Goal: Transaction & Acquisition: Purchase product/service

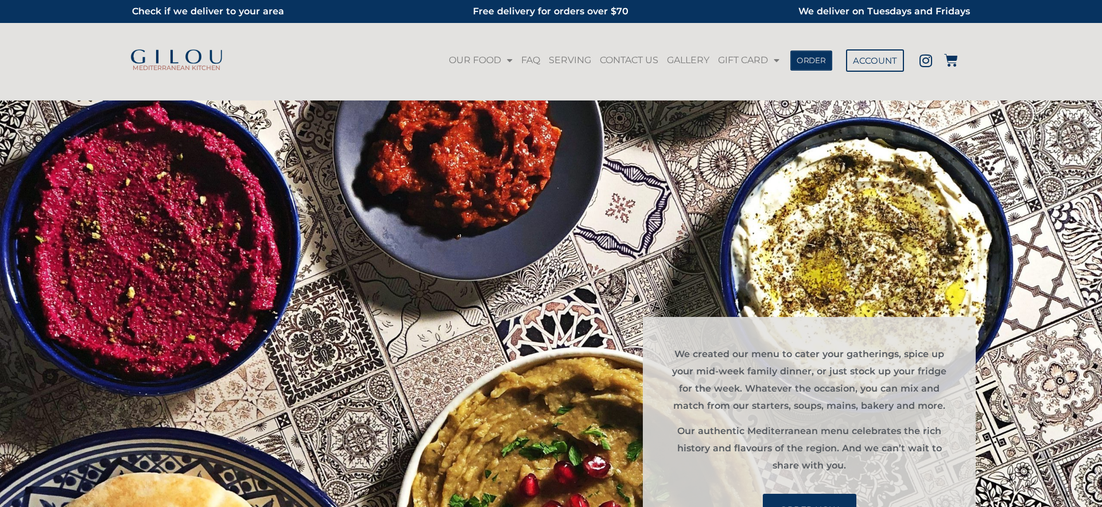
click at [825, 59] on span "ORDER" at bounding box center [811, 60] width 29 height 8
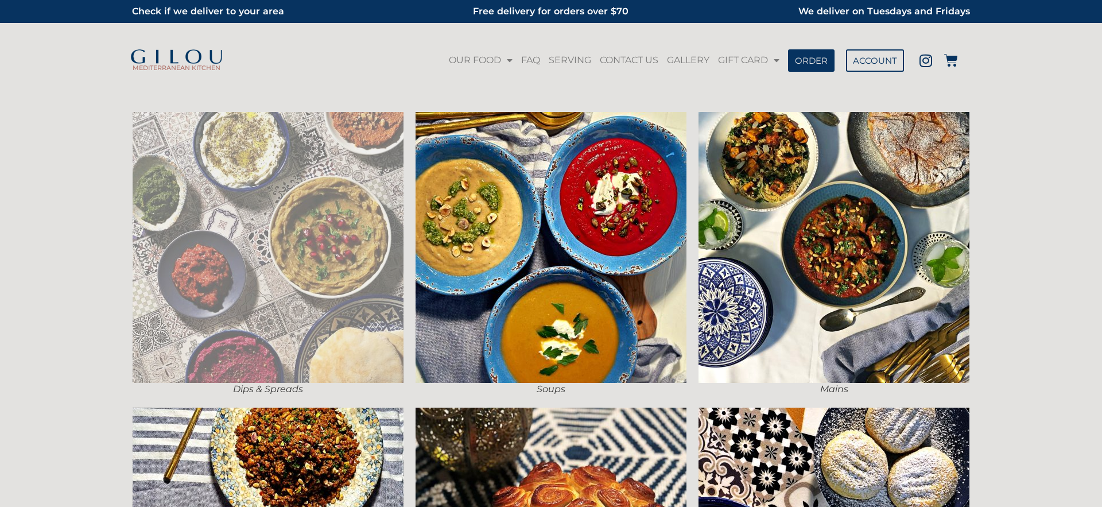
click at [362, 204] on img at bounding box center [268, 247] width 271 height 271
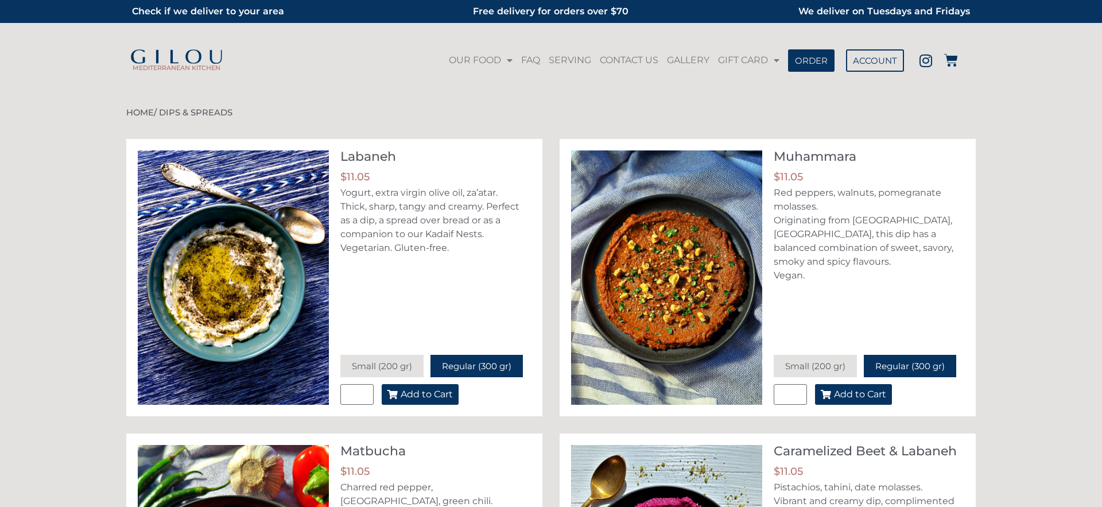
click at [439, 394] on span "Add to Cart" at bounding box center [427, 394] width 52 height 9
click at [948, 62] on icon at bounding box center [951, 60] width 14 height 14
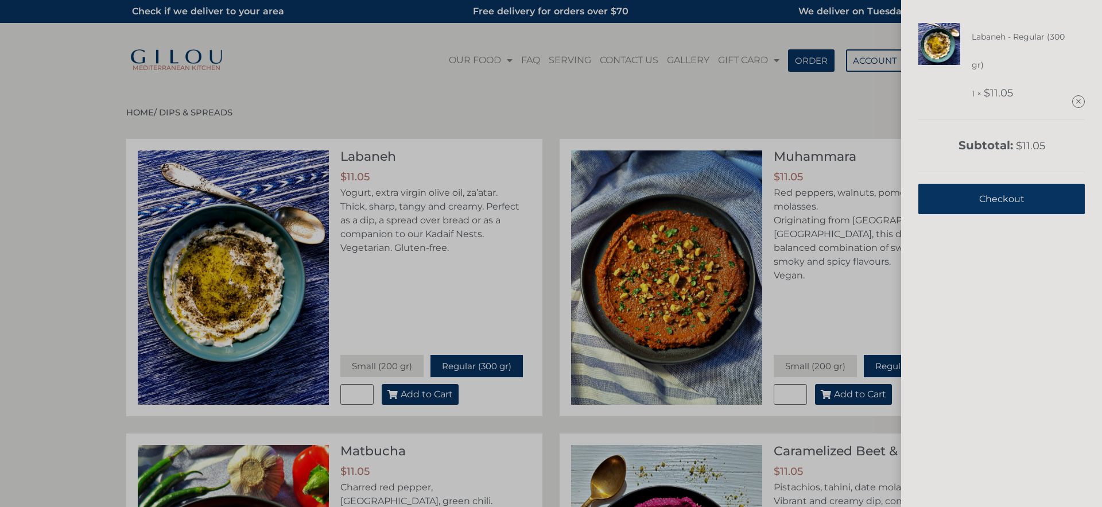
click at [969, 196] on link "Checkout" at bounding box center [1001, 199] width 166 height 30
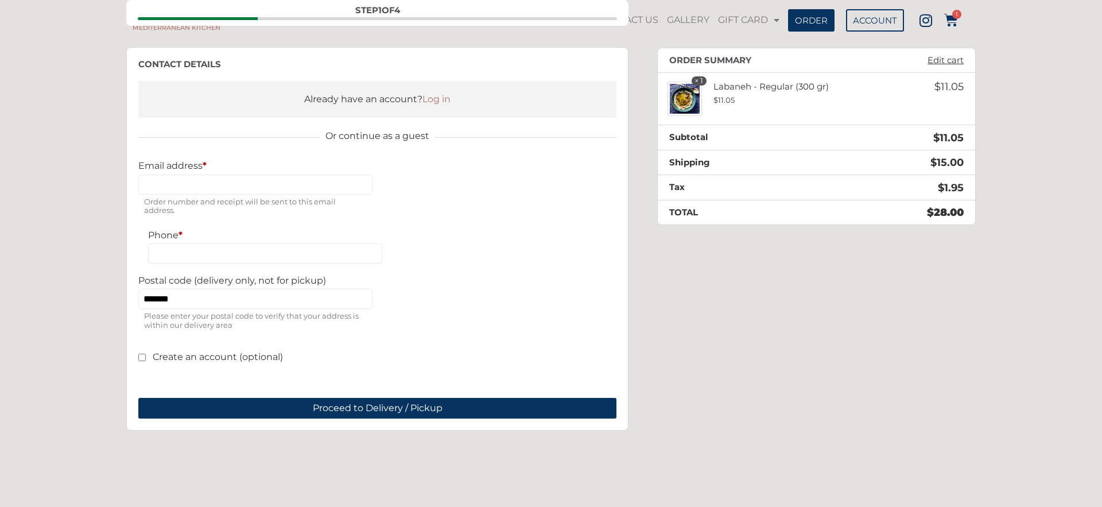
scroll to position [157, 0]
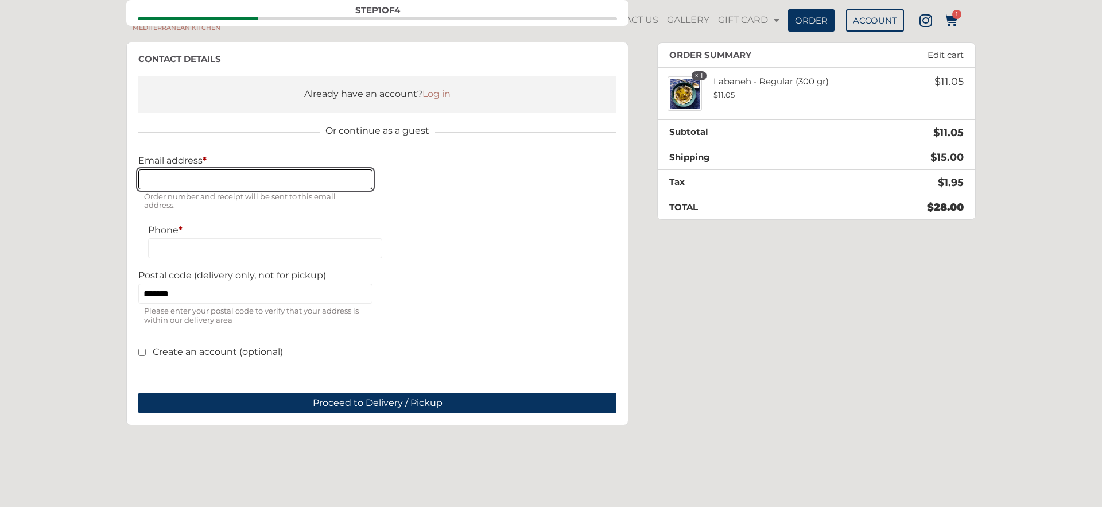
click at [238, 176] on input "Email address *" at bounding box center [255, 179] width 234 height 20
type input "**********"
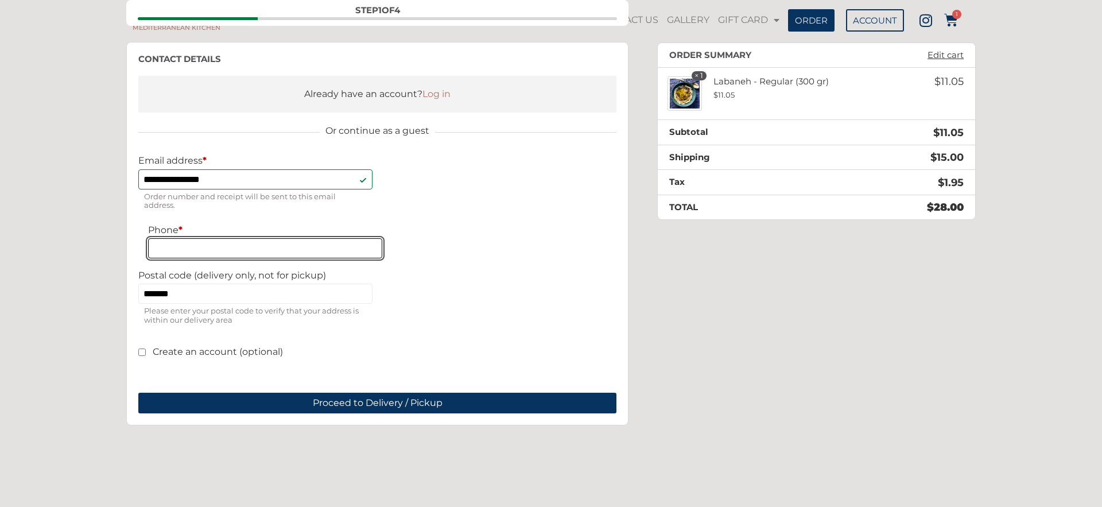
click at [228, 239] on input "Phone *" at bounding box center [265, 248] width 234 height 20
type input "**********"
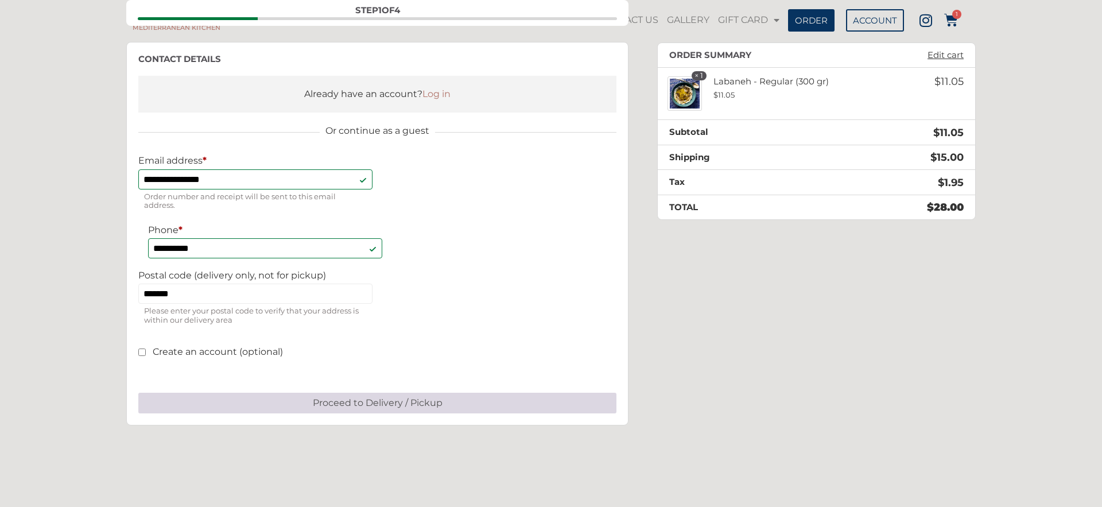
click at [369, 404] on button "Proceed to Delivery / Pickup" at bounding box center [377, 403] width 478 height 21
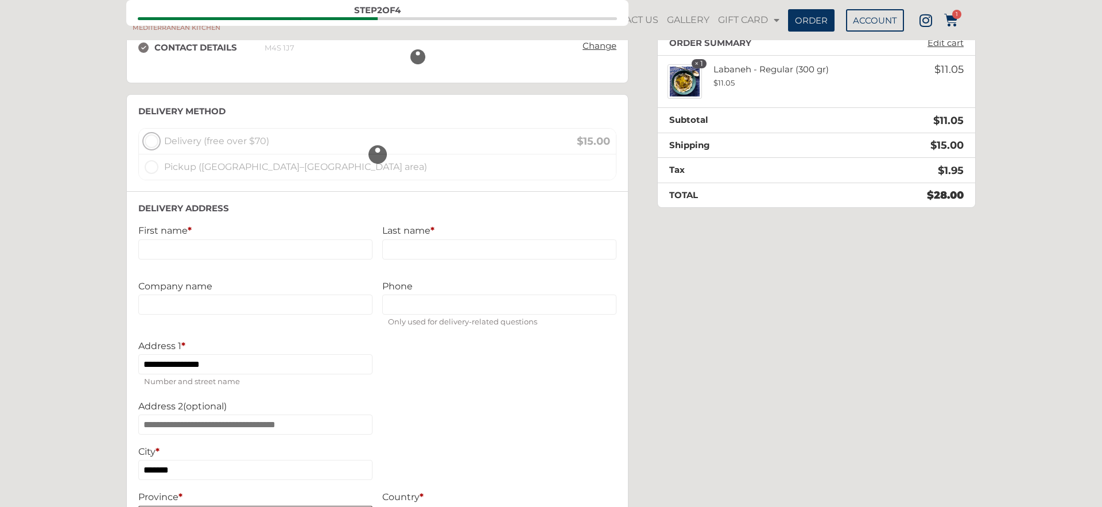
scroll to position [167, 0]
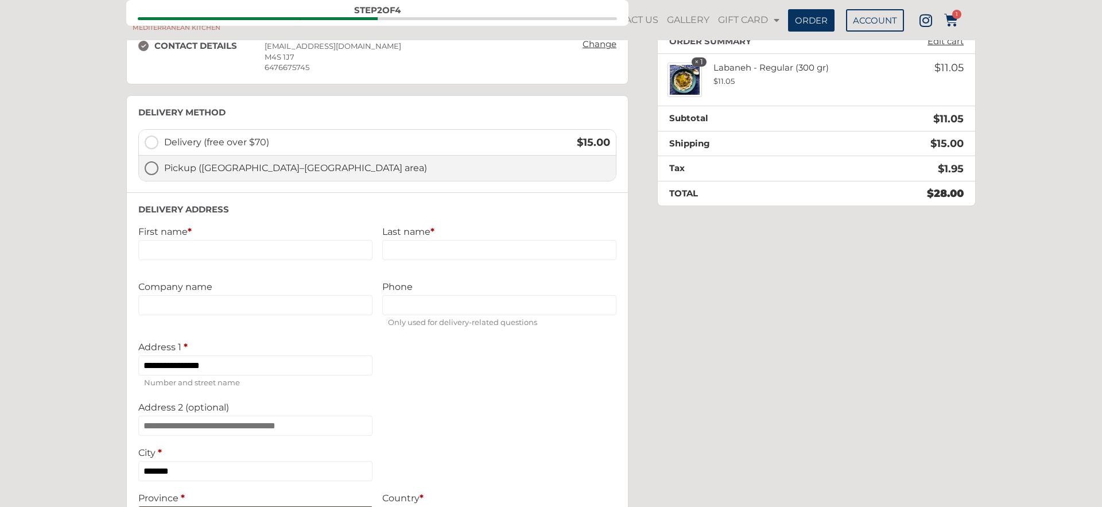
click at [151, 169] on label "Pickup ([GEOGRAPHIC_DATA]–[GEOGRAPHIC_DATA] area)" at bounding box center [377, 168] width 477 height 25
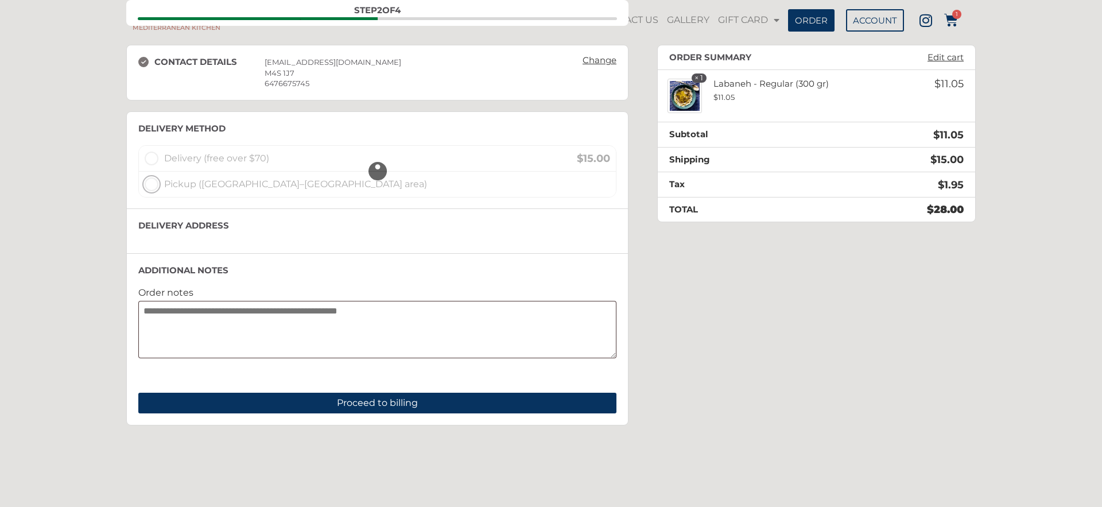
scroll to position [151, 0]
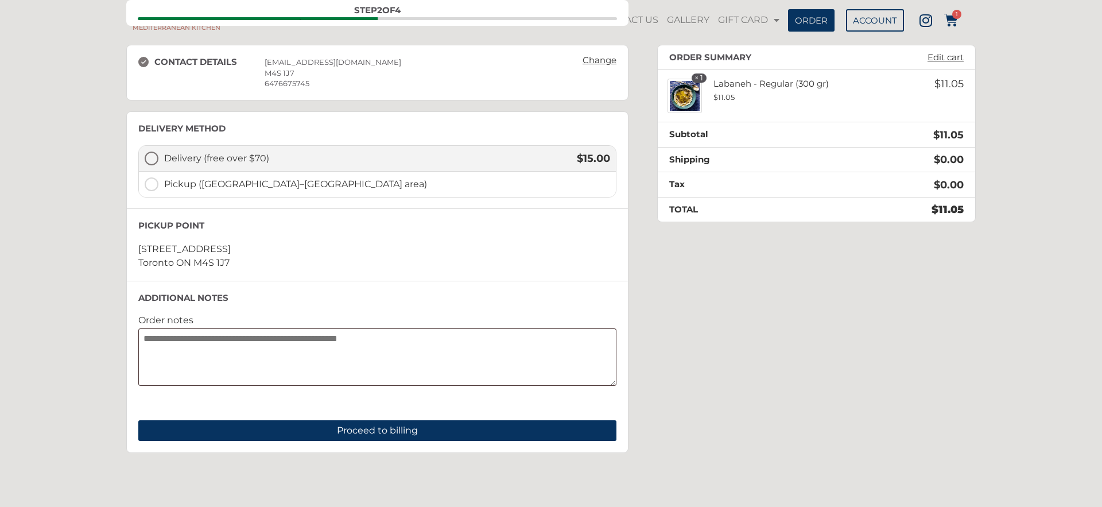
click at [156, 157] on label "Delivery (free over $70) $ 15.00" at bounding box center [377, 159] width 477 height 26
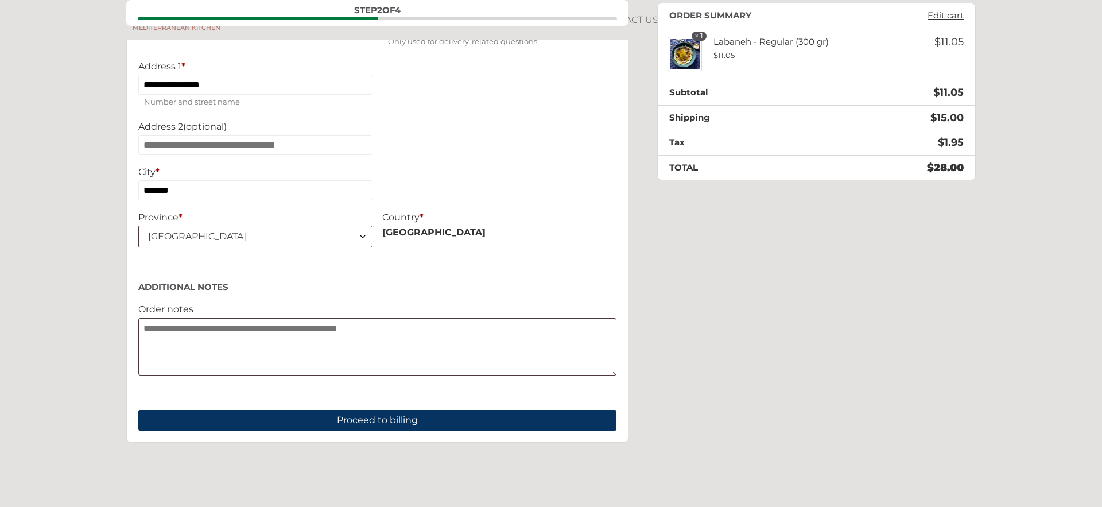
scroll to position [471, 0]
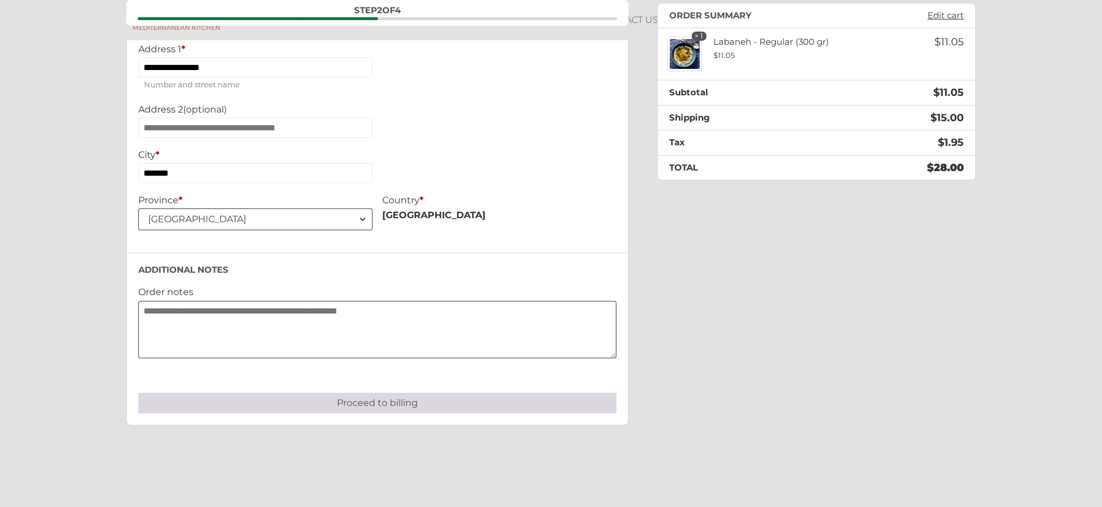
click at [377, 400] on button "Proceed to billing" at bounding box center [377, 403] width 478 height 21
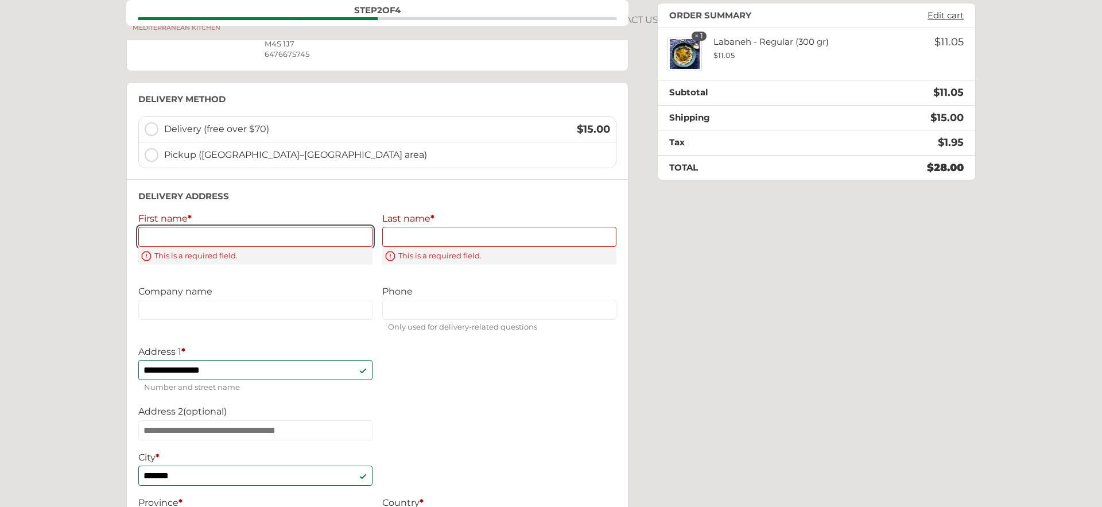
scroll to position [164, 0]
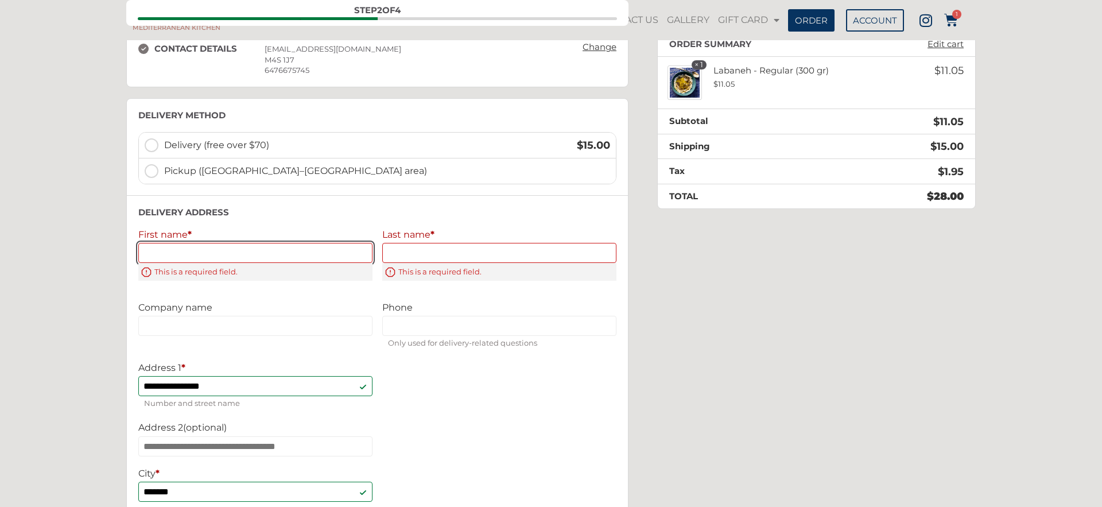
click at [209, 251] on input "First name *" at bounding box center [255, 253] width 234 height 20
type input "****"
type input "*****"
type input "**********"
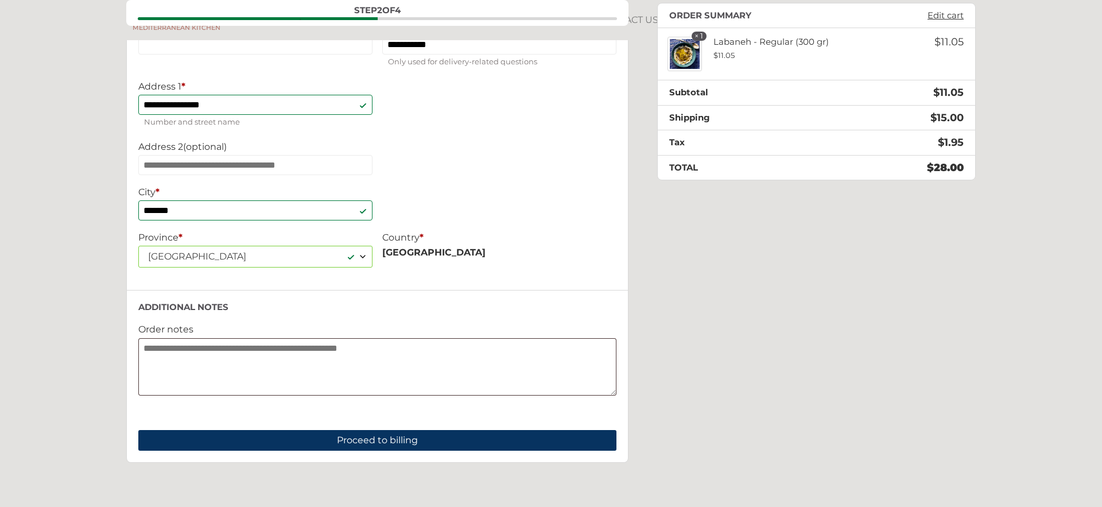
scroll to position [437, 0]
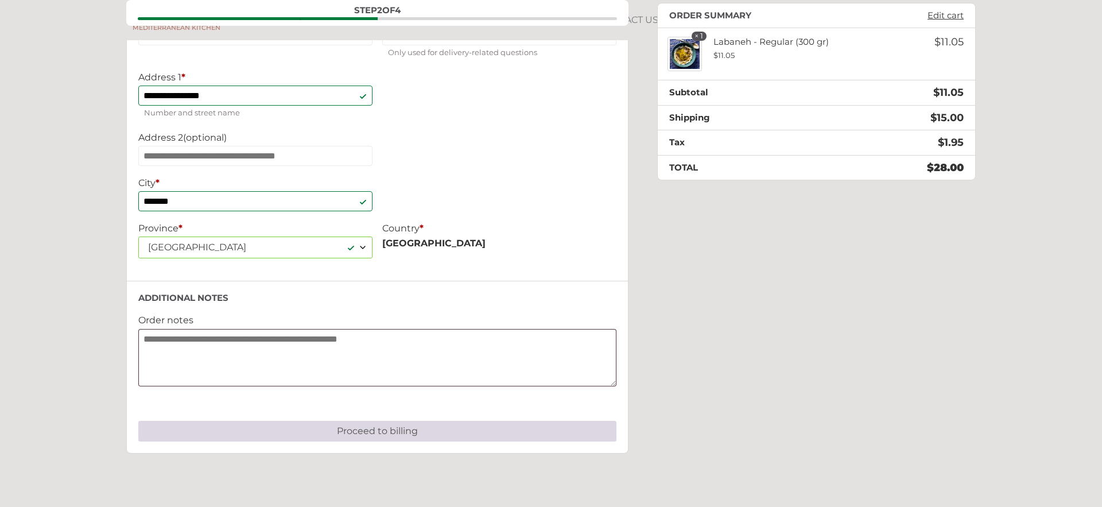
click at [351, 438] on button "Proceed to billing" at bounding box center [377, 431] width 478 height 21
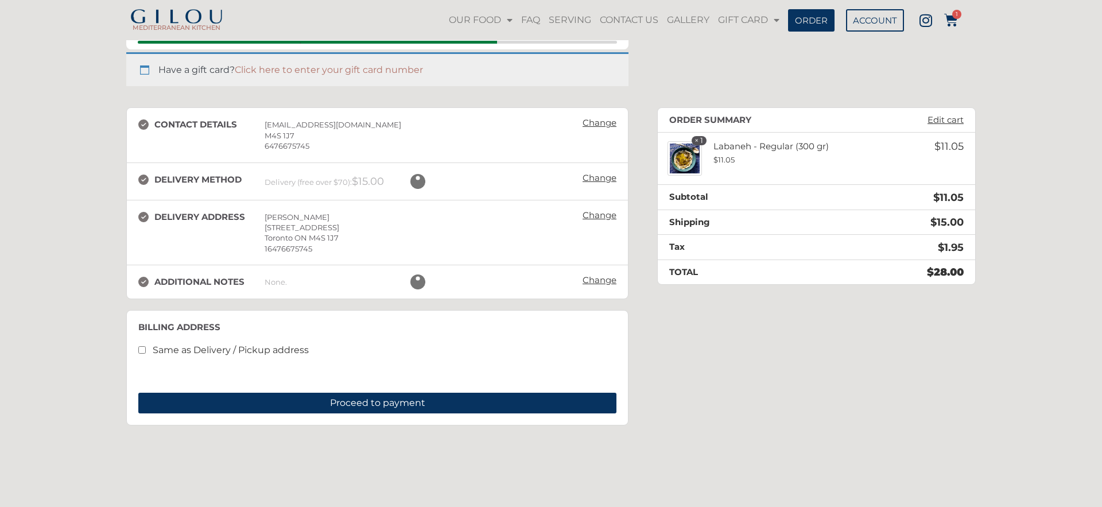
scroll to position [88, 0]
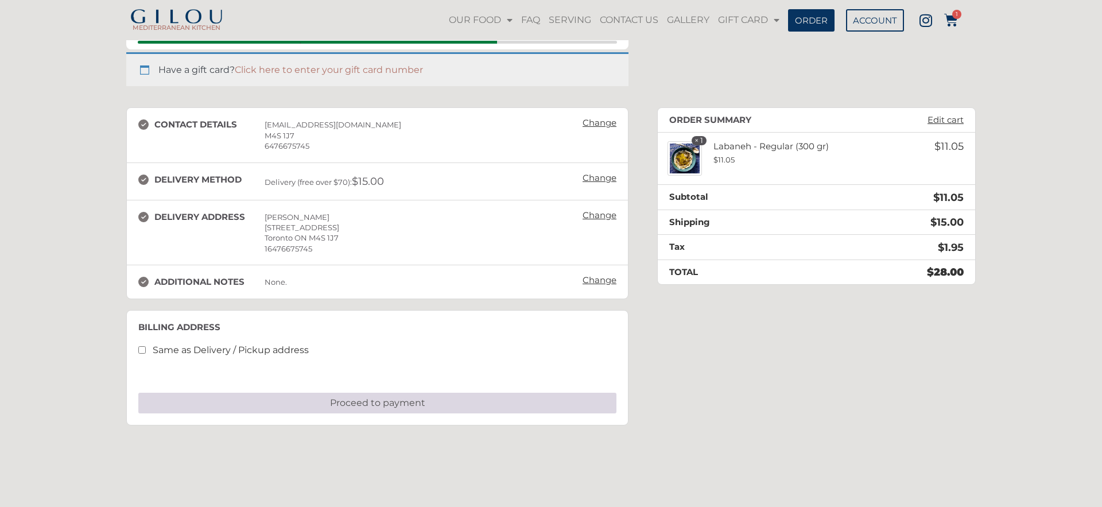
click at [326, 400] on button "Proceed to payment" at bounding box center [377, 403] width 478 height 21
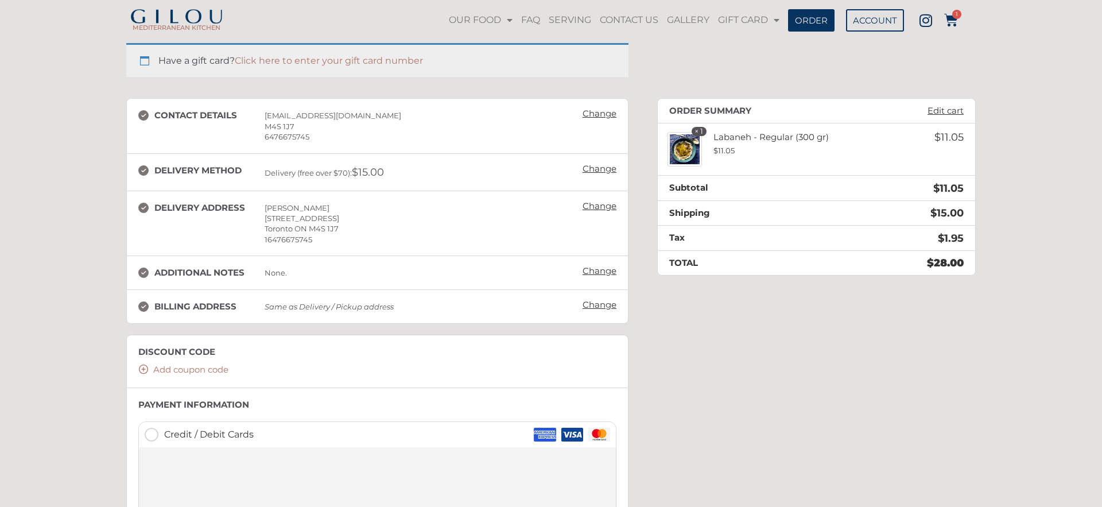
scroll to position [96, 0]
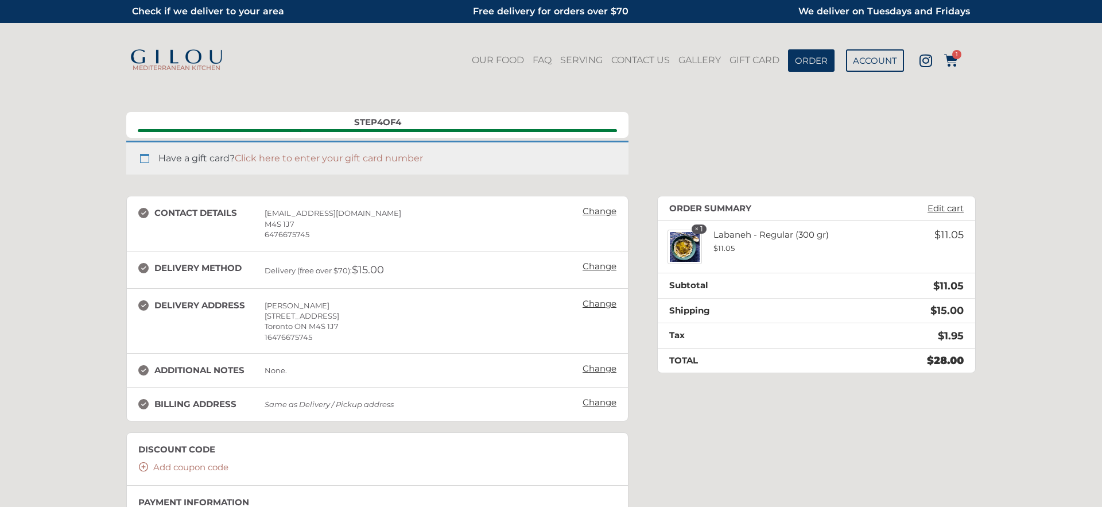
scroll to position [96, 0]
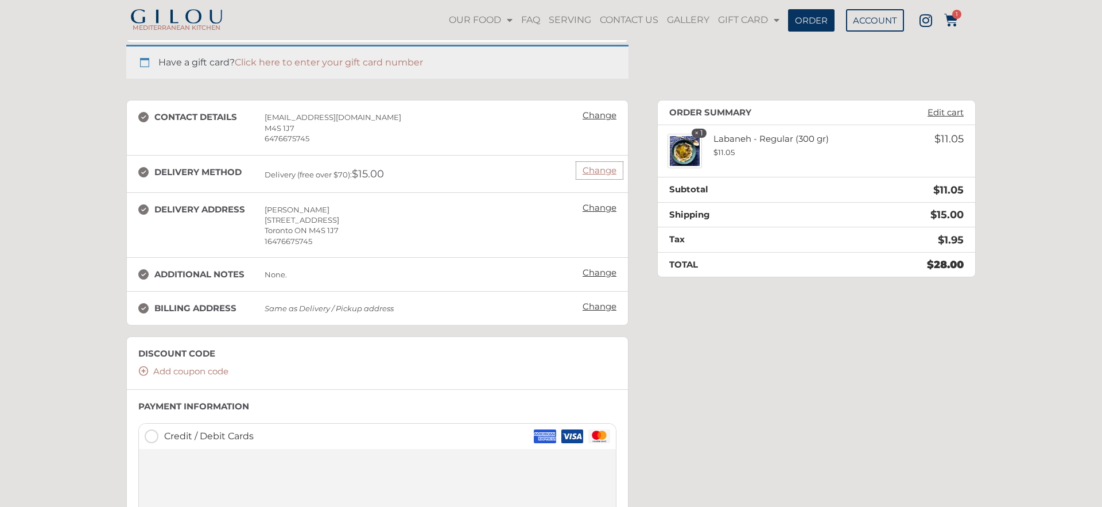
click at [594, 172] on link "Change" at bounding box center [599, 170] width 45 height 16
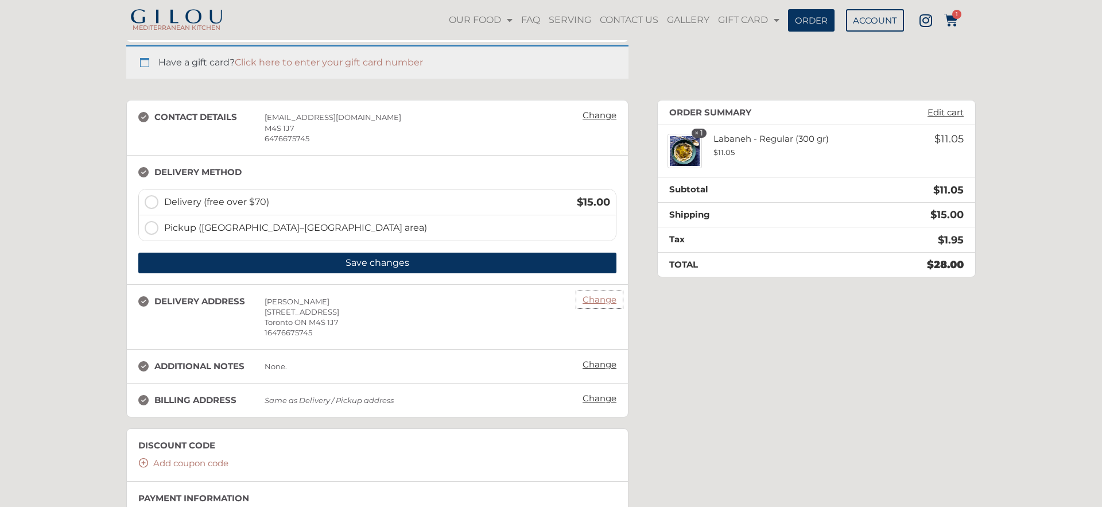
click at [598, 300] on link "Change" at bounding box center [599, 300] width 45 height 16
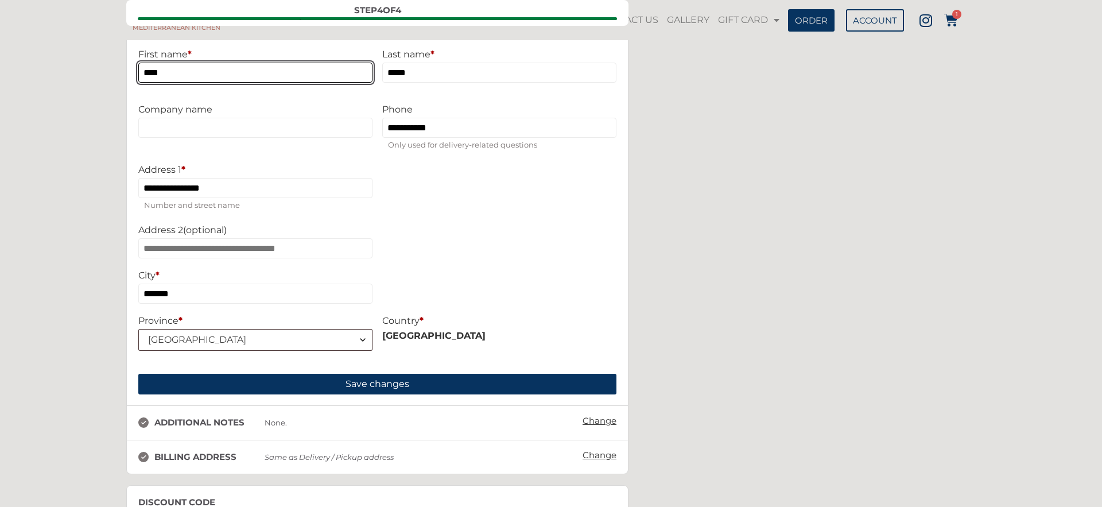
scroll to position [429, 0]
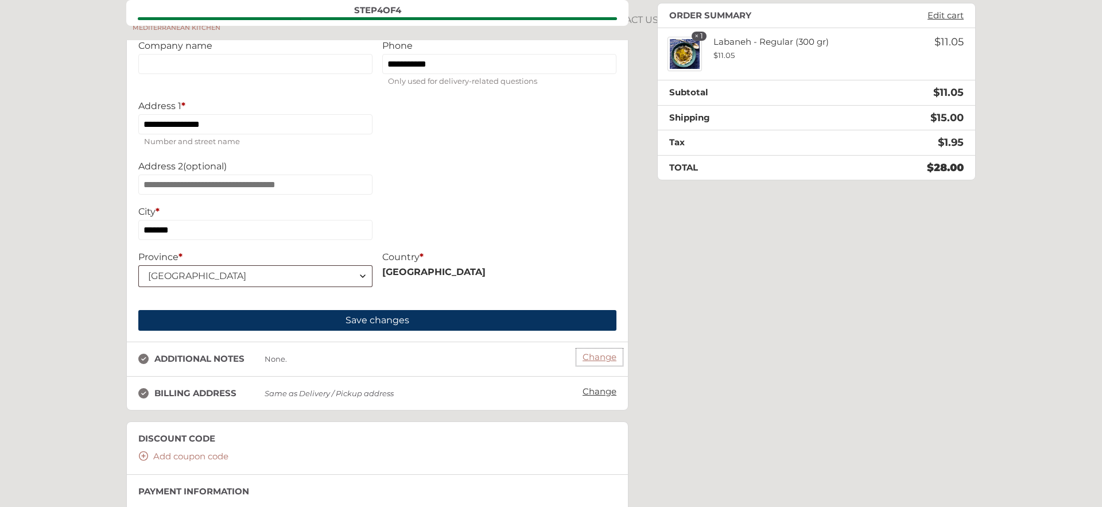
click at [612, 362] on link "Change" at bounding box center [599, 357] width 45 height 16
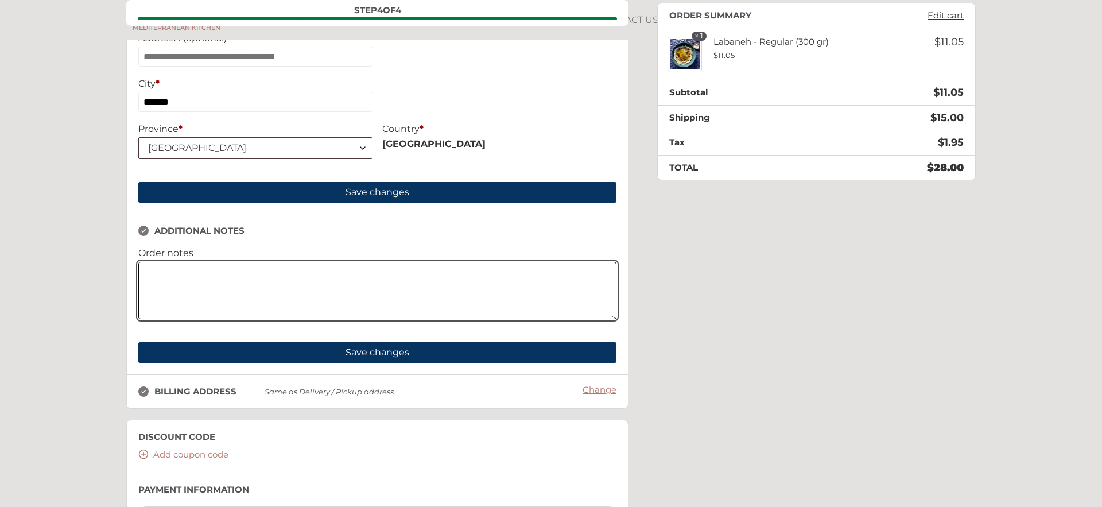
scroll to position [571, 0]
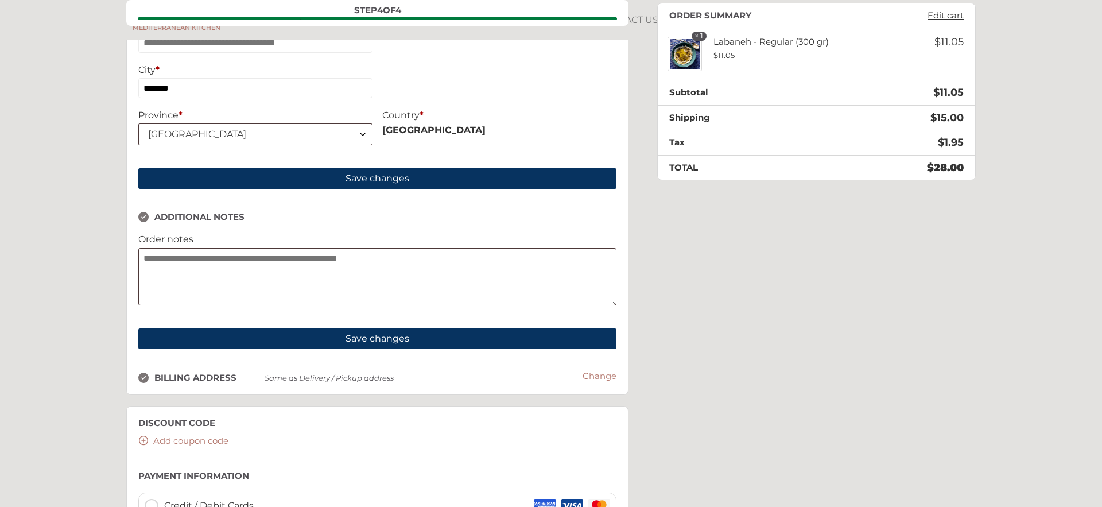
click at [599, 378] on link "Change" at bounding box center [599, 376] width 45 height 16
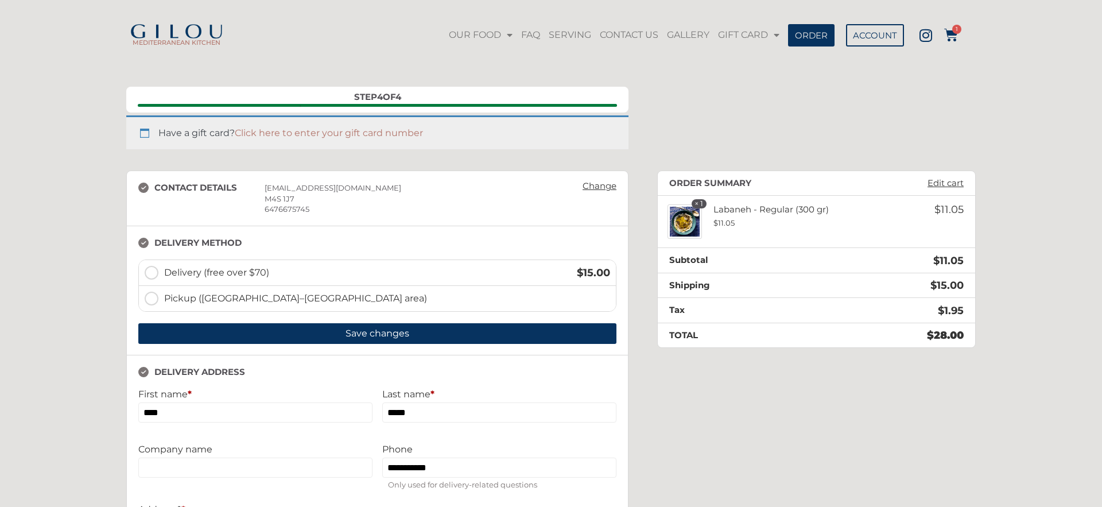
scroll to position [19, 0]
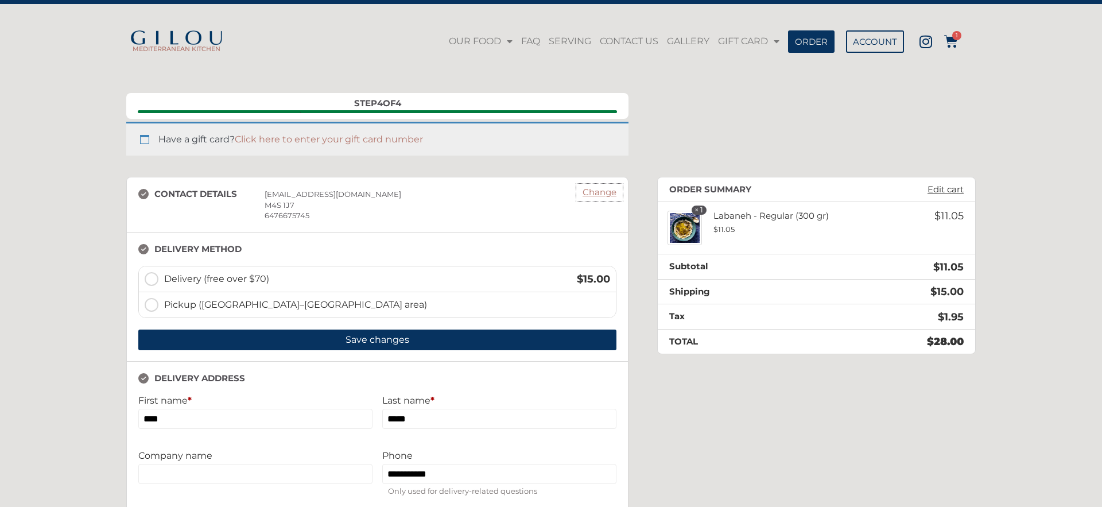
click at [596, 193] on link "Change" at bounding box center [599, 192] width 45 height 16
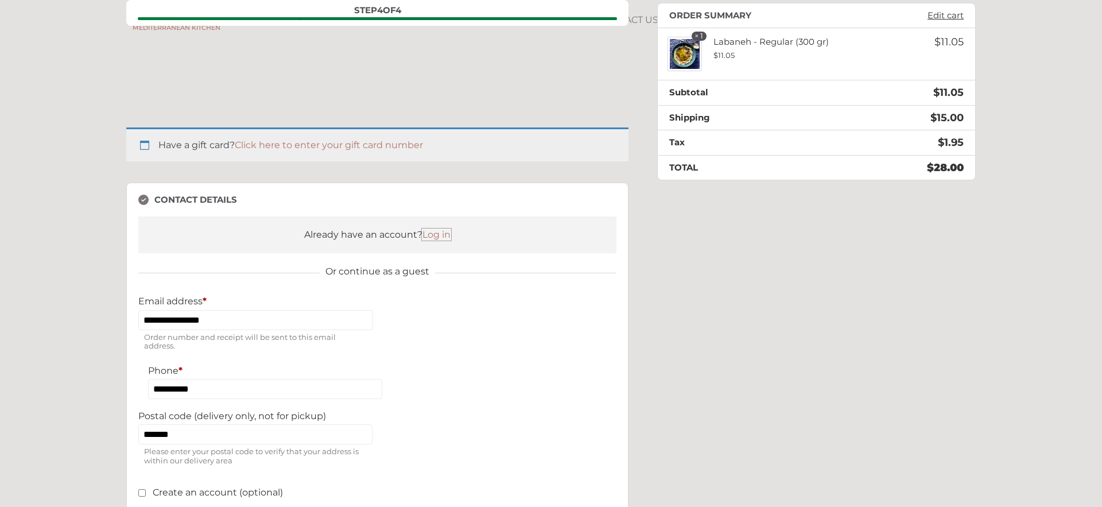
scroll to position [0, 0]
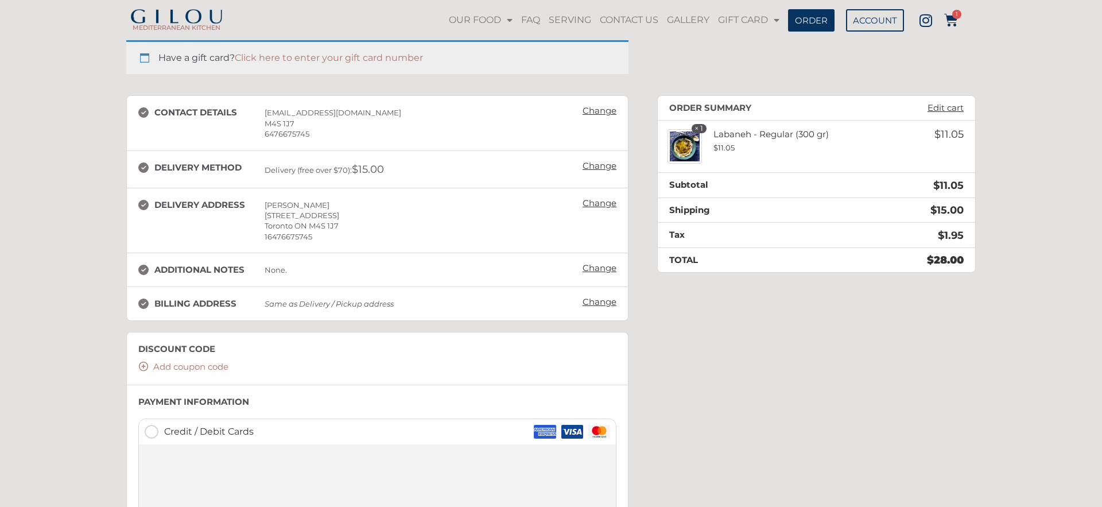
scroll to position [77, 0]
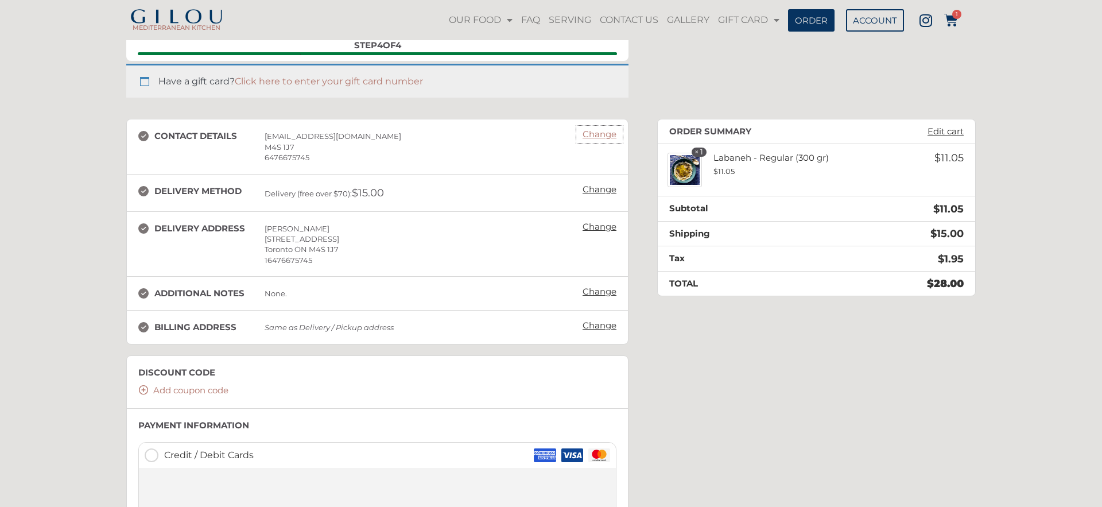
click at [597, 137] on link "Change" at bounding box center [599, 134] width 45 height 16
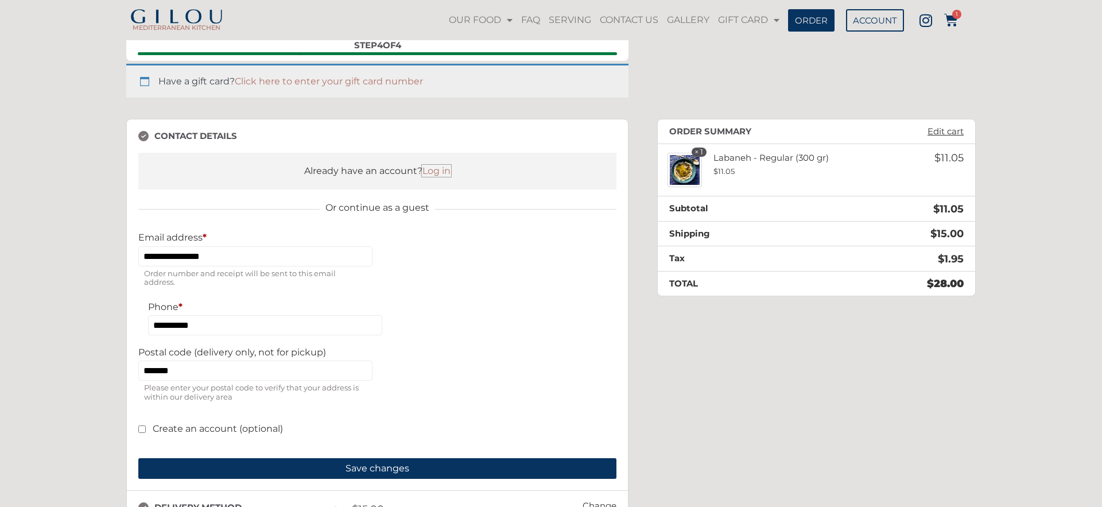
scroll to position [274, 0]
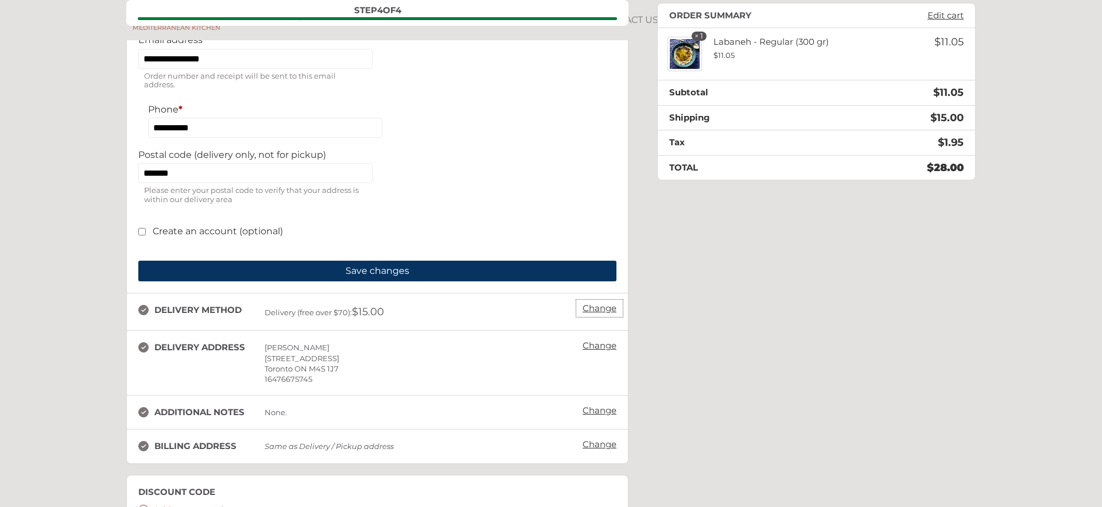
click at [595, 306] on link "Change" at bounding box center [599, 308] width 45 height 16
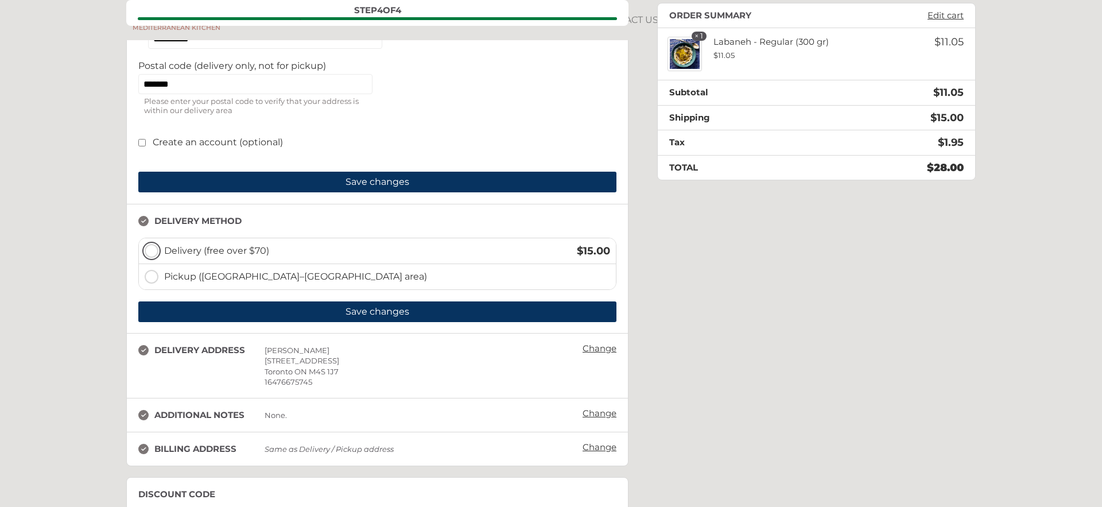
scroll to position [364, 0]
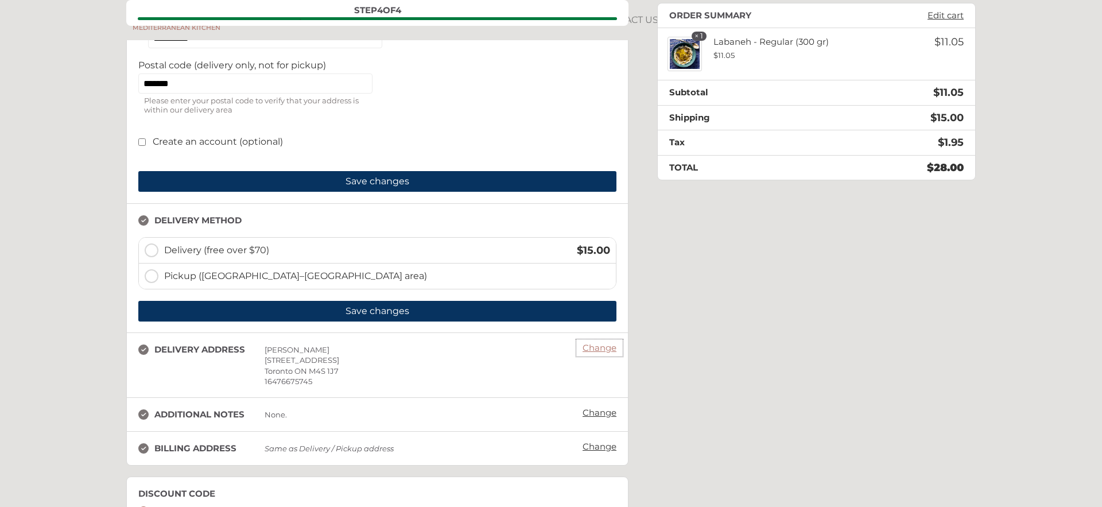
click at [599, 350] on link "Change" at bounding box center [599, 348] width 45 height 16
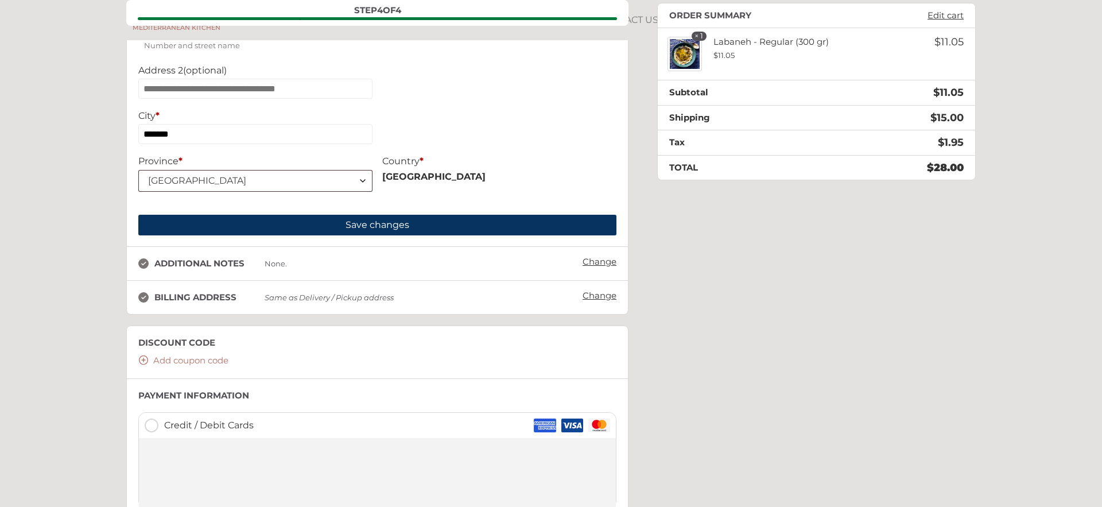
scroll to position [852, 0]
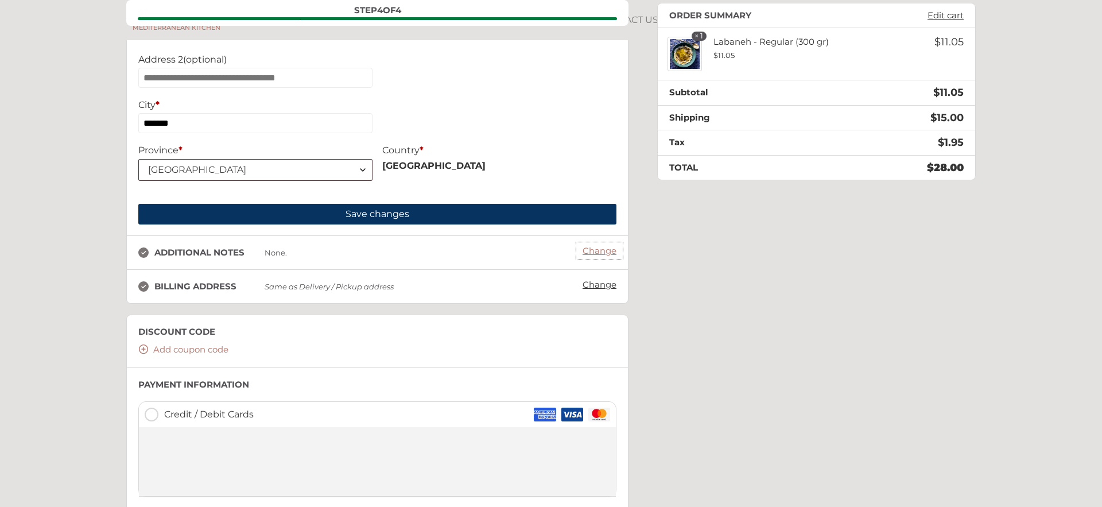
click at [602, 259] on link "Change" at bounding box center [599, 251] width 45 height 16
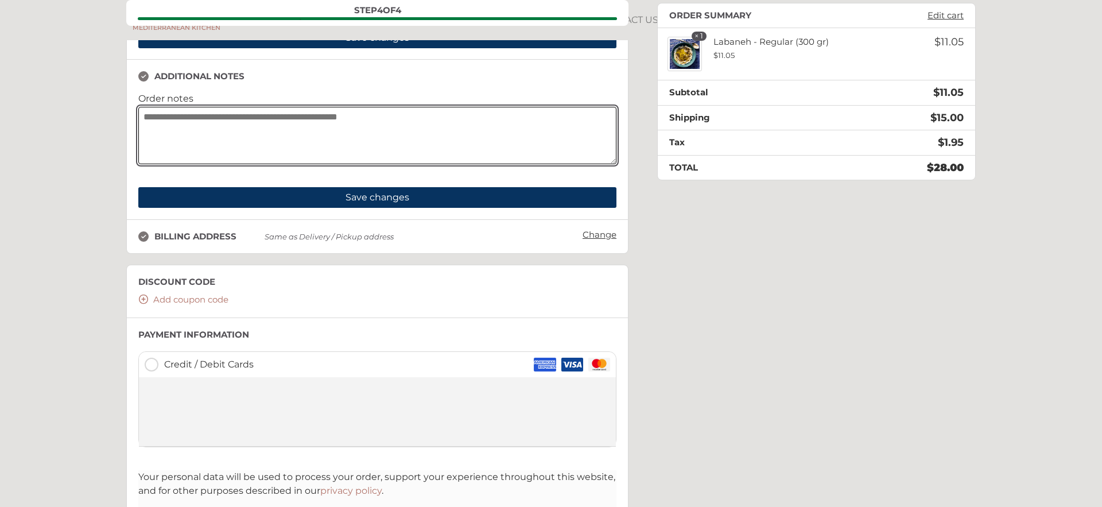
scroll to position [1041, 0]
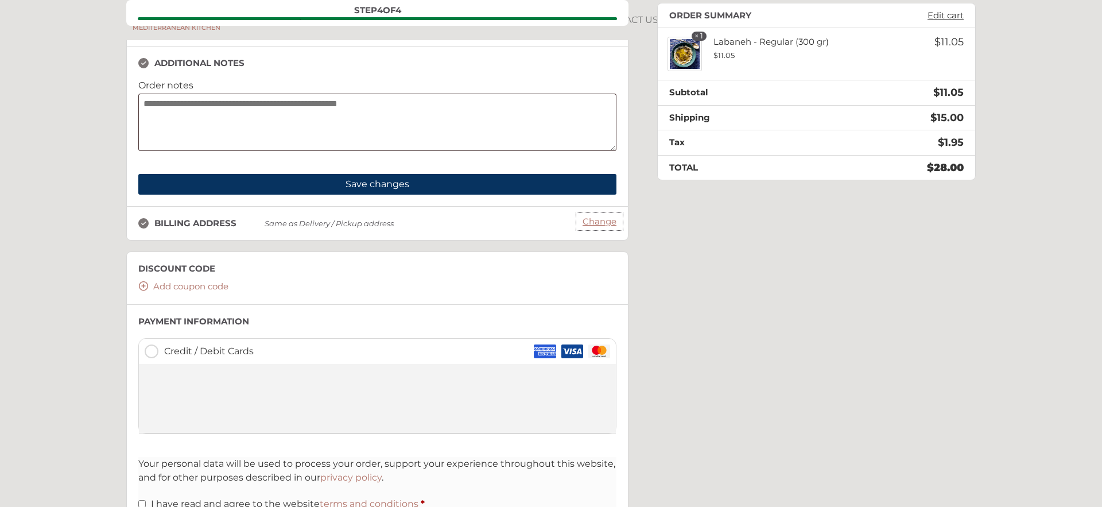
click at [596, 230] on link "Change" at bounding box center [599, 222] width 45 height 16
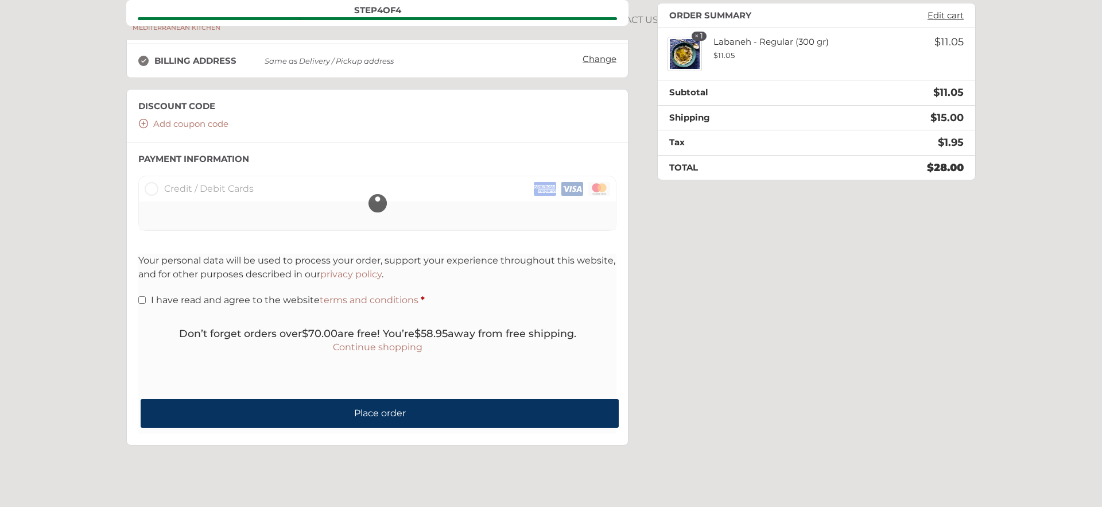
scroll to position [316, 0]
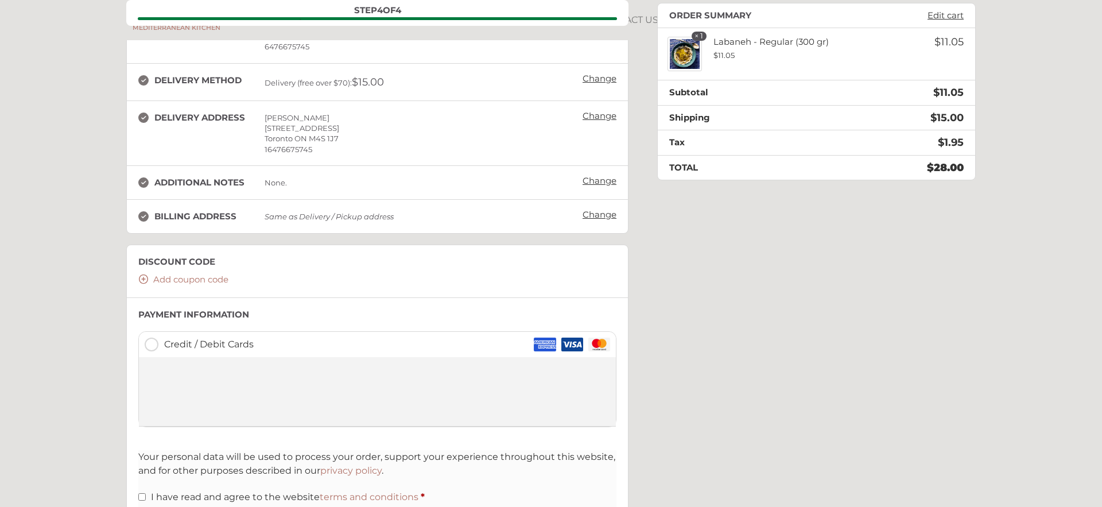
scroll to position [185, 0]
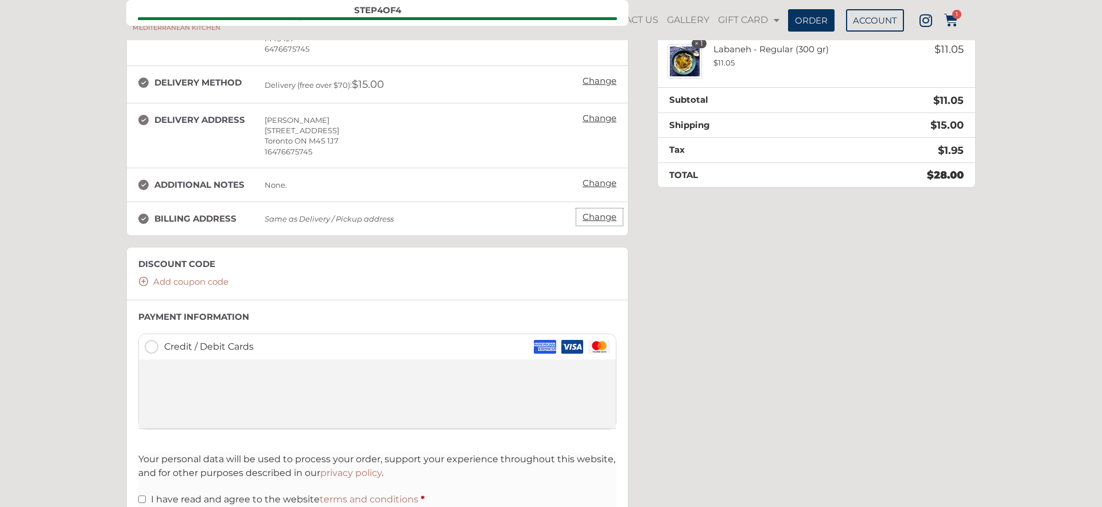
click at [589, 220] on link "Change" at bounding box center [599, 217] width 45 height 16
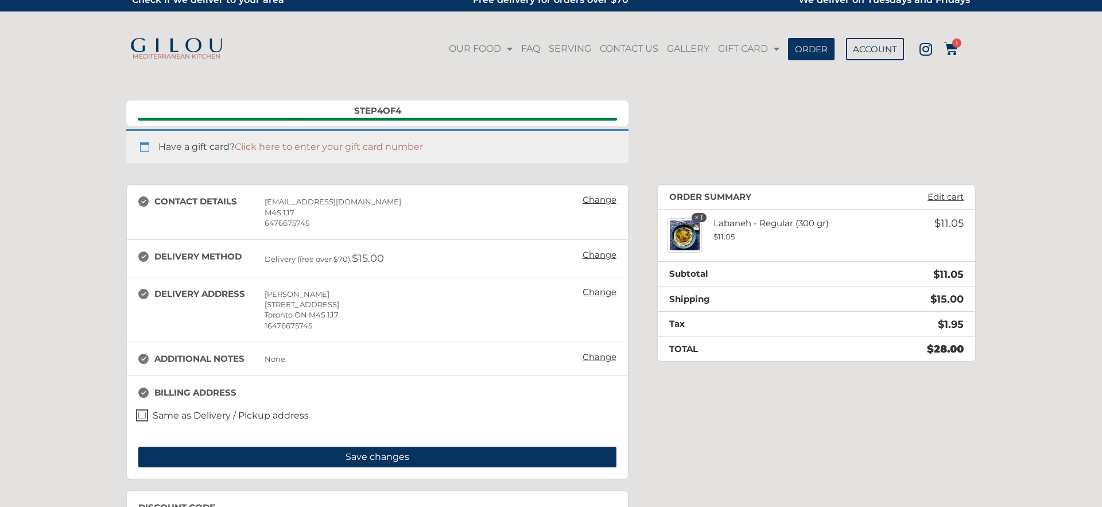
scroll to position [12, 0]
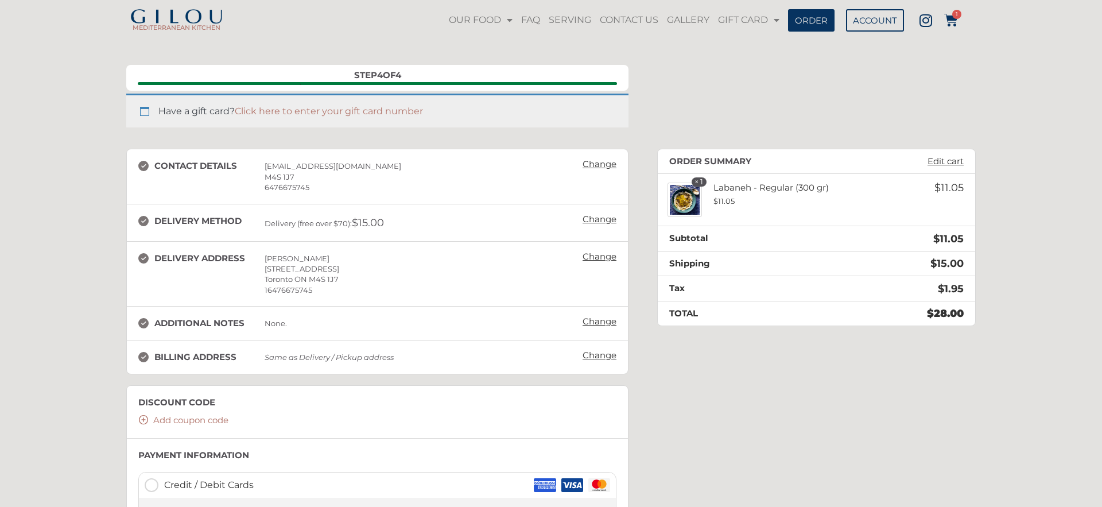
scroll to position [42, 0]
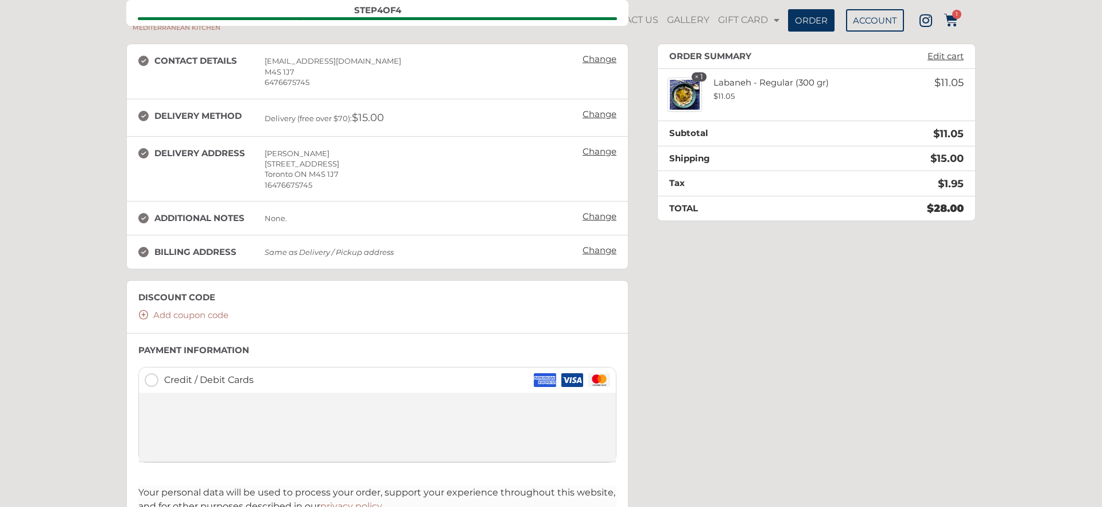
scroll to position [151, 0]
click at [603, 65] on link "Change" at bounding box center [599, 60] width 45 height 16
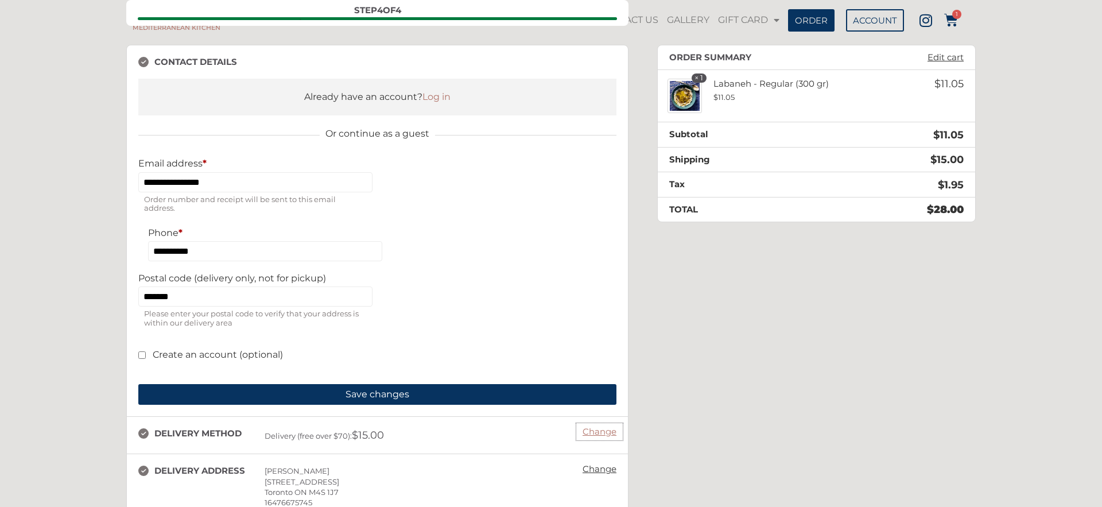
click at [610, 433] on link "Change" at bounding box center [599, 432] width 45 height 16
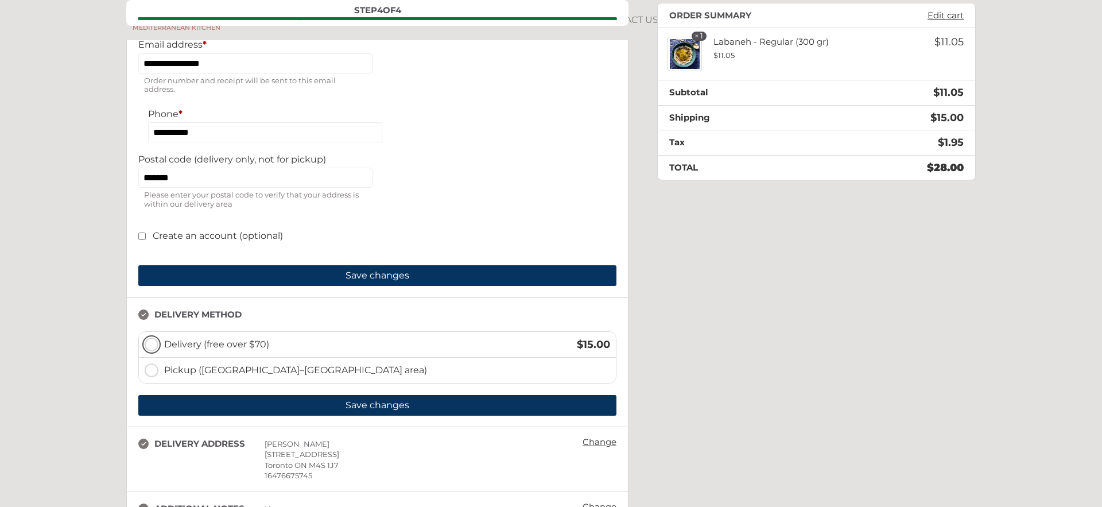
scroll to position [320, 0]
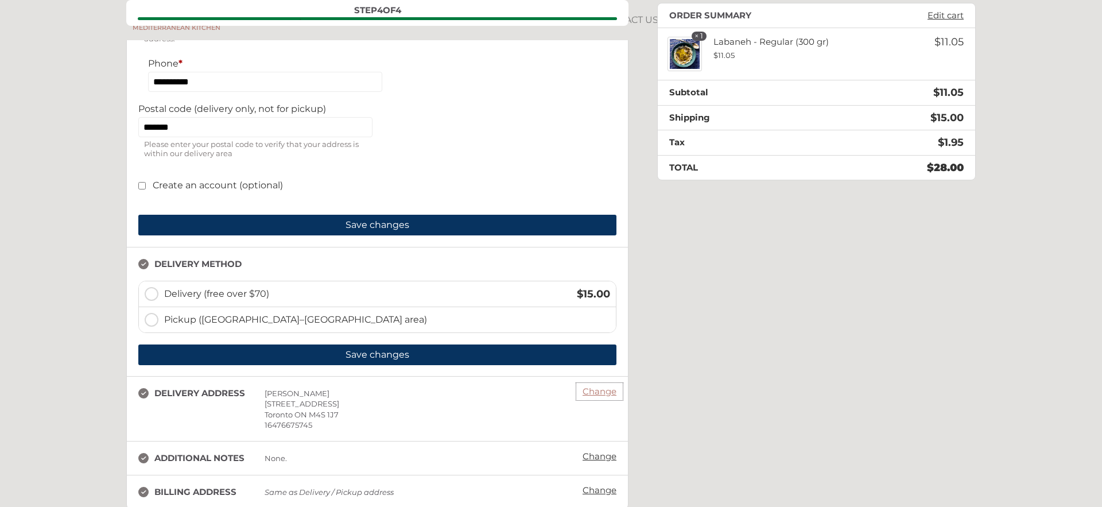
click at [603, 395] on link "Change" at bounding box center [599, 391] width 45 height 16
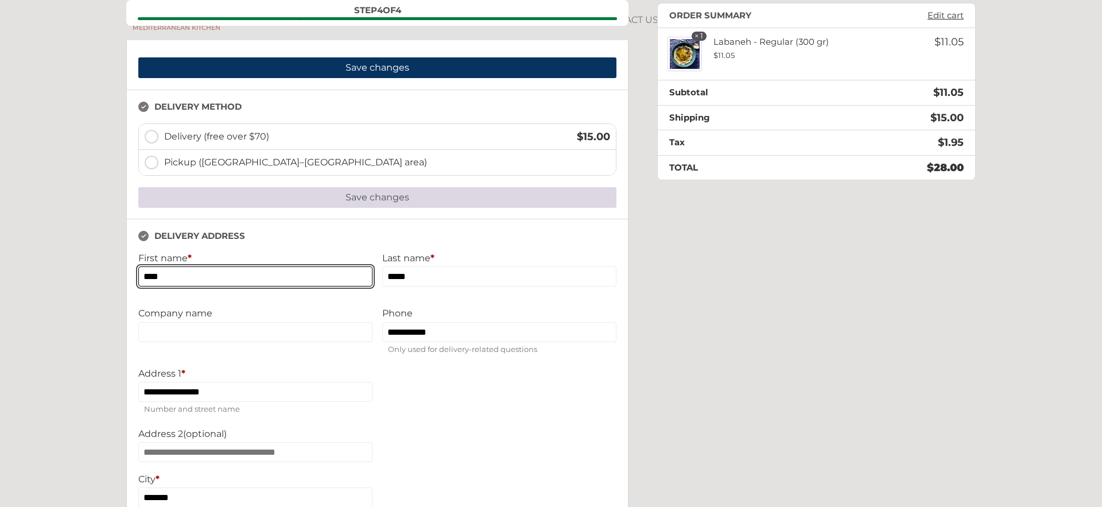
scroll to position [479, 0]
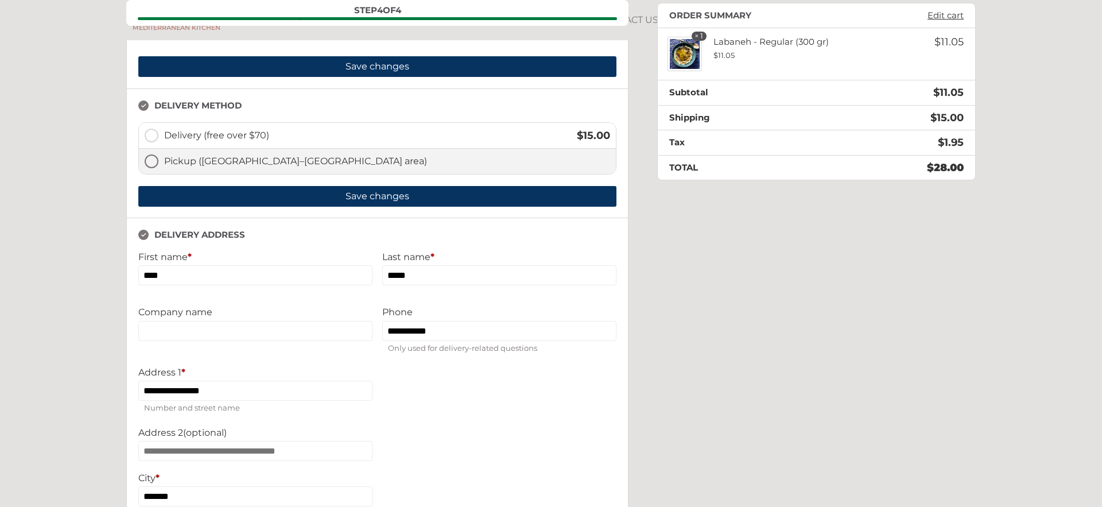
click at [151, 158] on label "Pickup ([GEOGRAPHIC_DATA]–[GEOGRAPHIC_DATA] area)" at bounding box center [377, 161] width 477 height 25
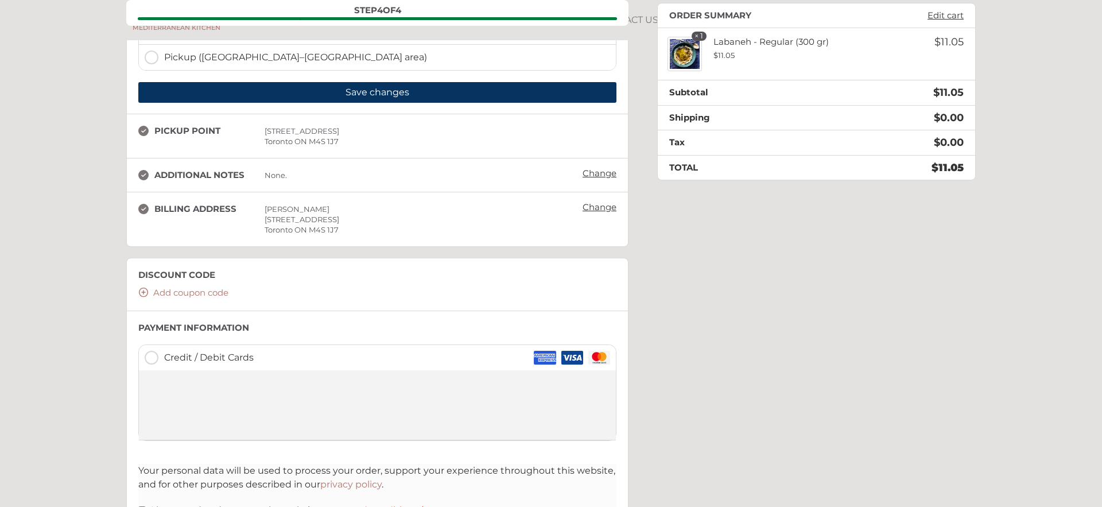
scroll to position [575, 0]
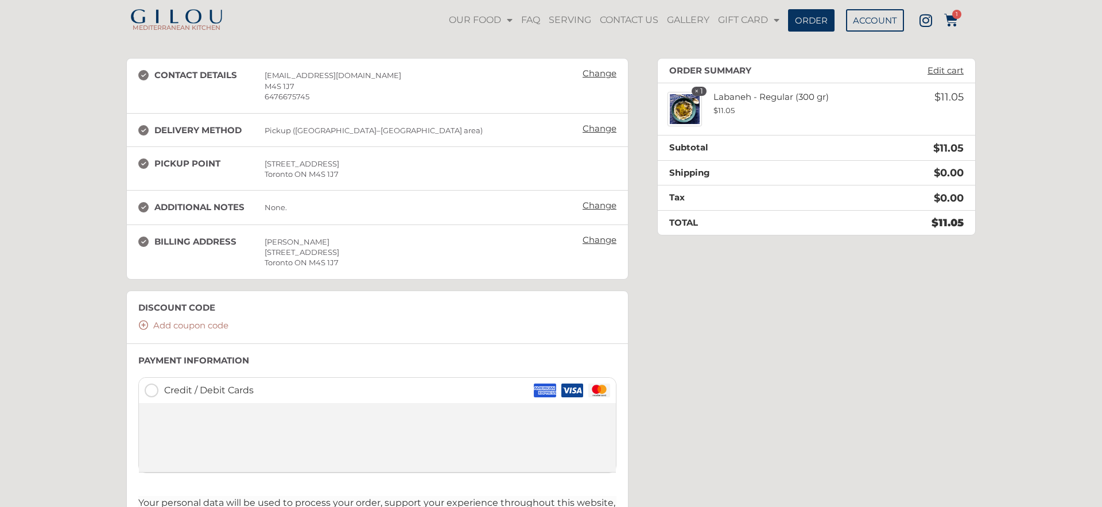
scroll to position [147, 0]
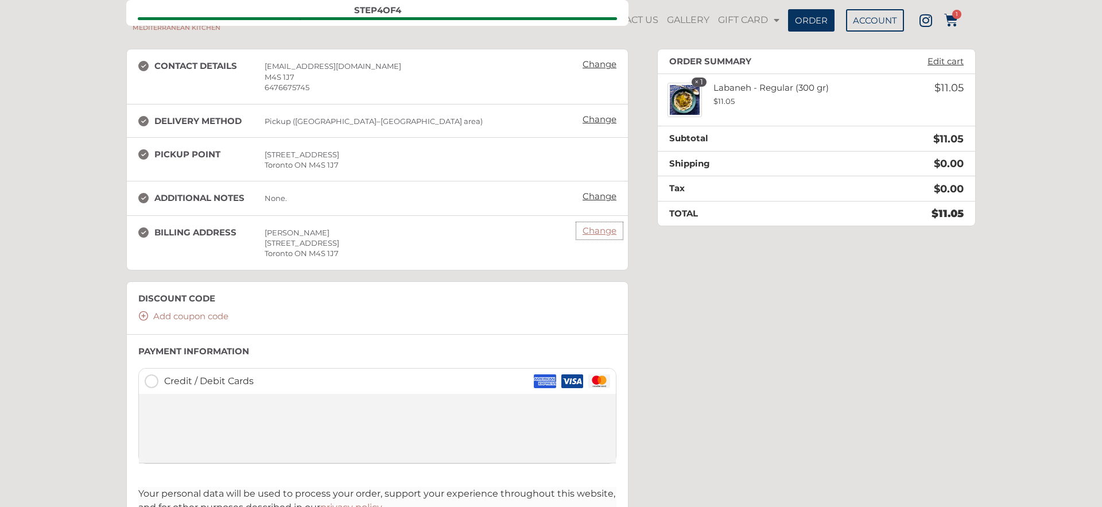
click at [590, 231] on link "Change" at bounding box center [599, 231] width 45 height 16
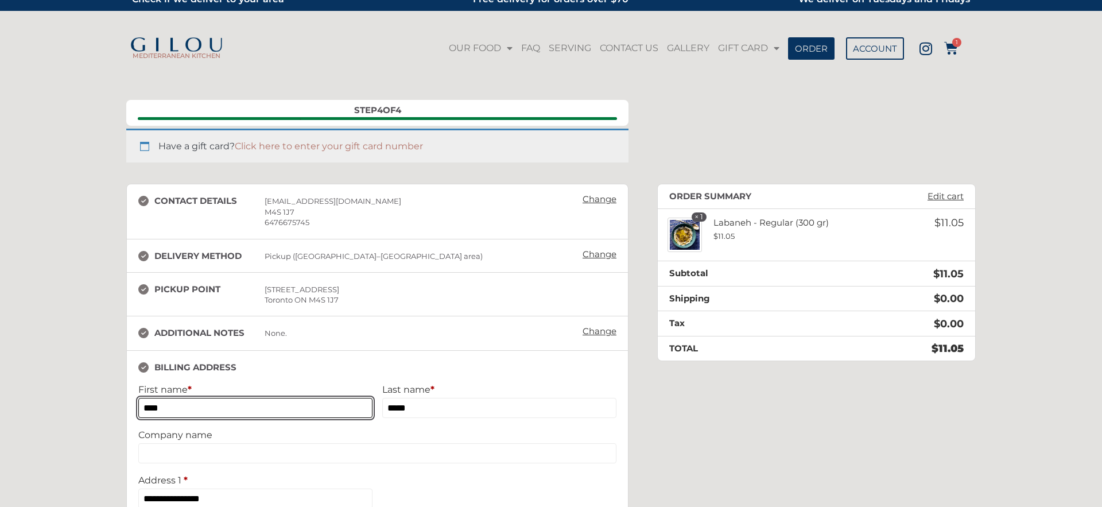
scroll to position [0, 0]
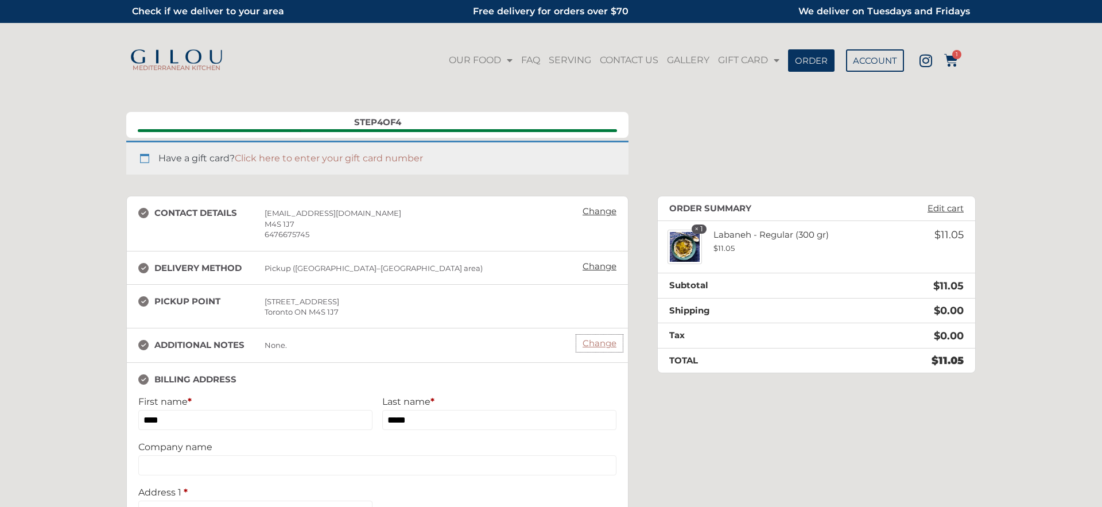
click at [605, 344] on link "Change" at bounding box center [599, 343] width 45 height 16
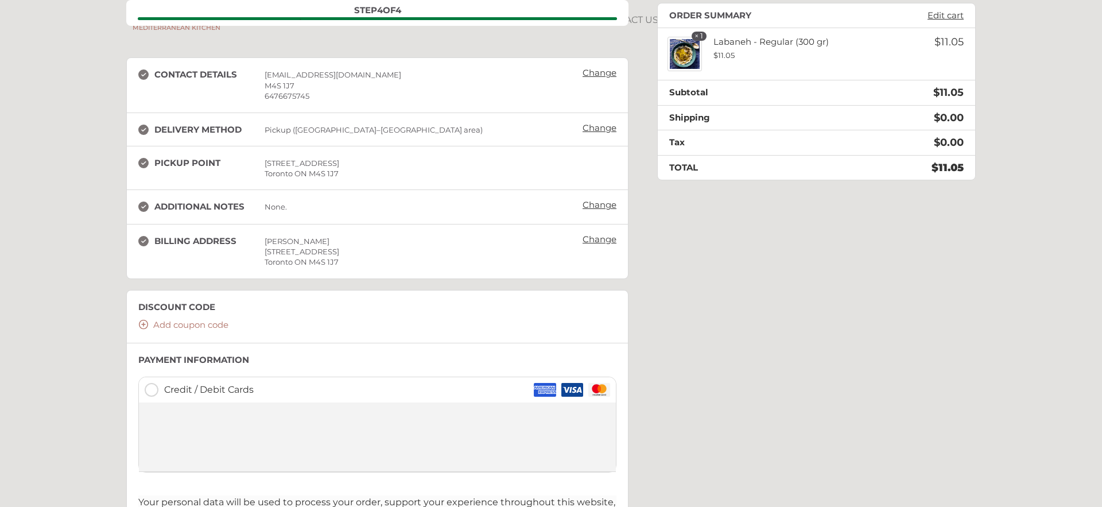
scroll to position [39, 0]
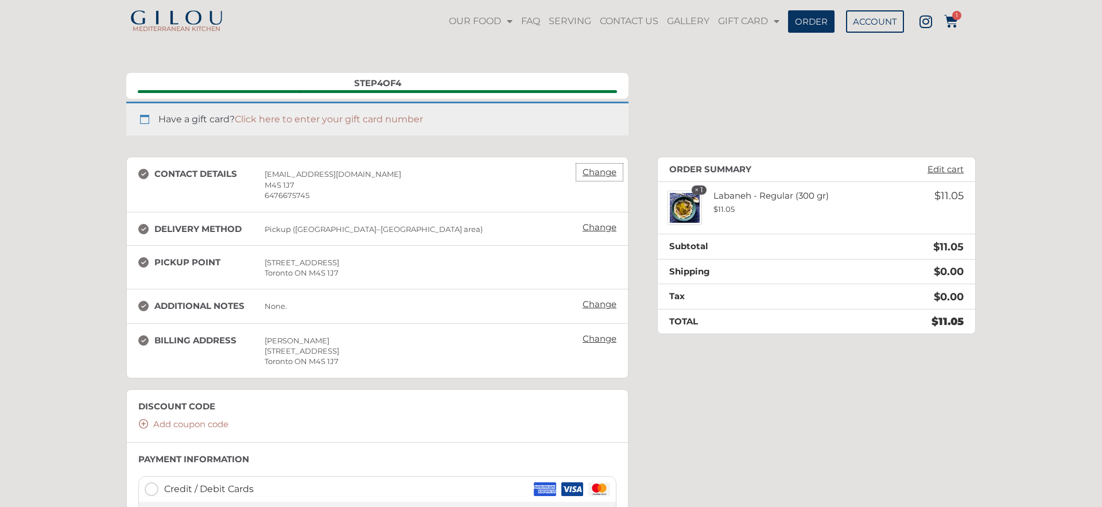
click at [592, 170] on link "Change" at bounding box center [599, 172] width 45 height 16
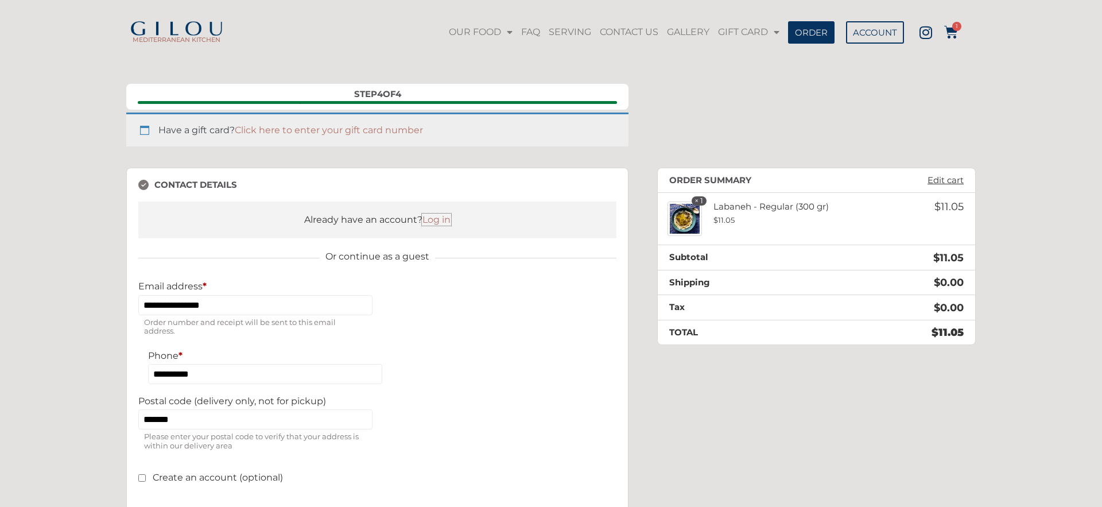
scroll to position [26, 0]
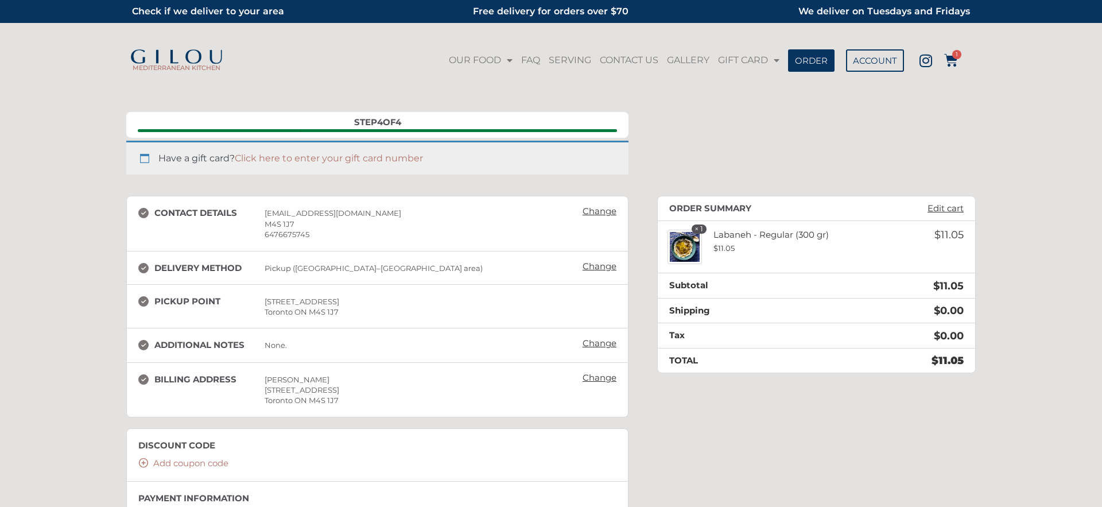
scroll to position [26, 0]
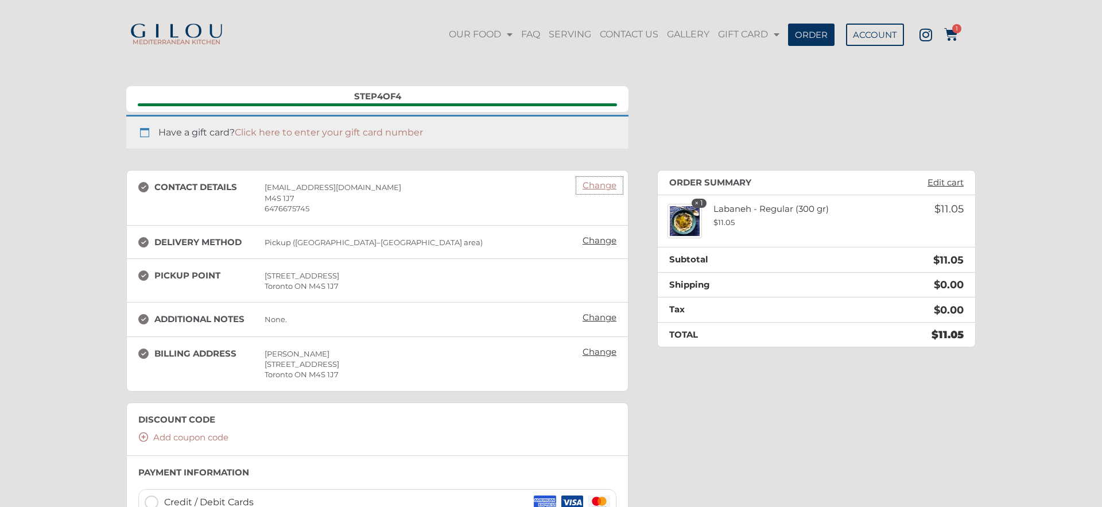
click at [587, 191] on link "Change" at bounding box center [599, 185] width 45 height 16
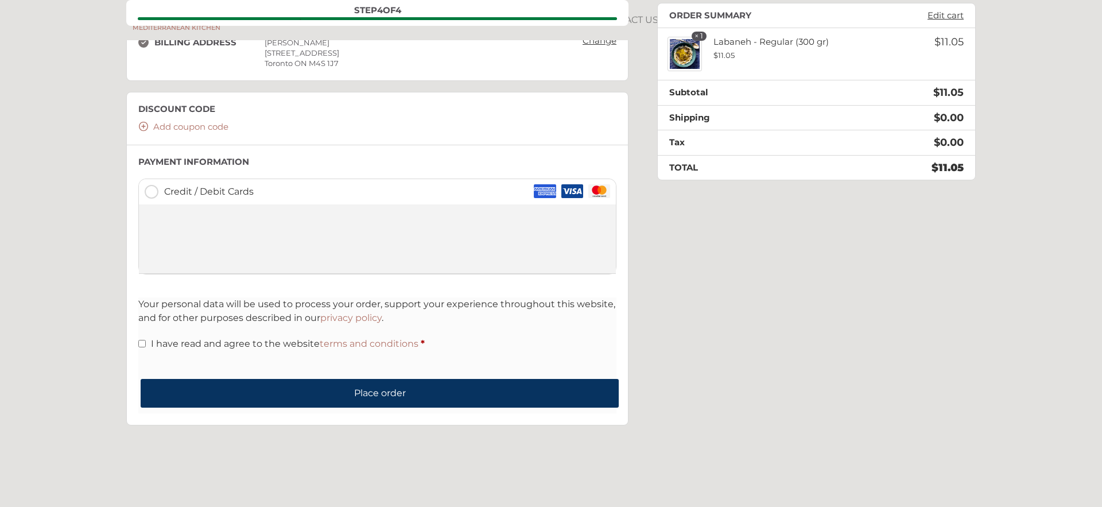
scroll to position [0, 0]
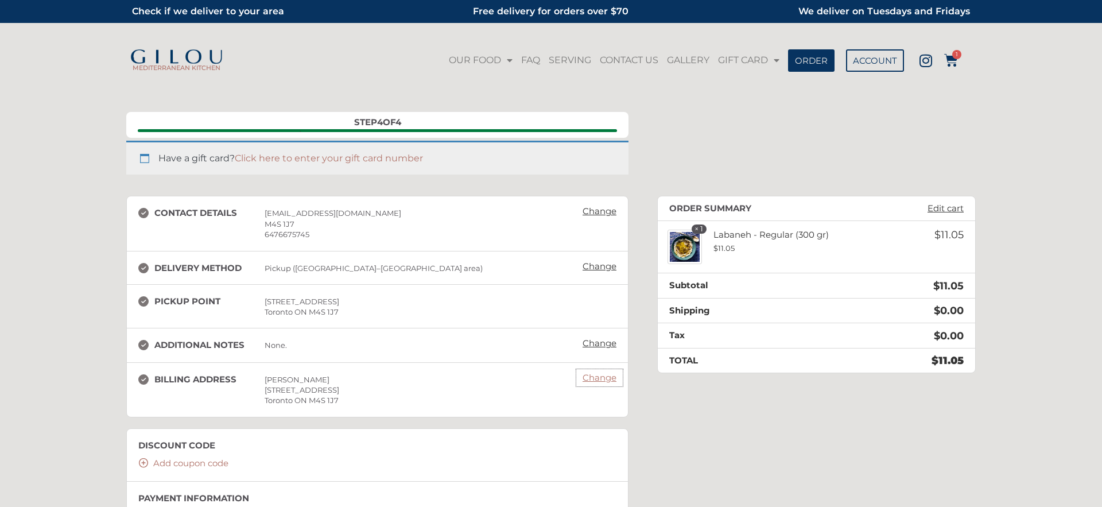
click at [604, 381] on link "Change" at bounding box center [599, 378] width 45 height 16
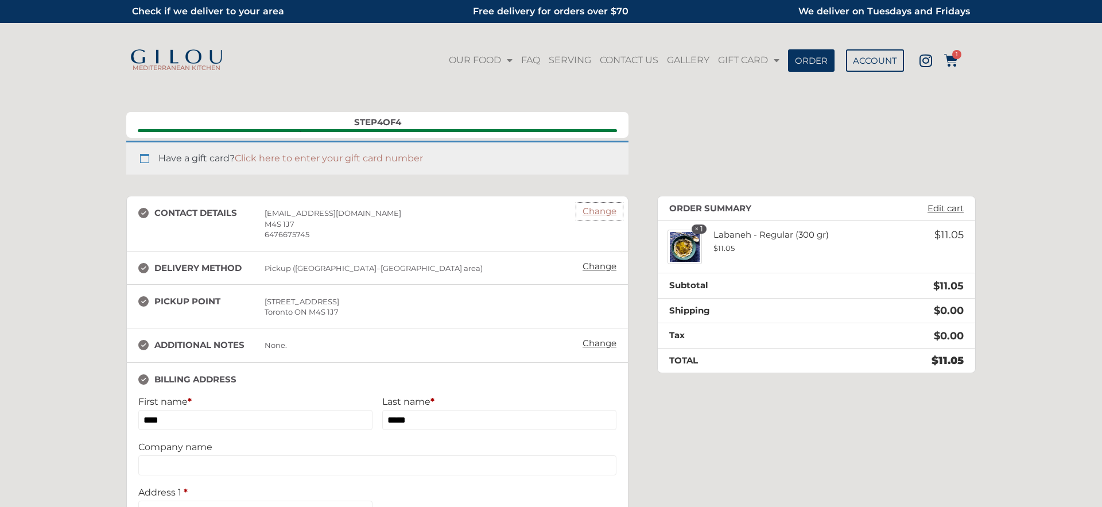
click at [600, 214] on link "Change" at bounding box center [599, 211] width 45 height 16
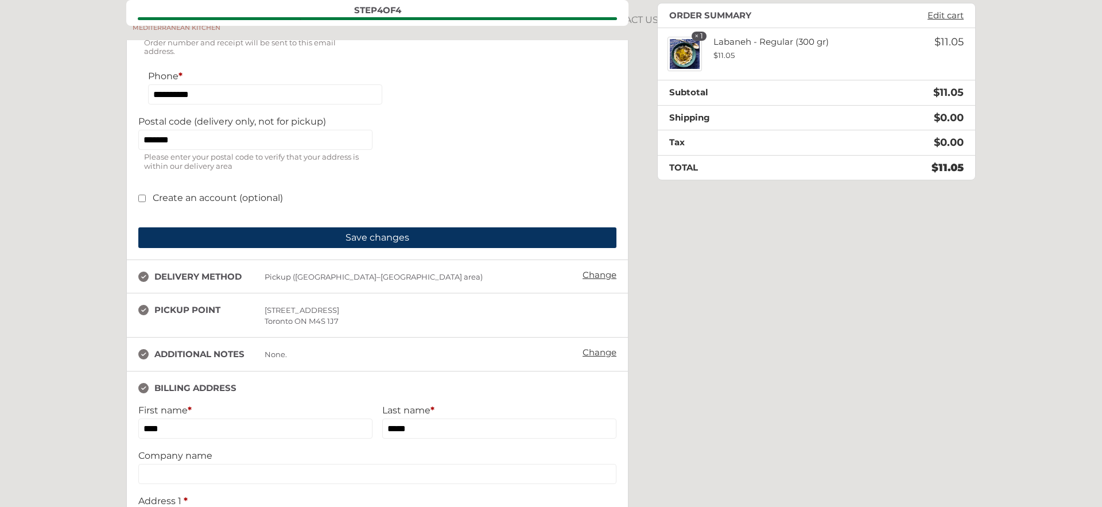
scroll to position [136, 0]
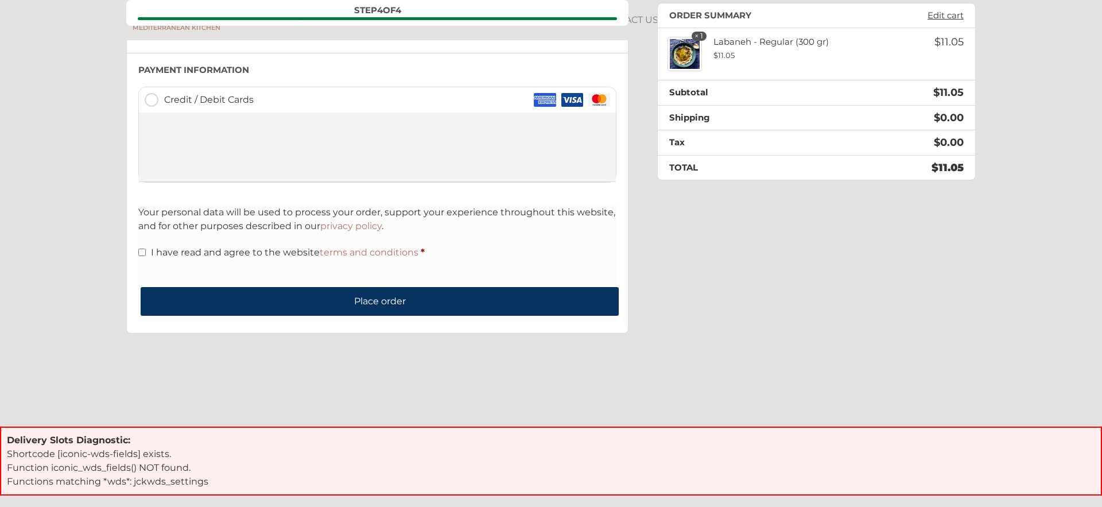
scroll to position [428, 0]
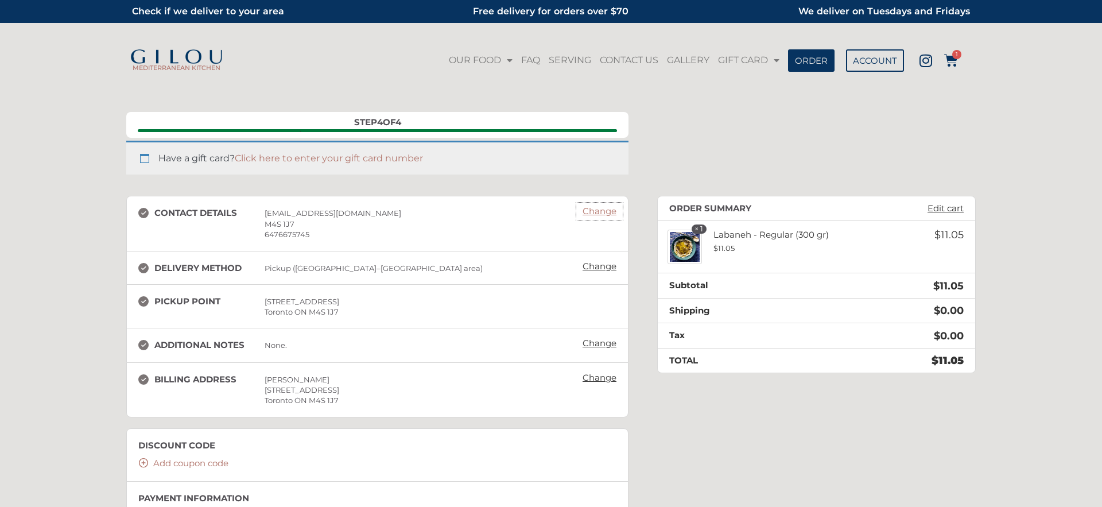
click at [595, 215] on link "Change" at bounding box center [599, 211] width 45 height 16
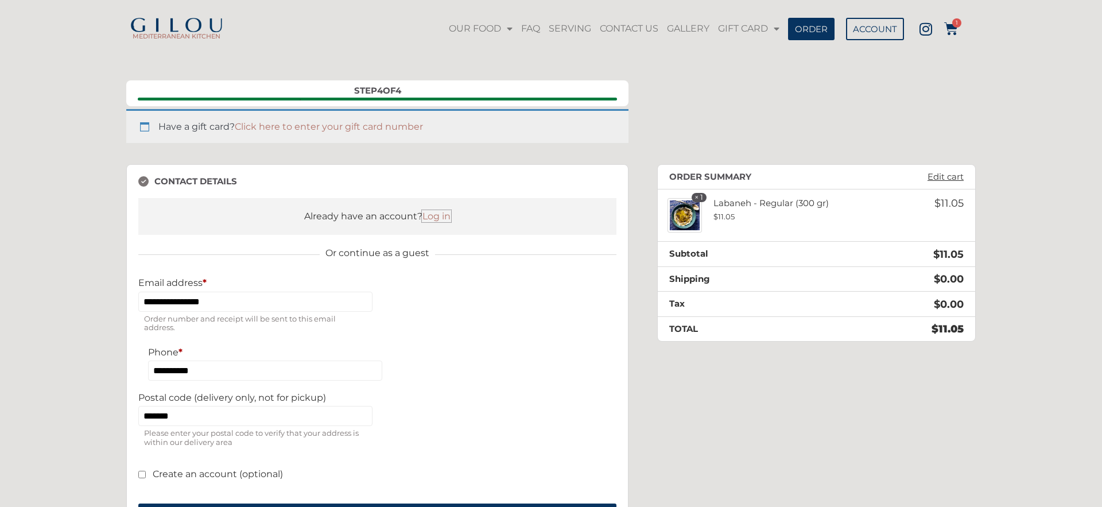
scroll to position [197, 0]
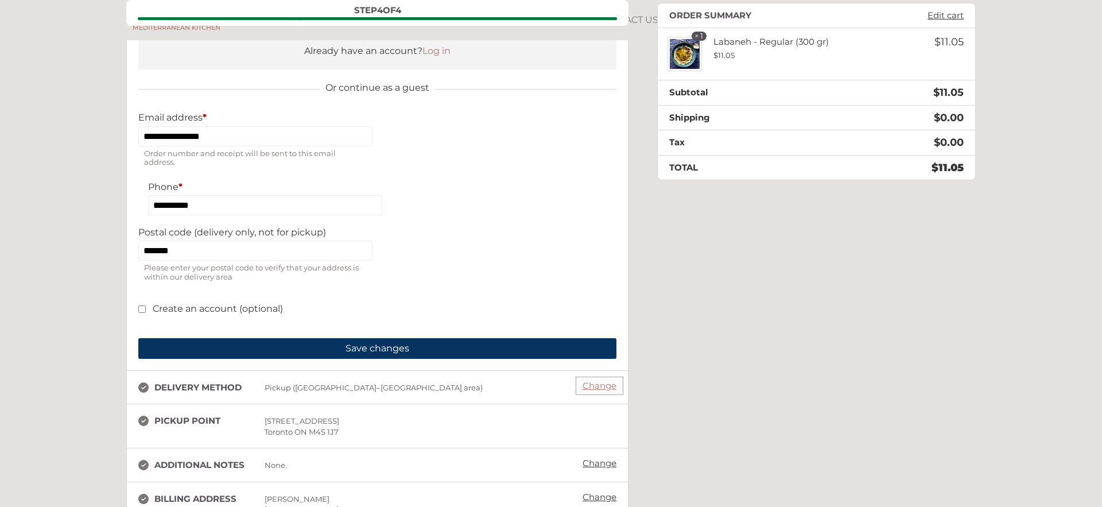
click at [594, 387] on link "Change" at bounding box center [599, 386] width 45 height 16
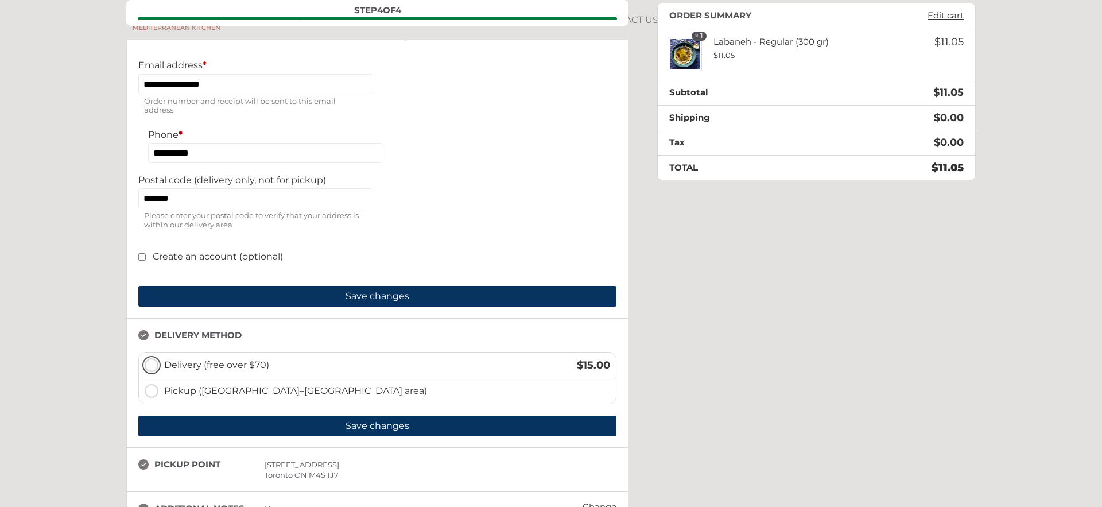
scroll to position [400, 0]
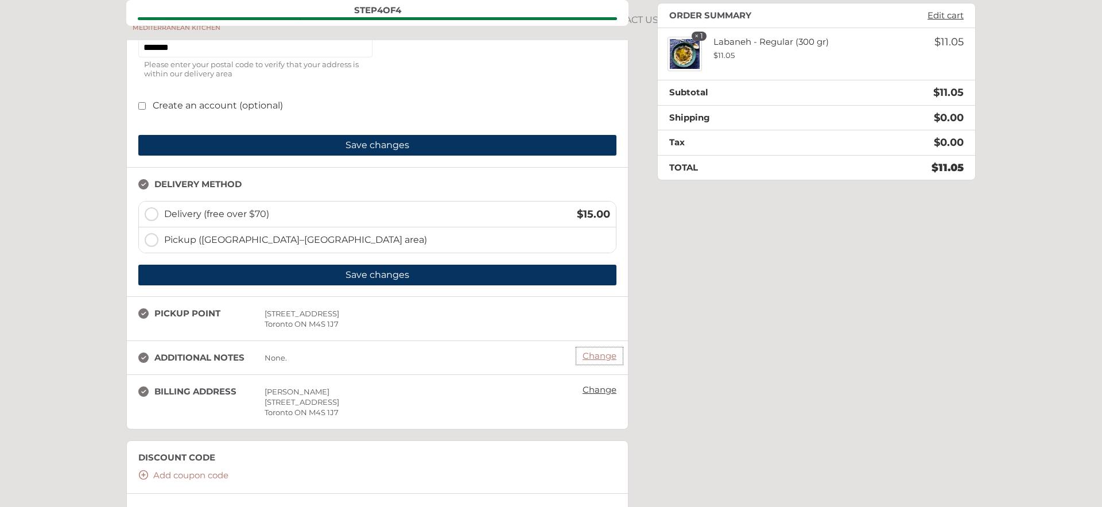
click at [596, 352] on link "Change" at bounding box center [599, 356] width 45 height 16
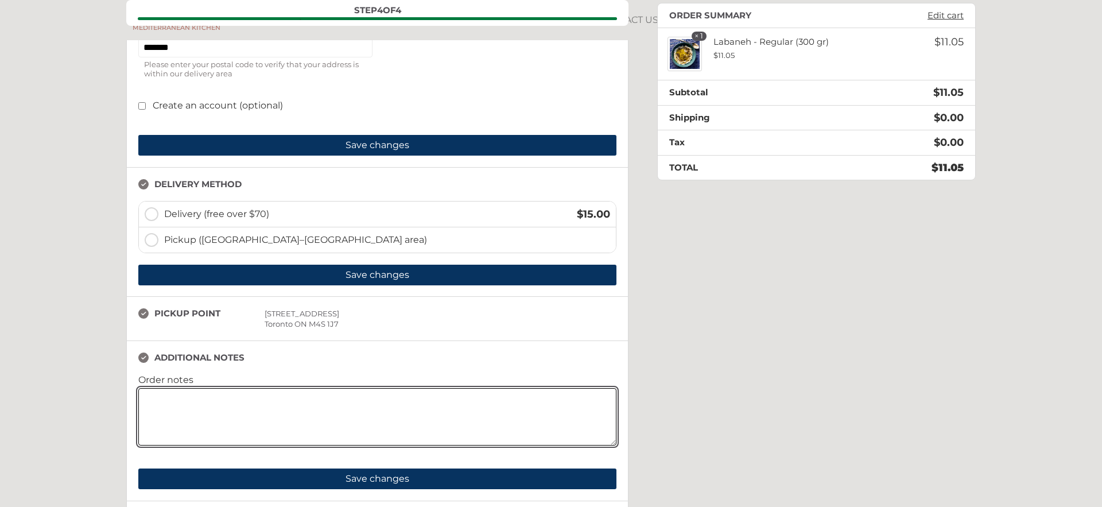
scroll to position [599, 0]
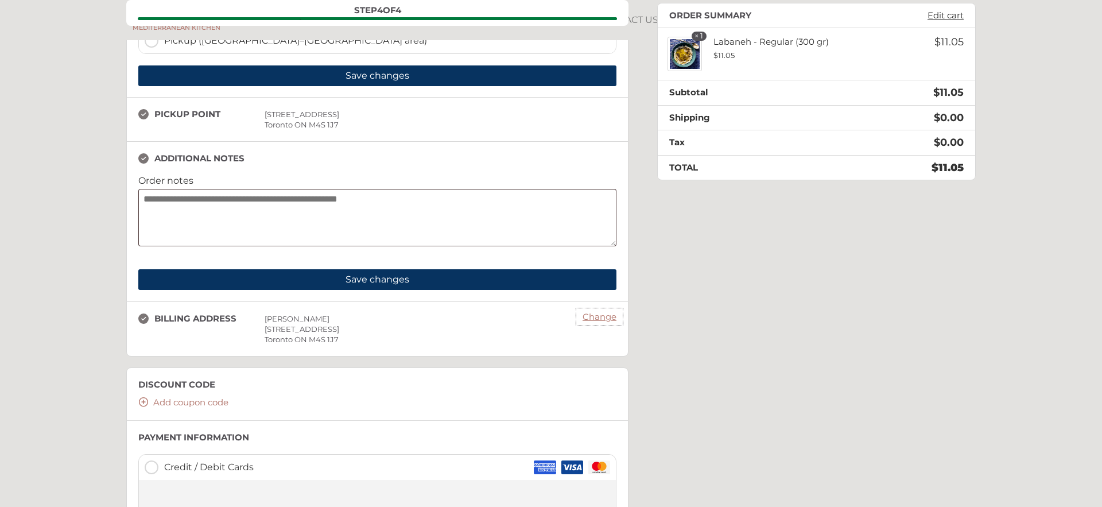
click at [600, 318] on link "Change" at bounding box center [599, 317] width 45 height 16
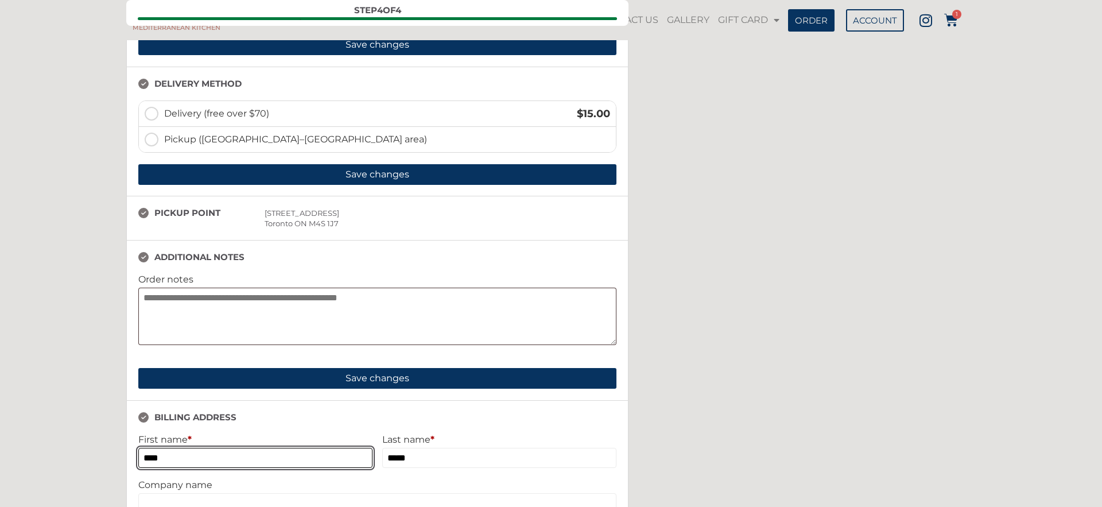
scroll to position [0, 0]
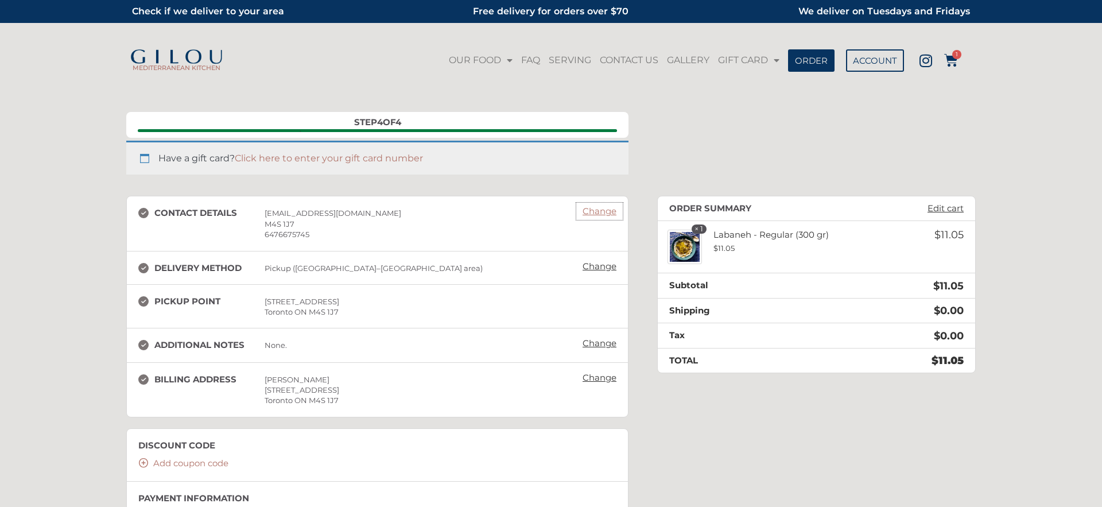
click at [596, 212] on link "Change" at bounding box center [599, 211] width 45 height 16
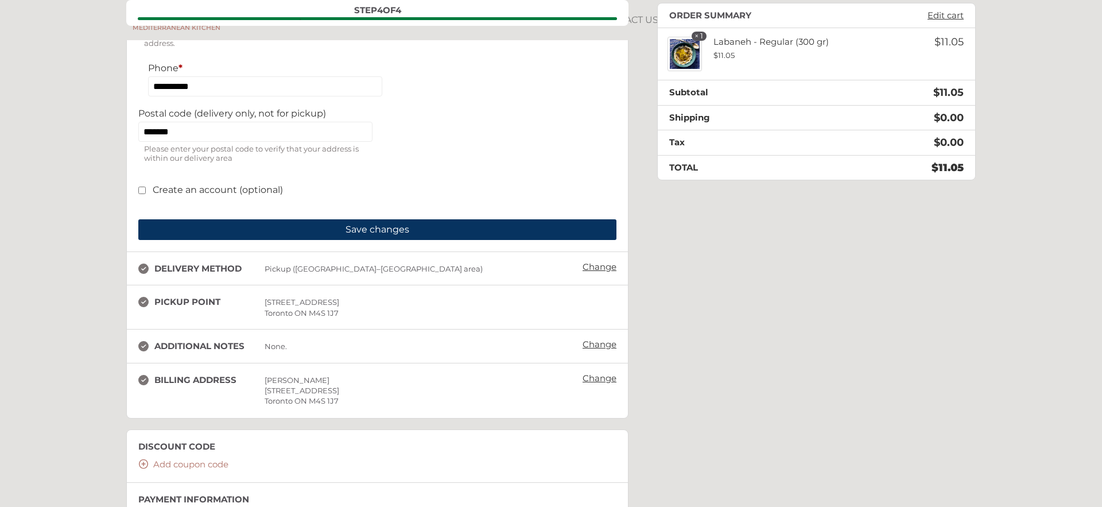
scroll to position [327, 0]
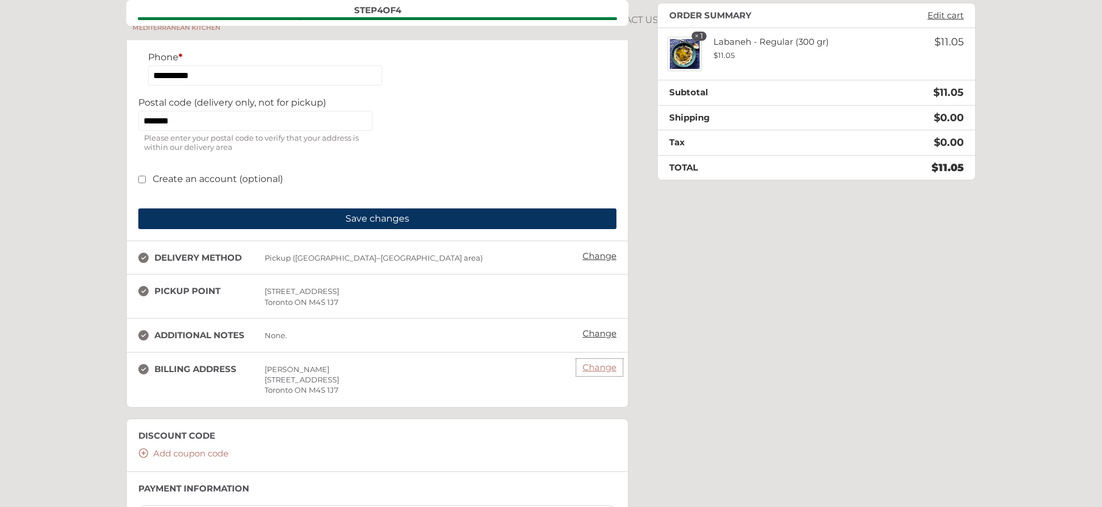
click at [585, 373] on link "Change" at bounding box center [599, 367] width 45 height 16
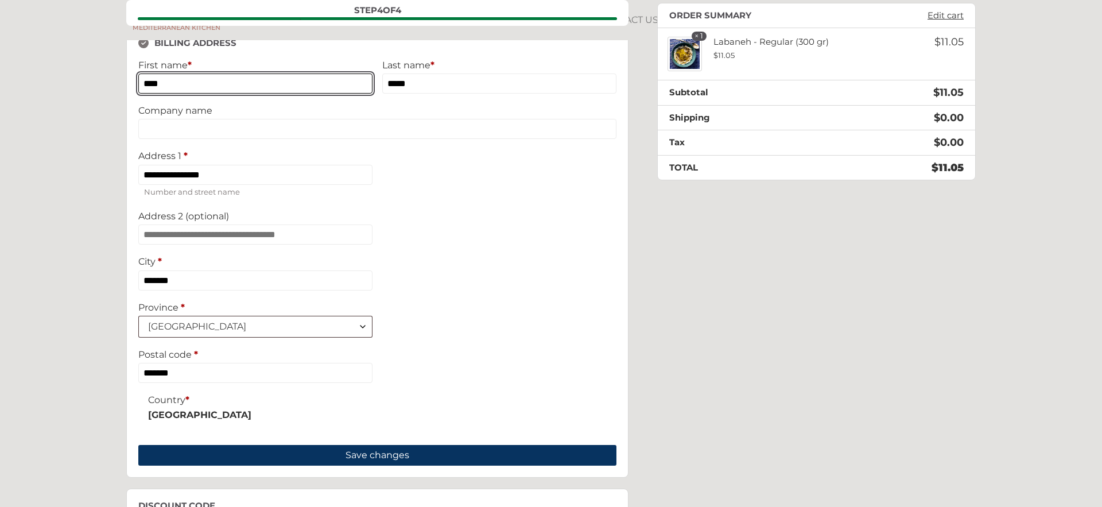
scroll to position [668, 0]
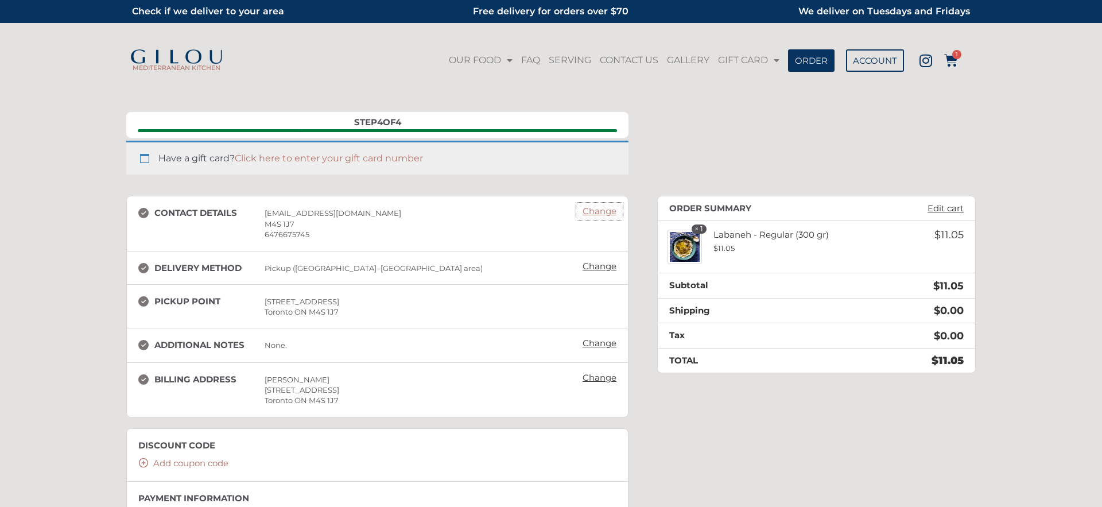
click at [604, 214] on link "Change" at bounding box center [599, 211] width 45 height 16
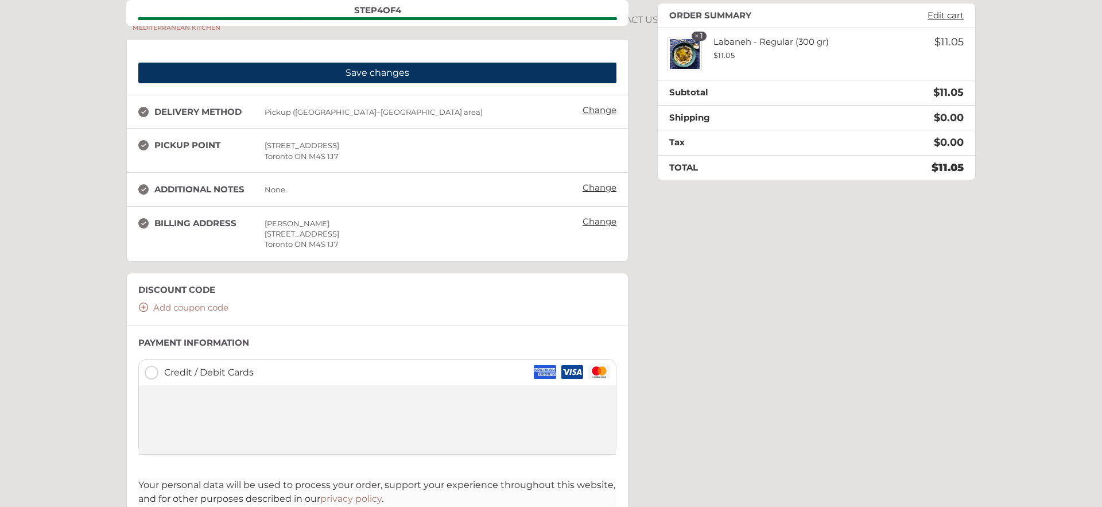
scroll to position [470, 0]
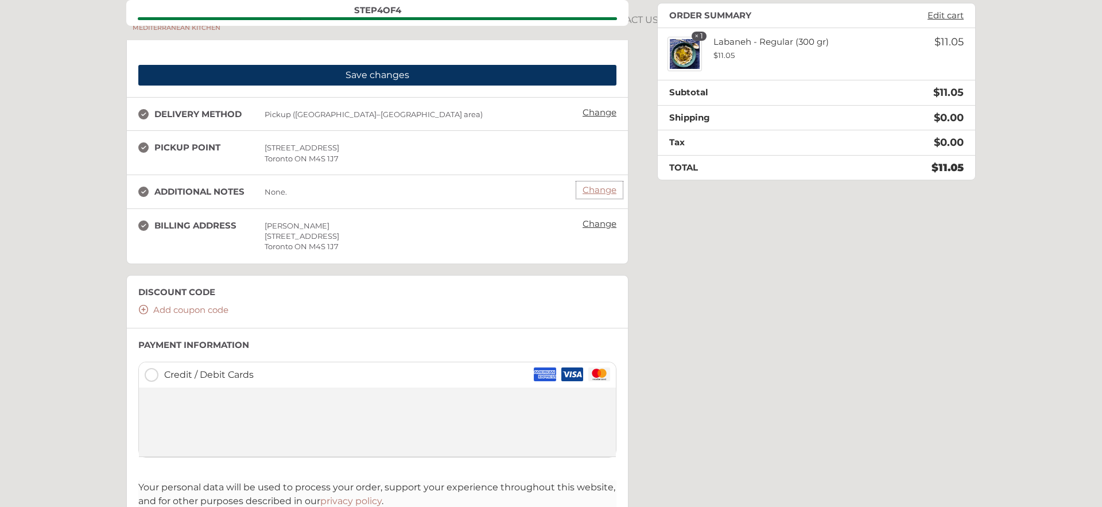
click at [601, 195] on link "Change" at bounding box center [599, 190] width 45 height 16
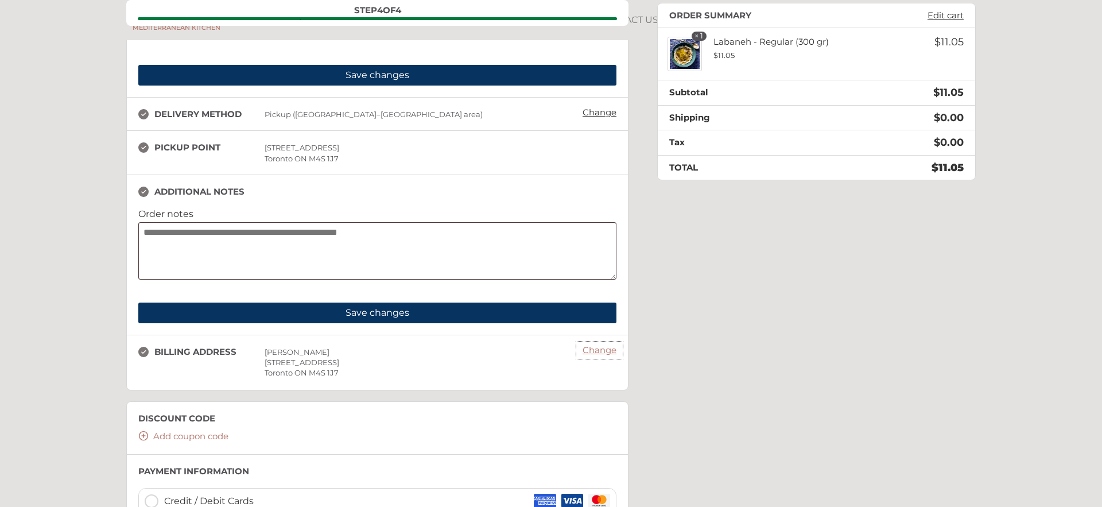
click at [604, 351] on link "Change" at bounding box center [599, 350] width 45 height 16
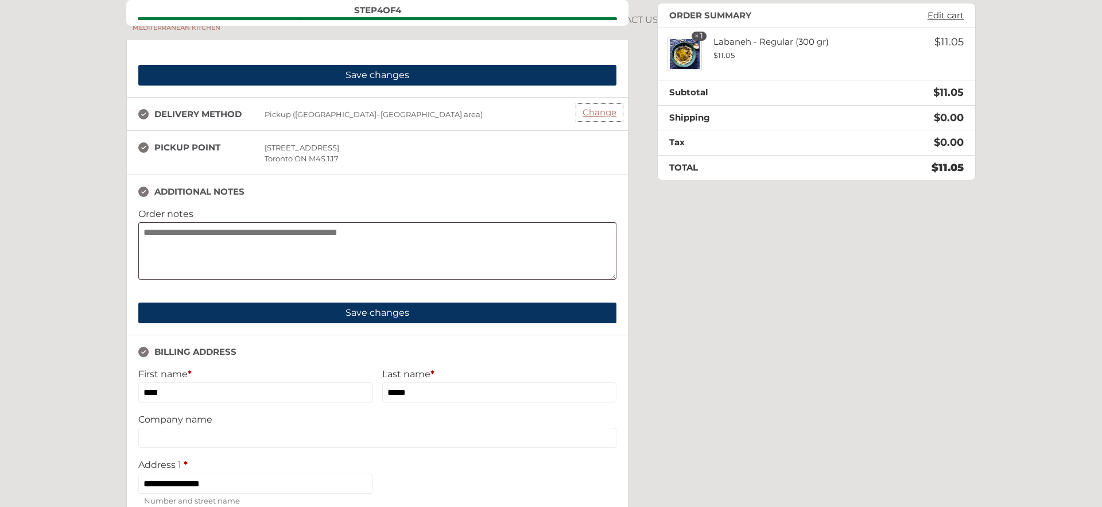
click at [603, 115] on link "Change" at bounding box center [599, 112] width 45 height 16
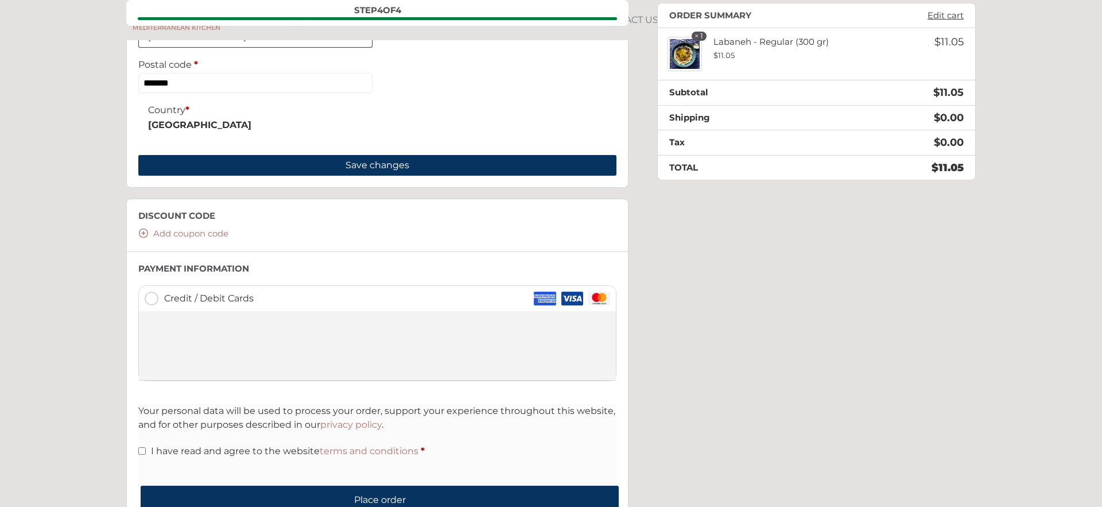
scroll to position [1282, 0]
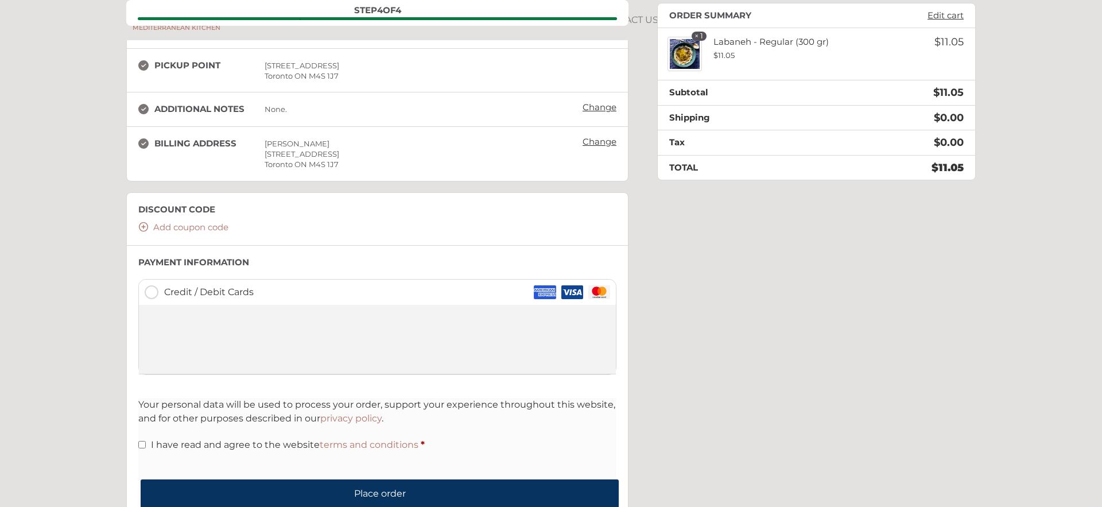
scroll to position [110, 0]
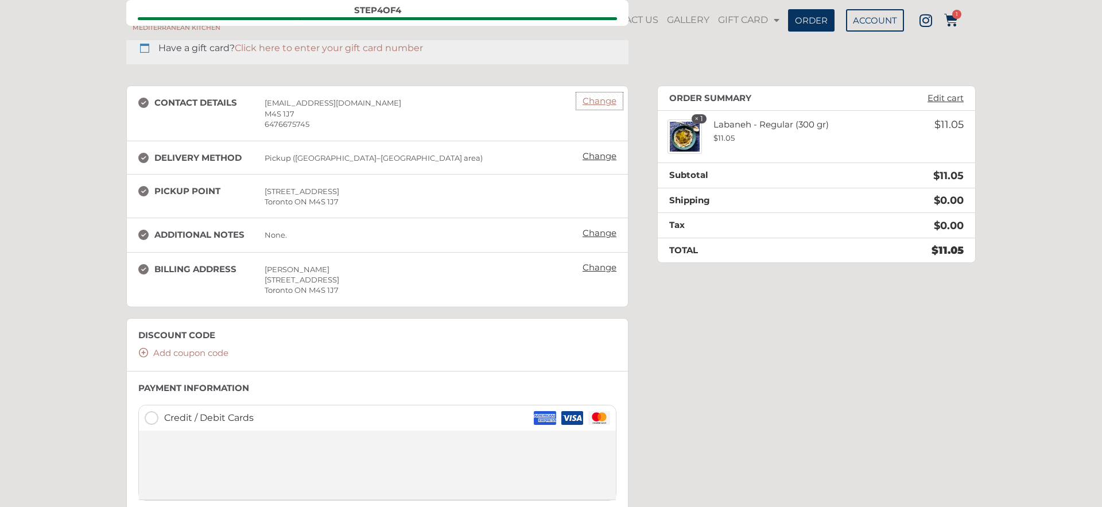
click at [594, 104] on link "Change" at bounding box center [599, 101] width 45 height 16
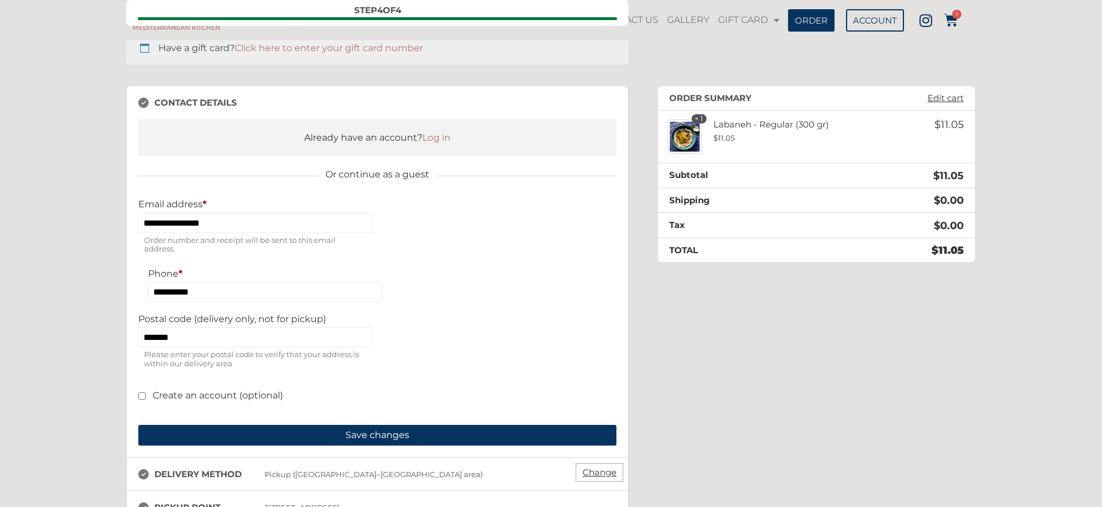
click at [612, 479] on link "Change" at bounding box center [599, 472] width 45 height 16
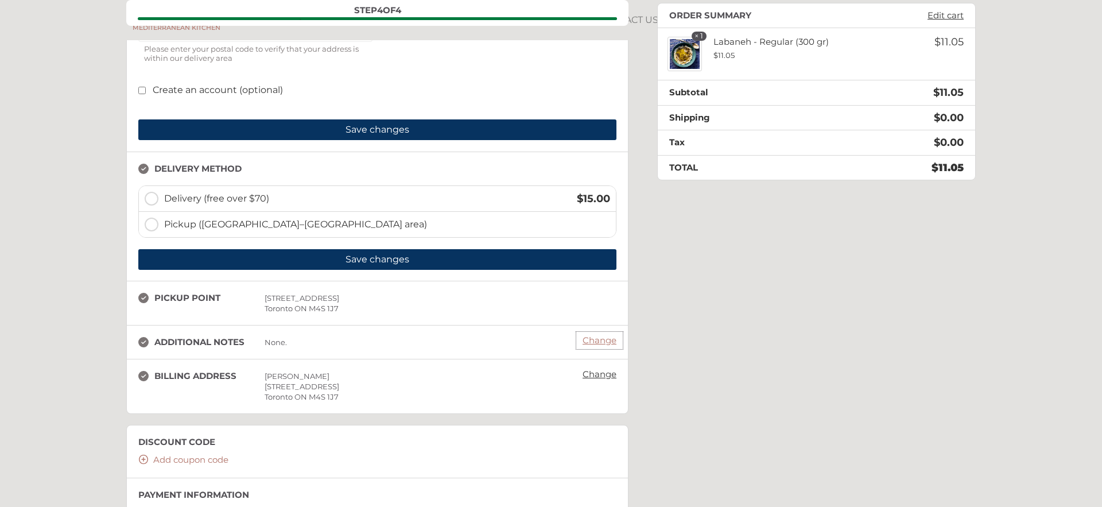
click at [608, 345] on link "Change" at bounding box center [599, 340] width 45 height 16
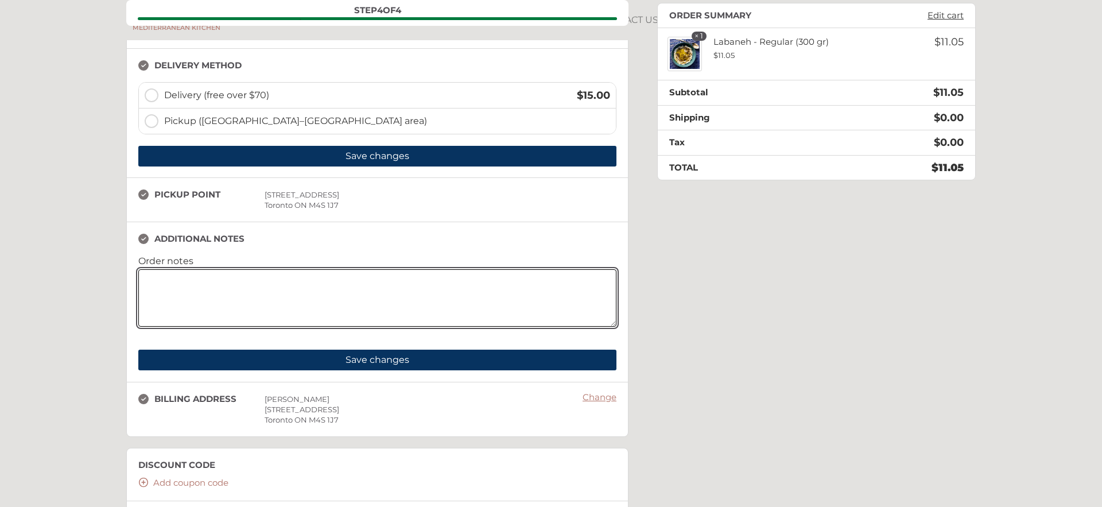
scroll to position [567, 0]
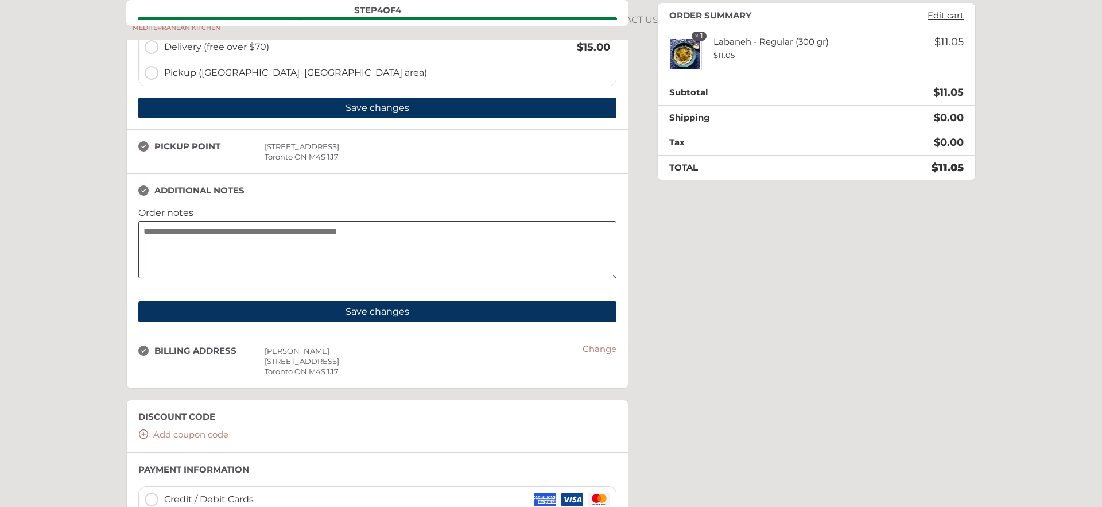
click at [610, 348] on link "Change" at bounding box center [599, 349] width 45 height 16
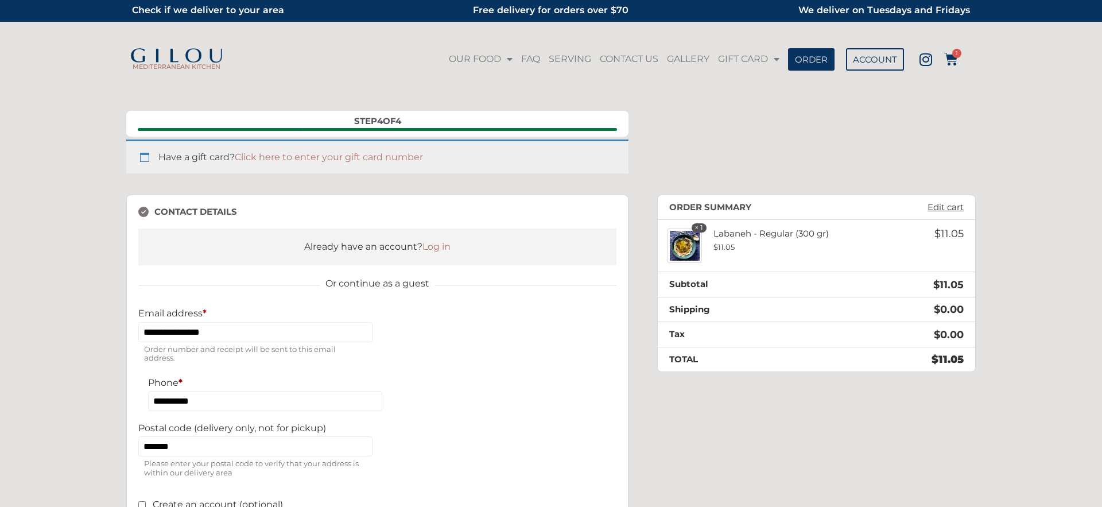
scroll to position [0, 0]
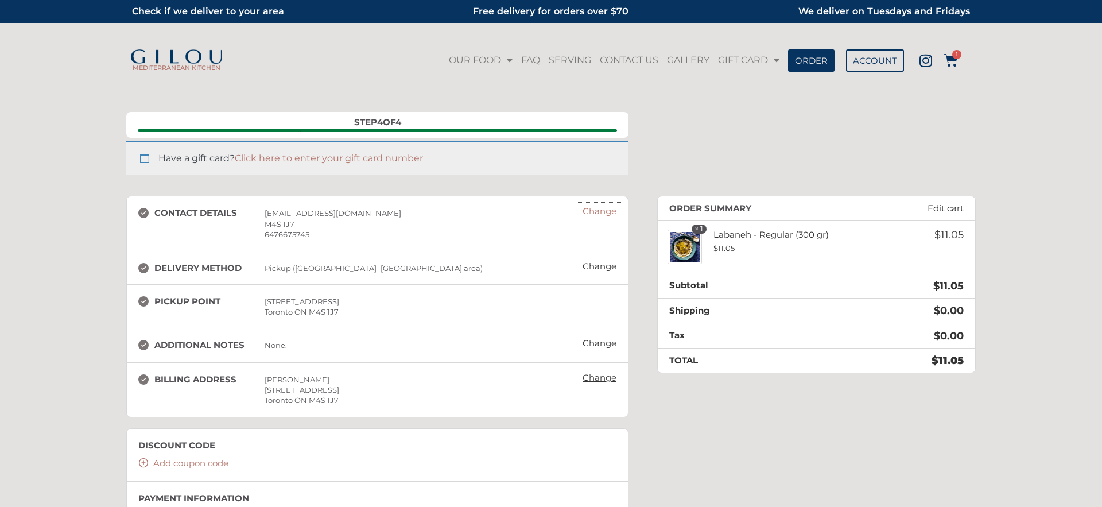
drag, startPoint x: 605, startPoint y: 213, endPoint x: 616, endPoint y: 231, distance: 21.2
click at [605, 213] on link "Change" at bounding box center [599, 211] width 45 height 16
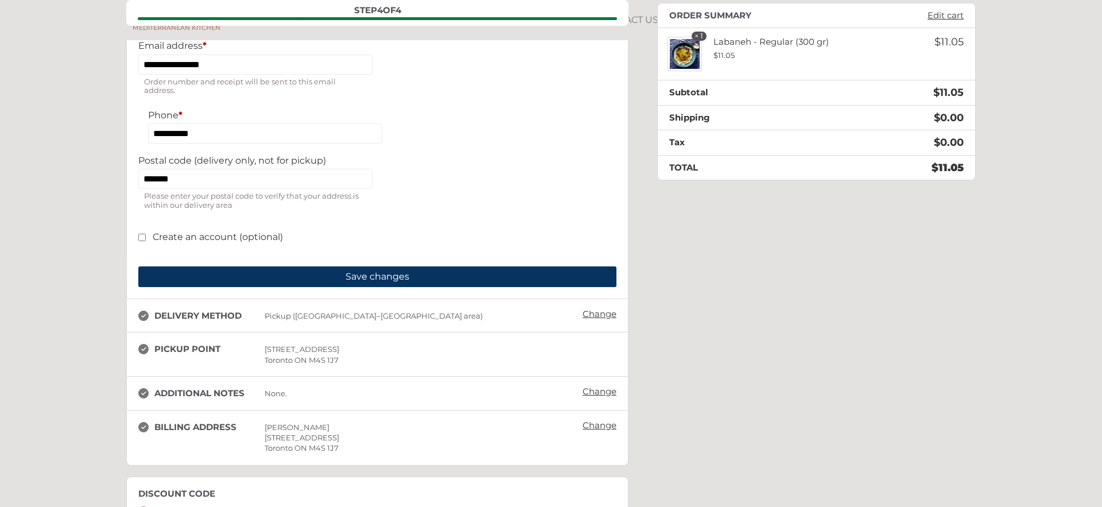
scroll to position [272, 0]
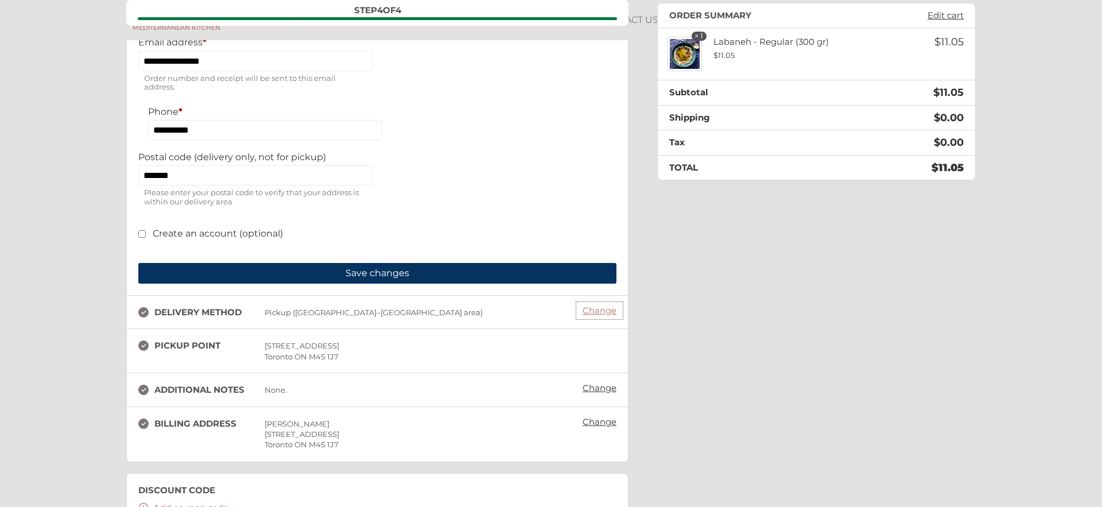
click at [599, 317] on link "Change" at bounding box center [599, 311] width 45 height 16
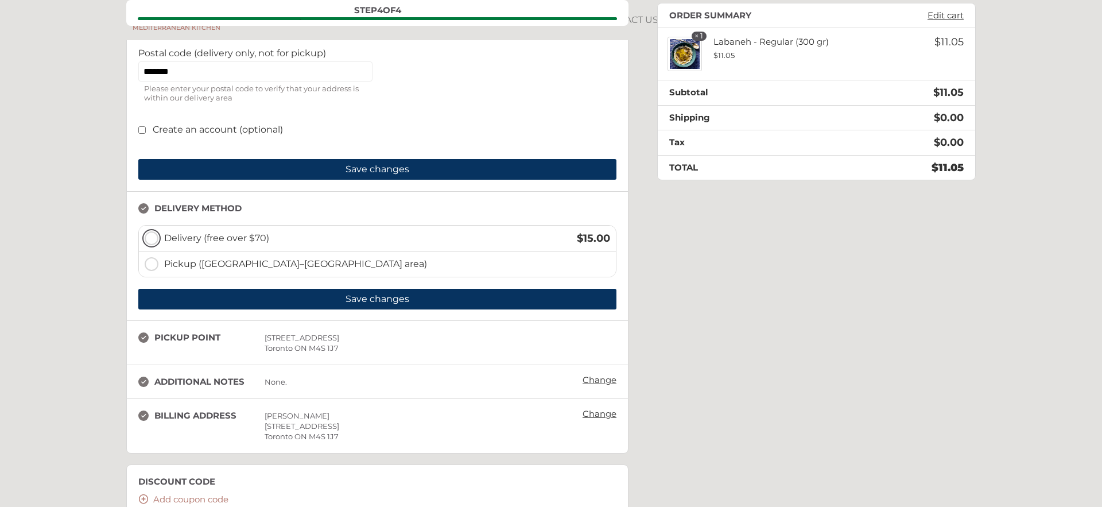
scroll to position [443, 0]
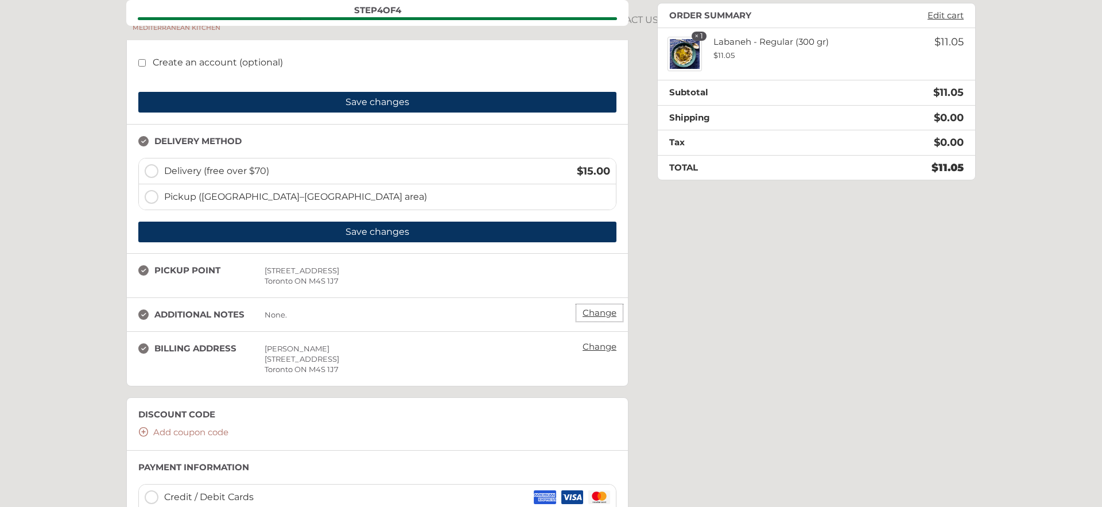
click at [600, 309] on link "Change" at bounding box center [599, 313] width 45 height 16
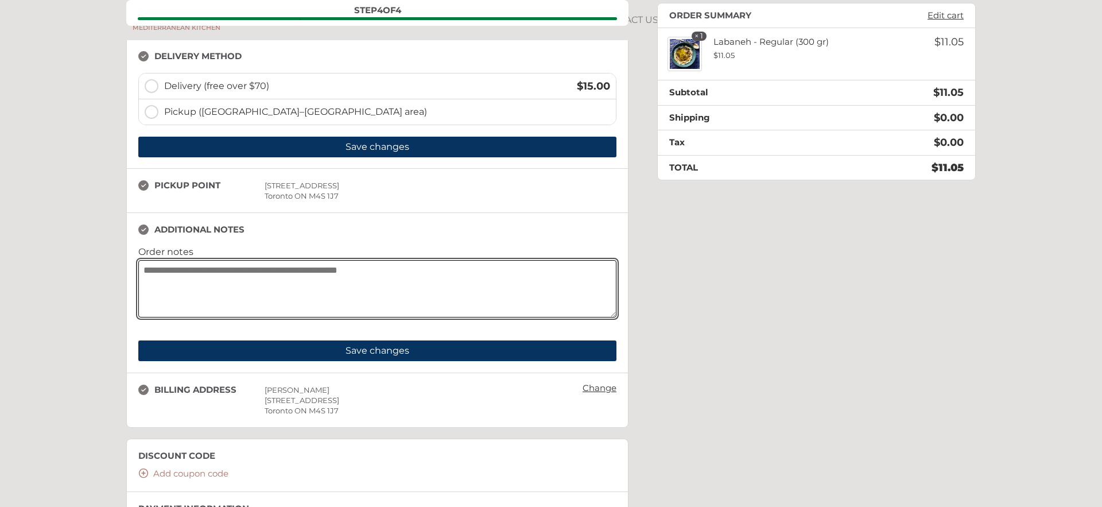
scroll to position [658, 0]
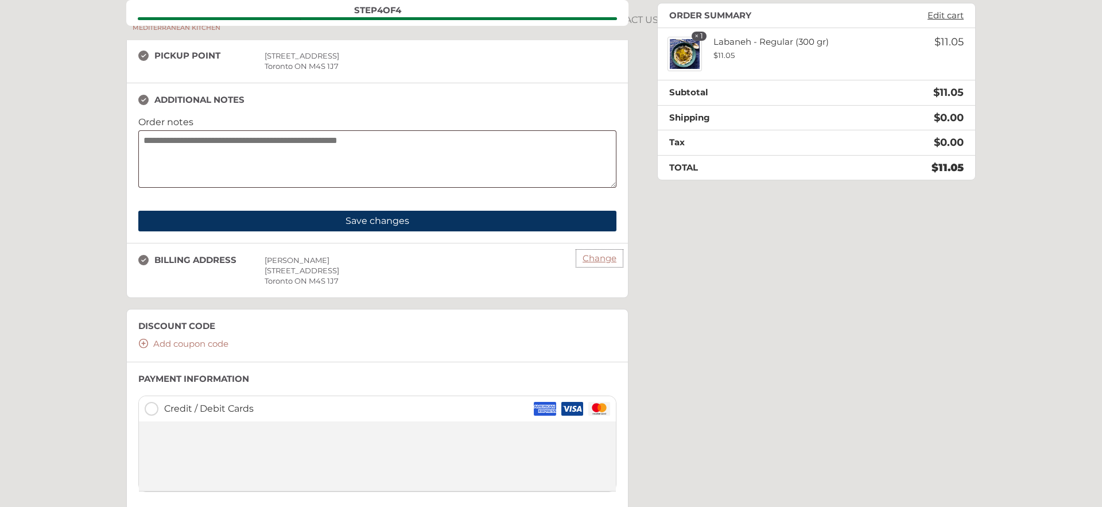
click at [598, 261] on link "Change" at bounding box center [599, 258] width 45 height 16
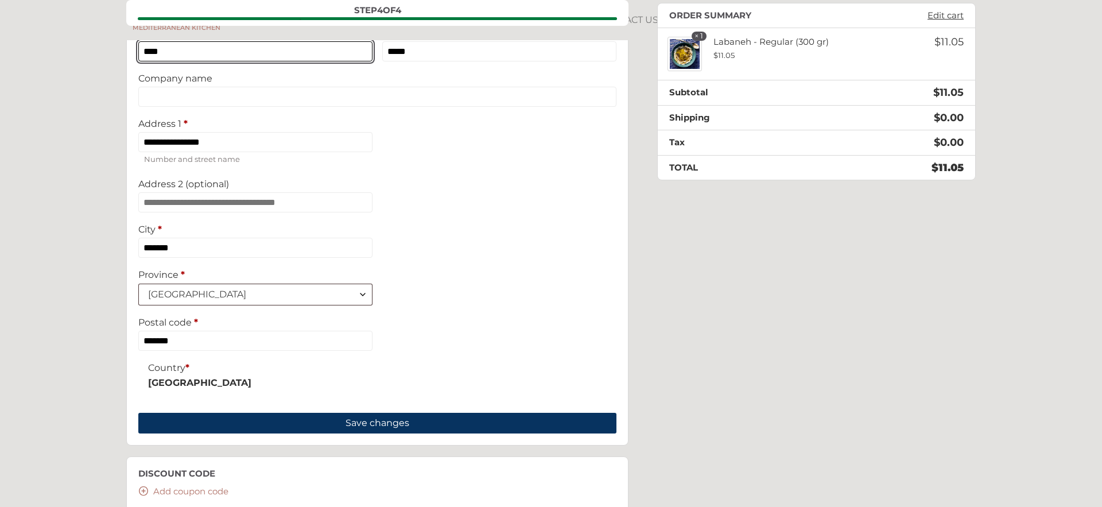
scroll to position [669, 0]
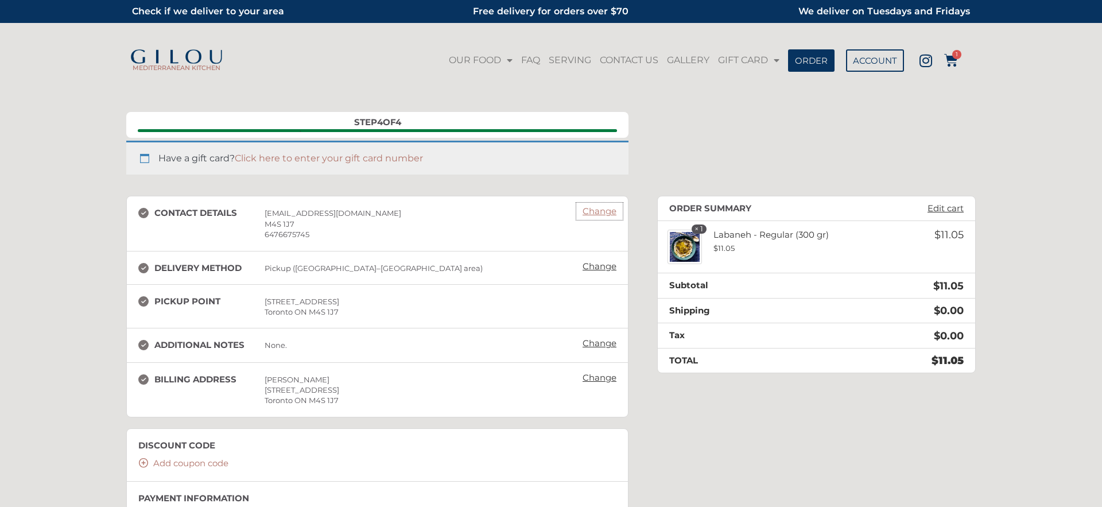
click at [616, 210] on link "Change" at bounding box center [599, 211] width 45 height 16
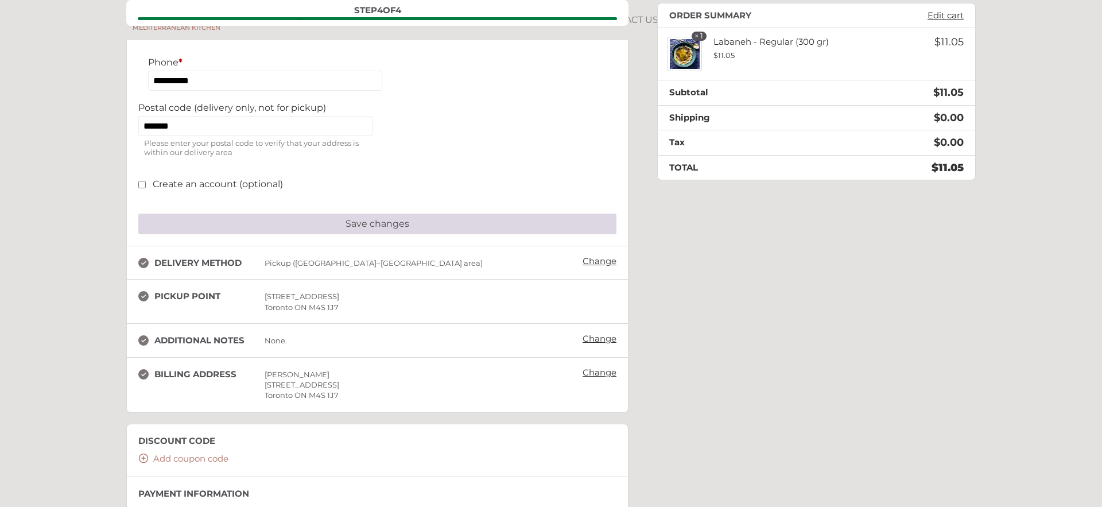
scroll to position [320, 0]
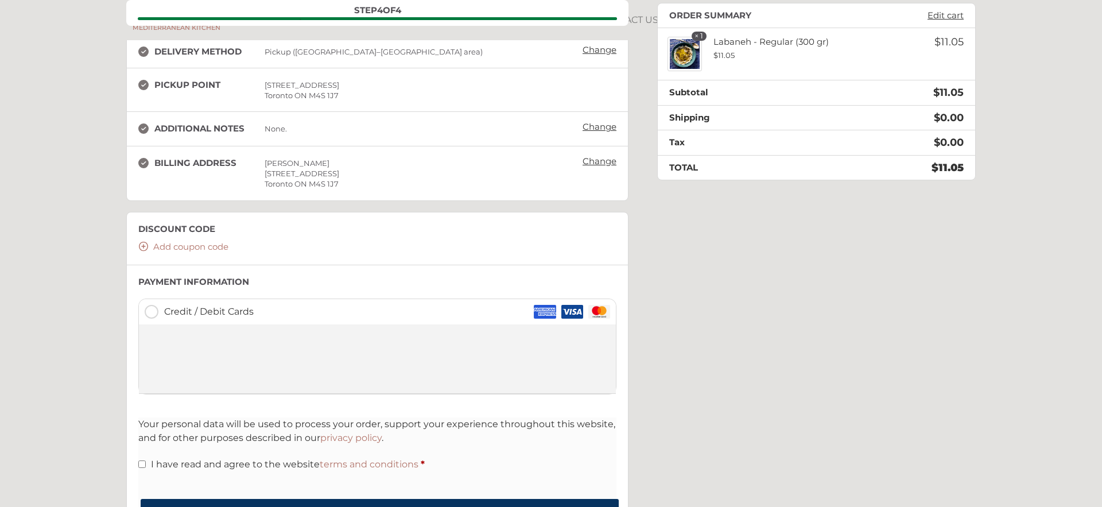
scroll to position [144, 0]
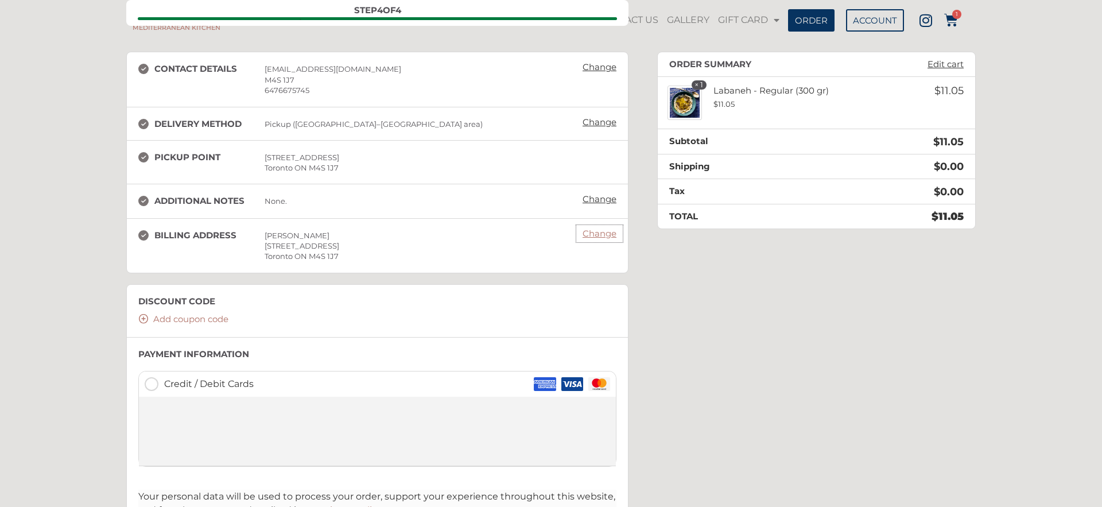
click at [593, 234] on link "Change" at bounding box center [599, 234] width 45 height 16
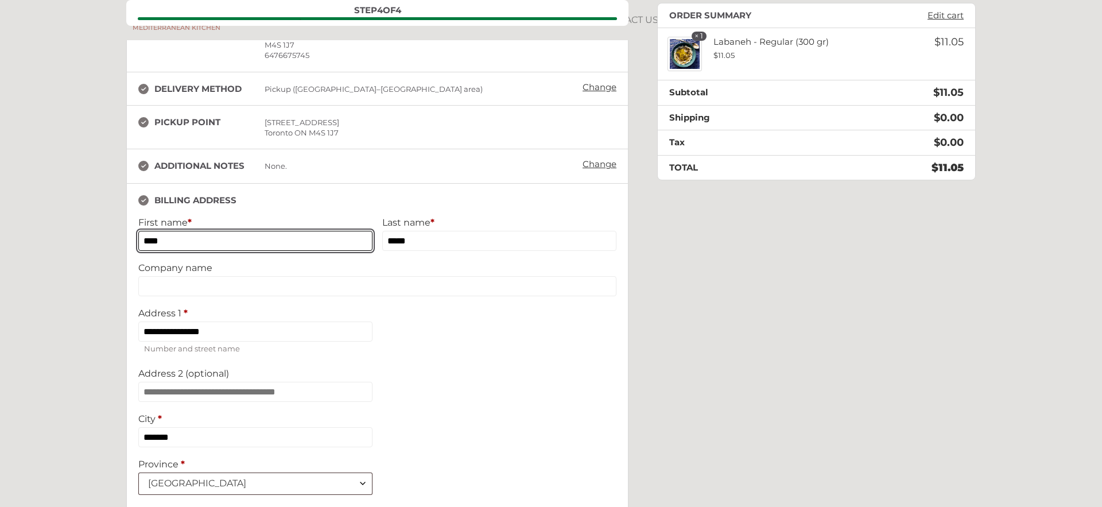
scroll to position [225, 0]
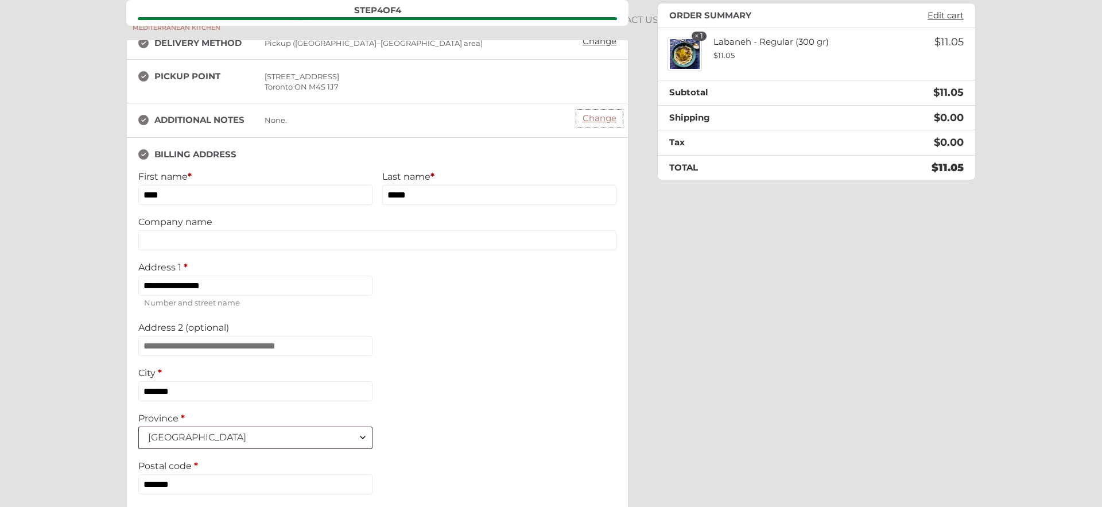
click at [597, 117] on link "Change" at bounding box center [599, 118] width 45 height 16
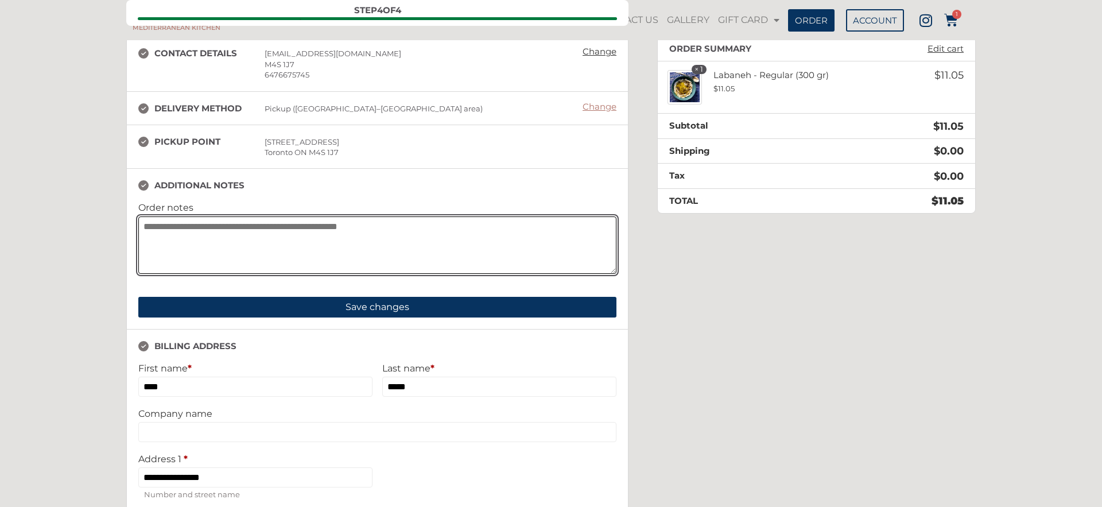
scroll to position [157, 0]
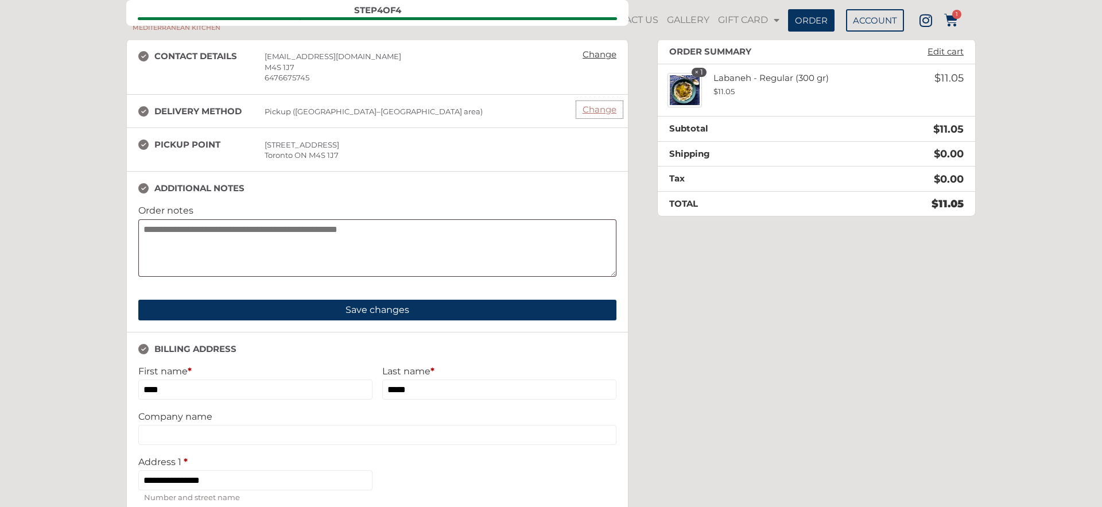
click at [602, 107] on link "Change" at bounding box center [599, 110] width 45 height 16
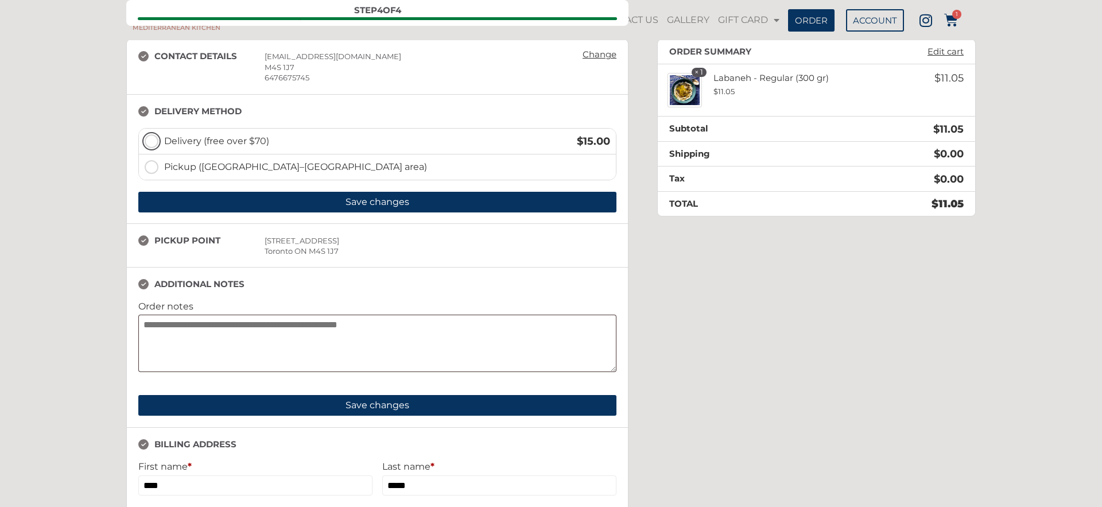
scroll to position [154, 0]
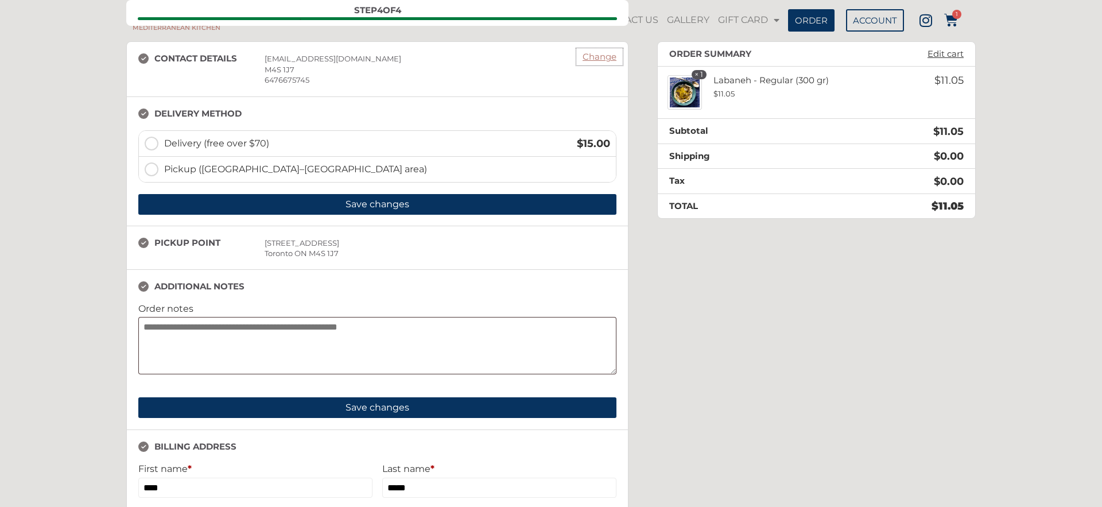
click at [603, 54] on link "Change" at bounding box center [599, 57] width 45 height 16
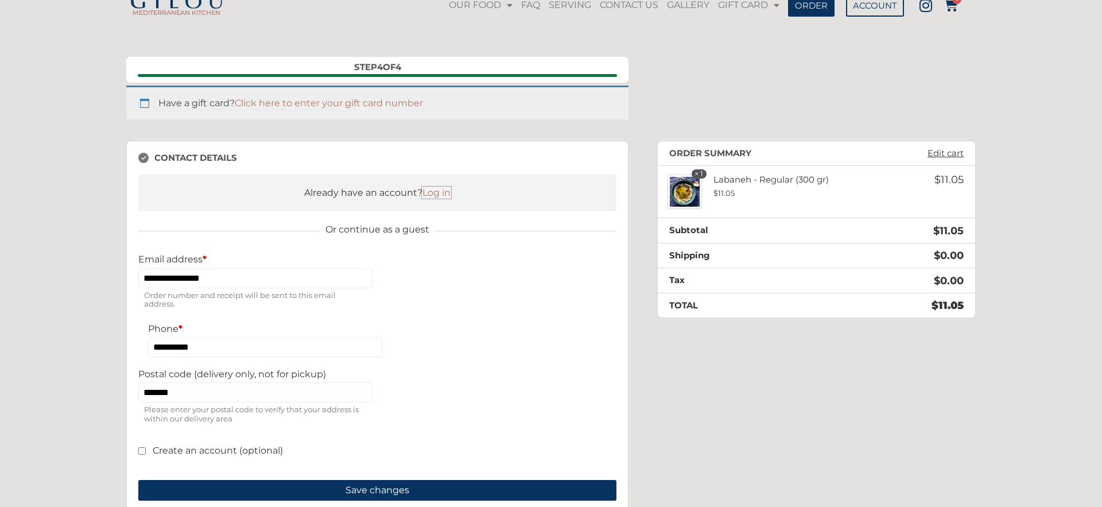
scroll to position [0, 0]
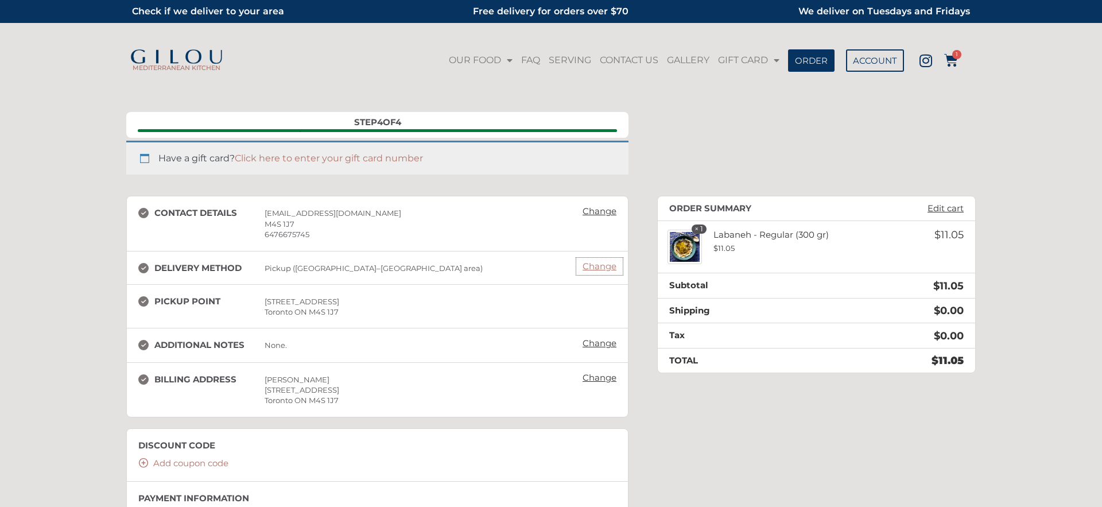
click at [599, 265] on link "Change" at bounding box center [599, 266] width 45 height 16
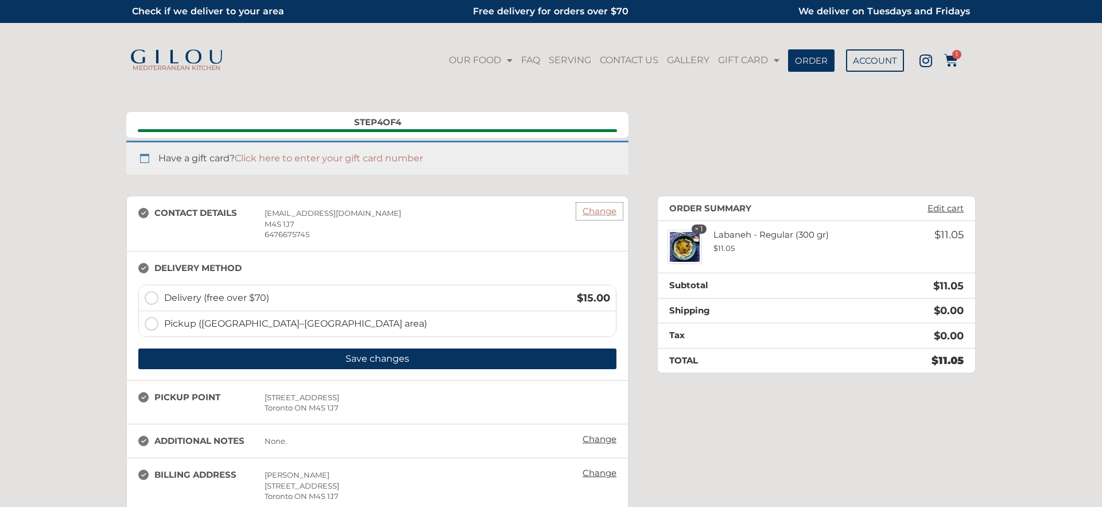
click at [602, 208] on link "Change" at bounding box center [599, 211] width 45 height 16
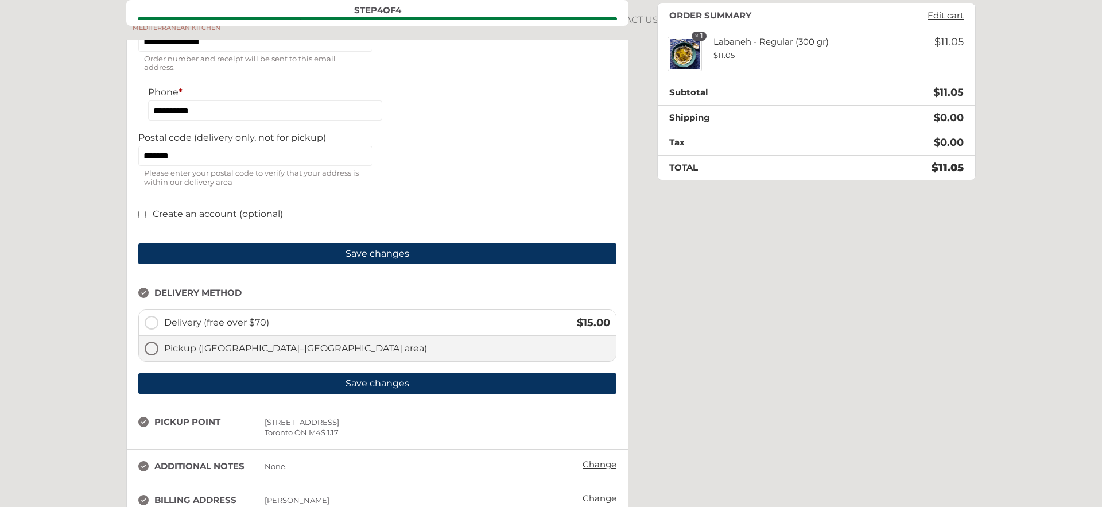
scroll to position [342, 0]
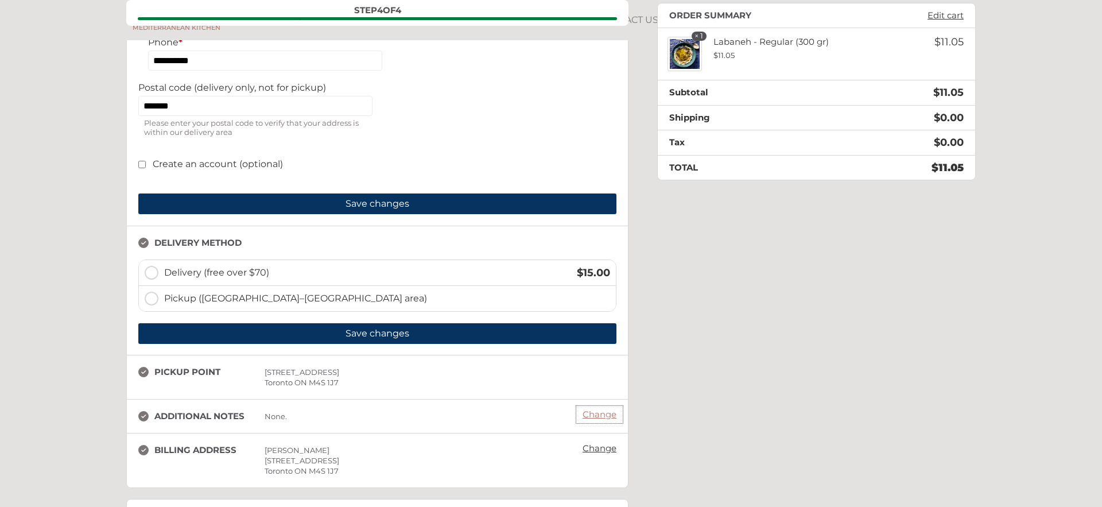
click at [608, 420] on link "Change" at bounding box center [599, 414] width 45 height 16
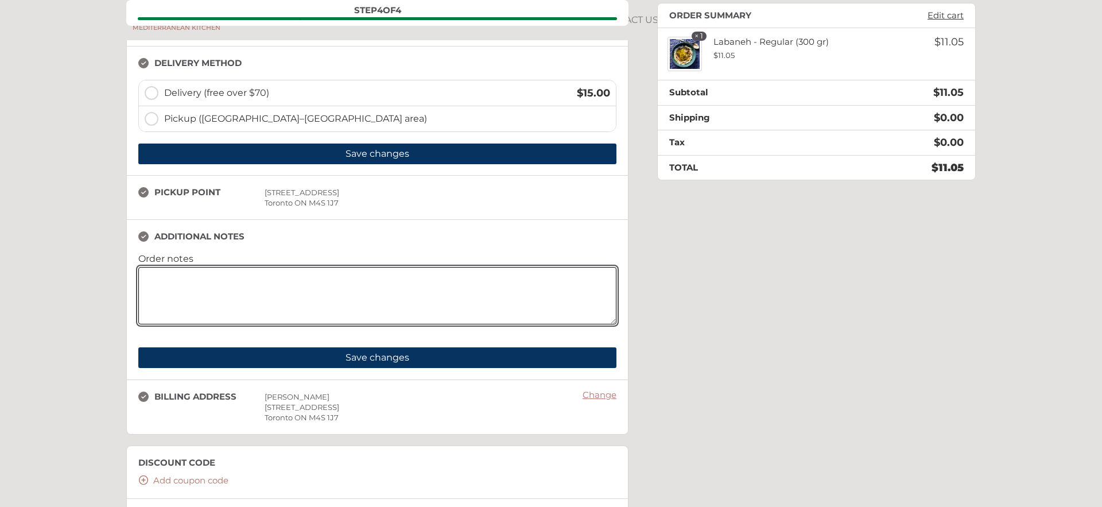
scroll to position [533, 0]
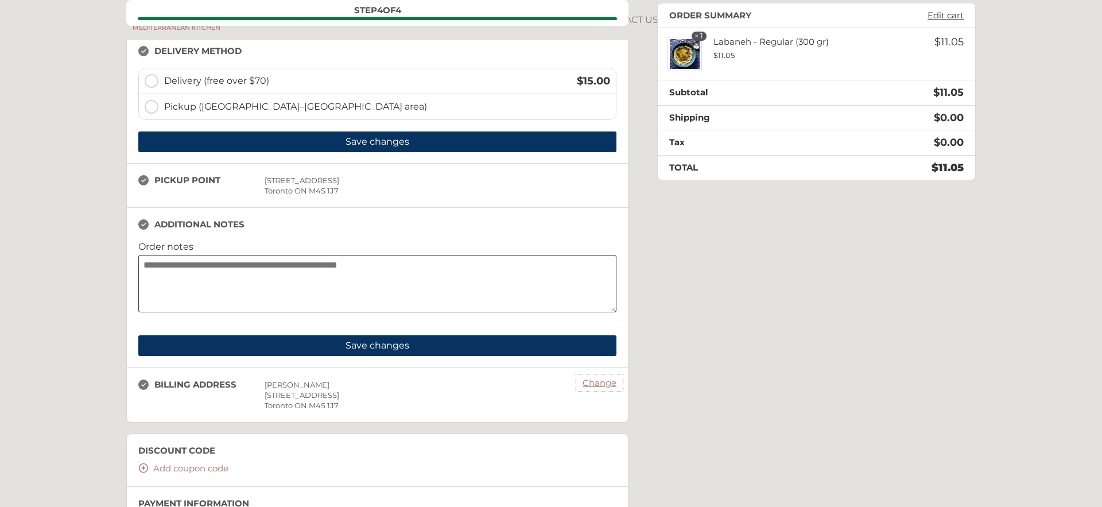
click at [605, 388] on link "Change" at bounding box center [599, 383] width 45 height 16
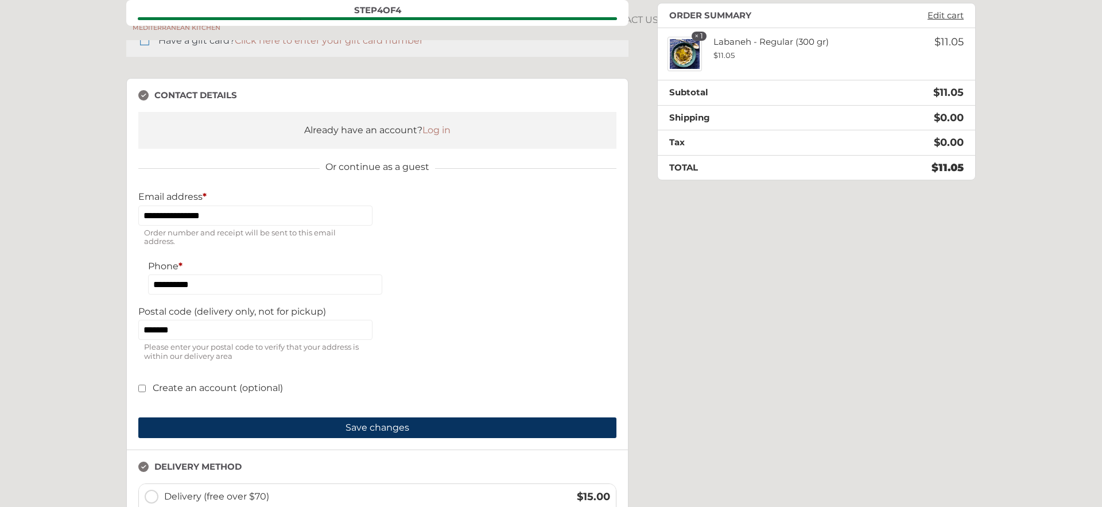
scroll to position [57, 0]
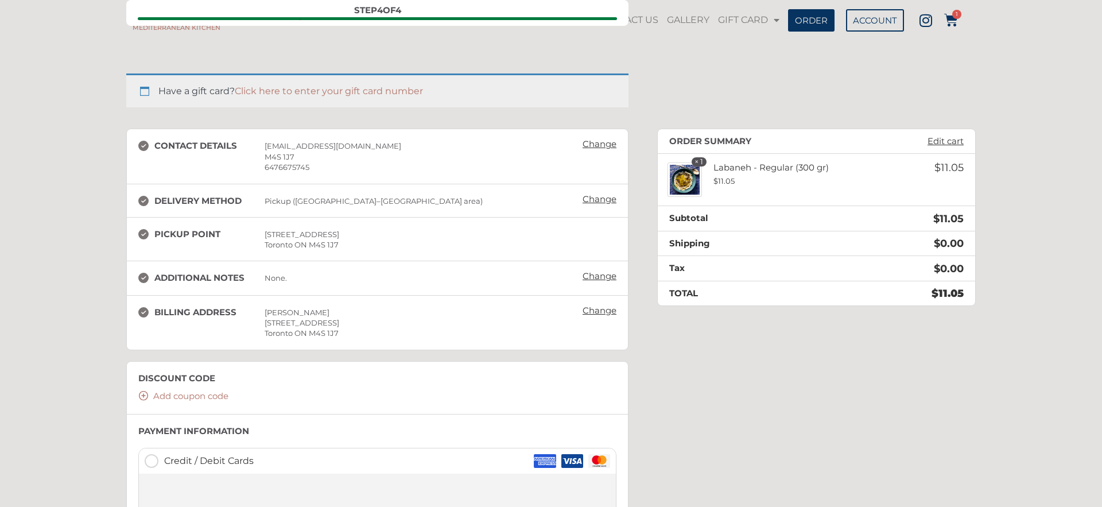
scroll to position [37, 0]
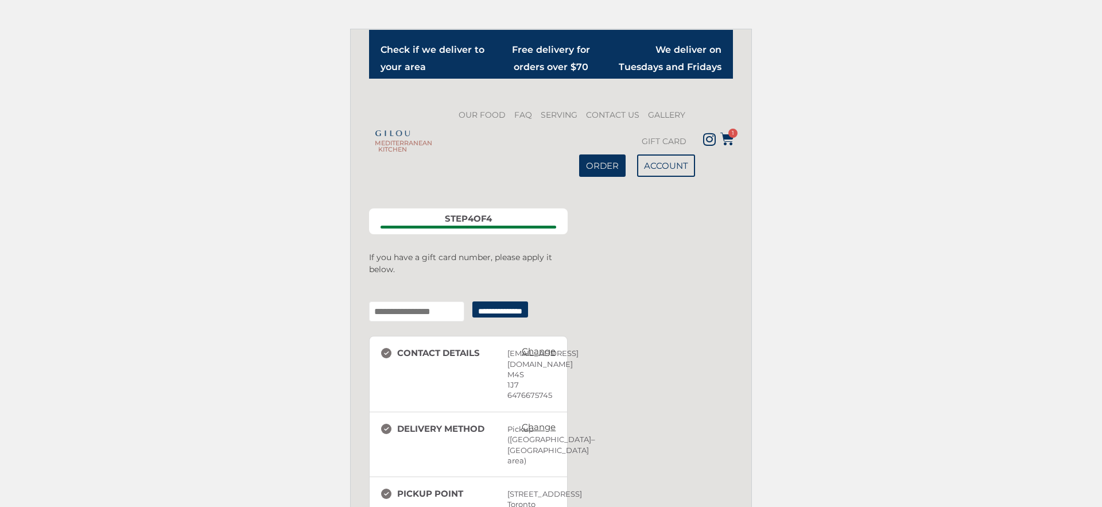
scroll to position [93, 0]
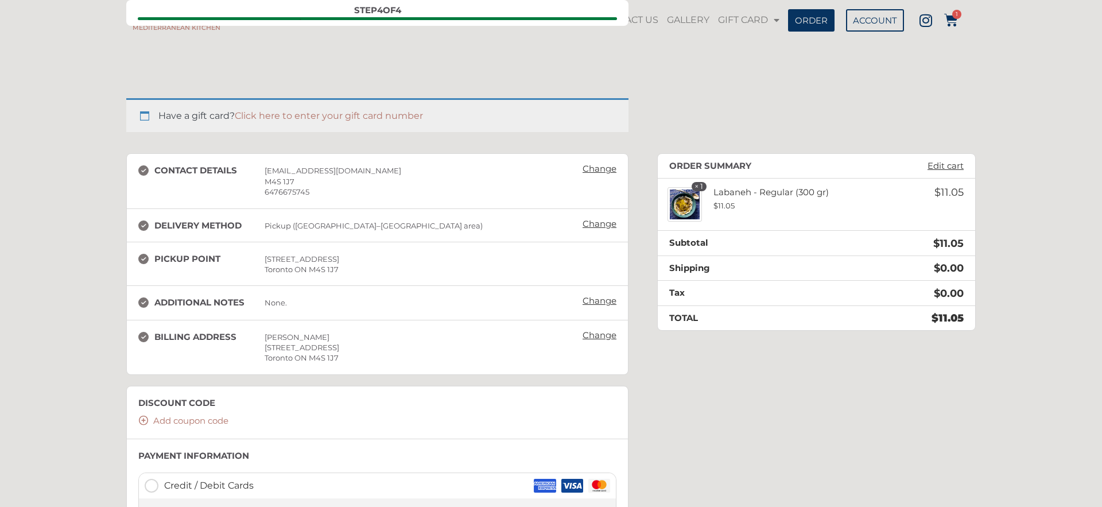
scroll to position [7, 0]
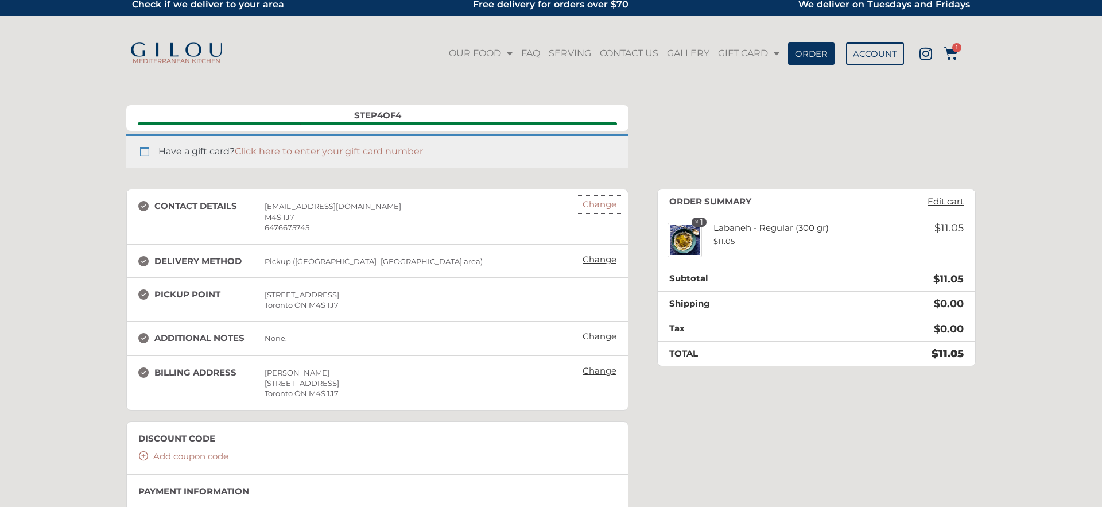
click at [592, 201] on link "Change" at bounding box center [599, 204] width 45 height 16
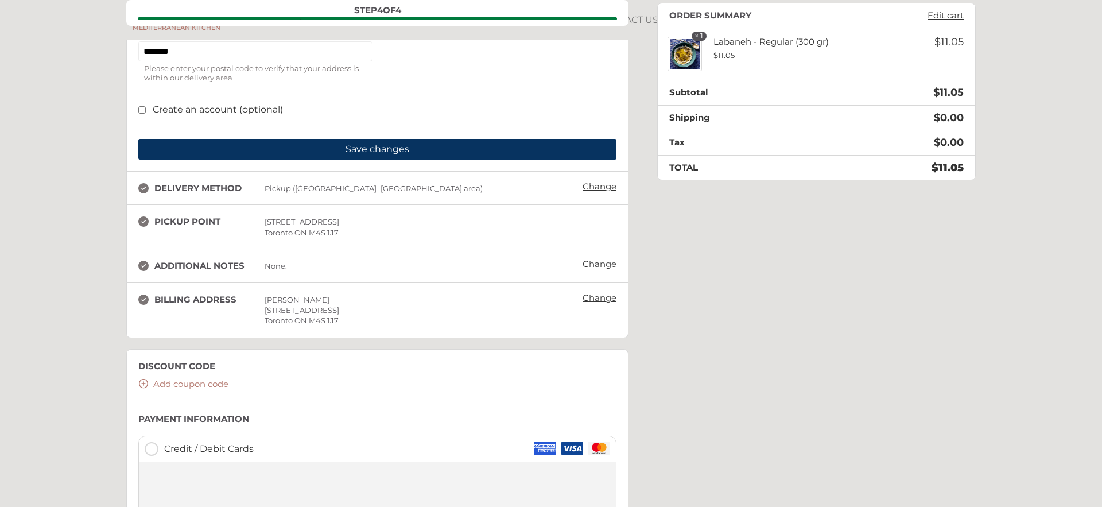
scroll to position [412, 0]
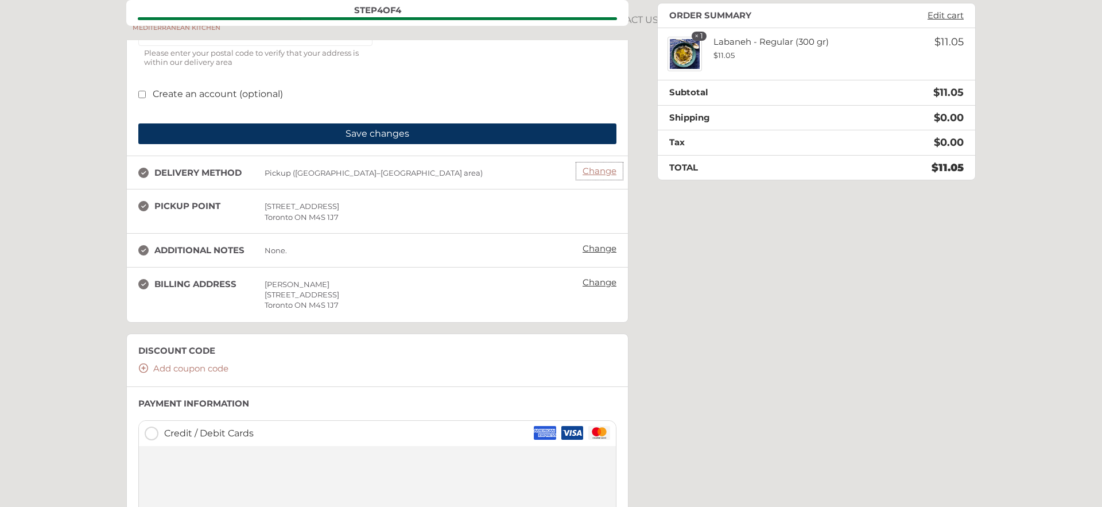
click at [600, 175] on link "Change" at bounding box center [599, 171] width 45 height 16
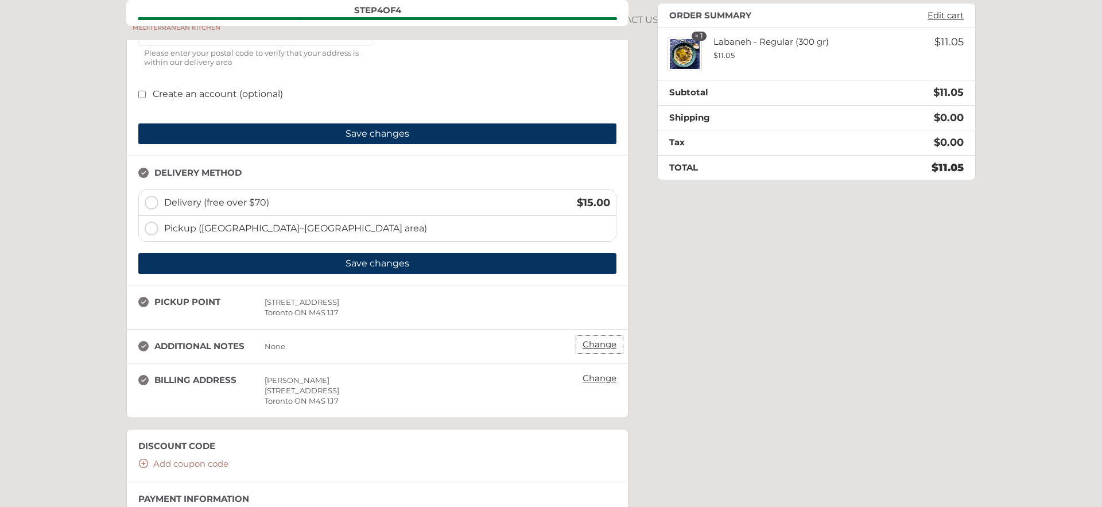
click at [607, 346] on link "Change" at bounding box center [599, 344] width 45 height 16
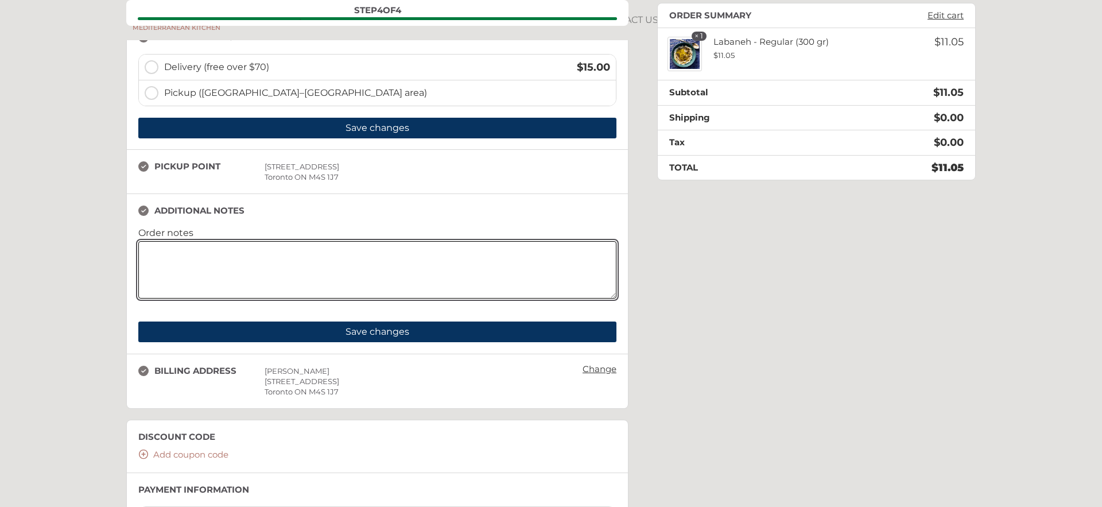
scroll to position [599, 0]
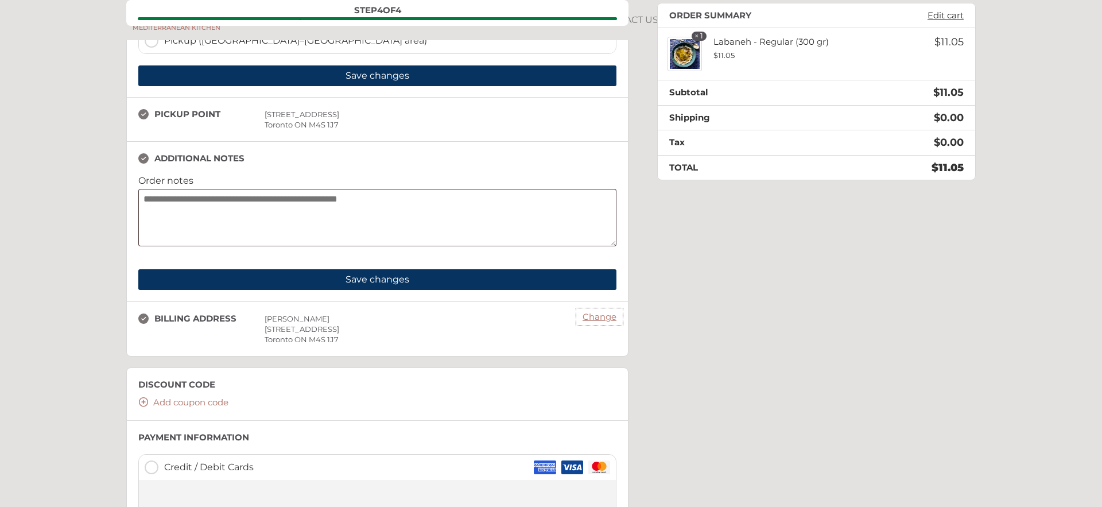
click at [607, 315] on link "Change" at bounding box center [599, 317] width 45 height 16
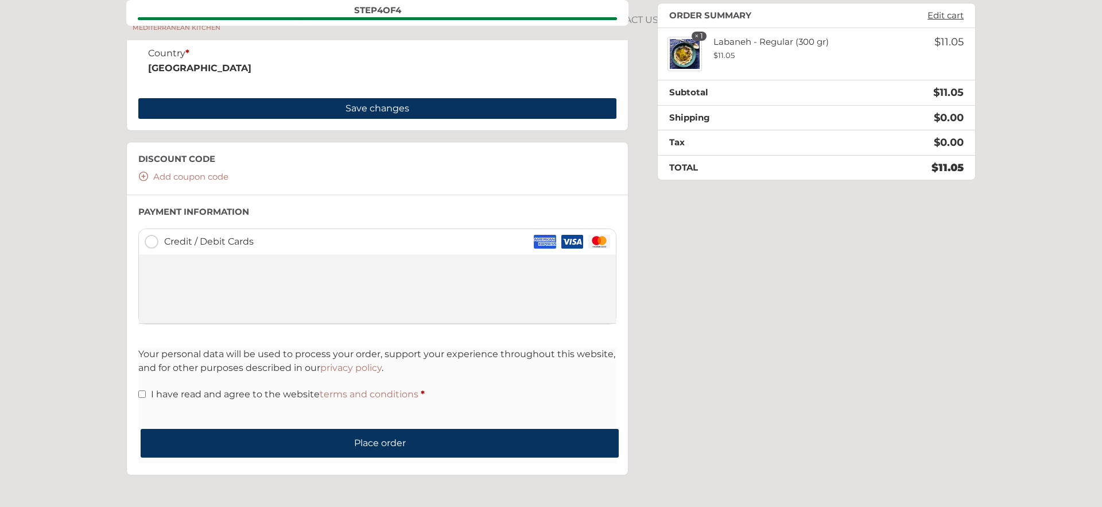
scroll to position [1269, 0]
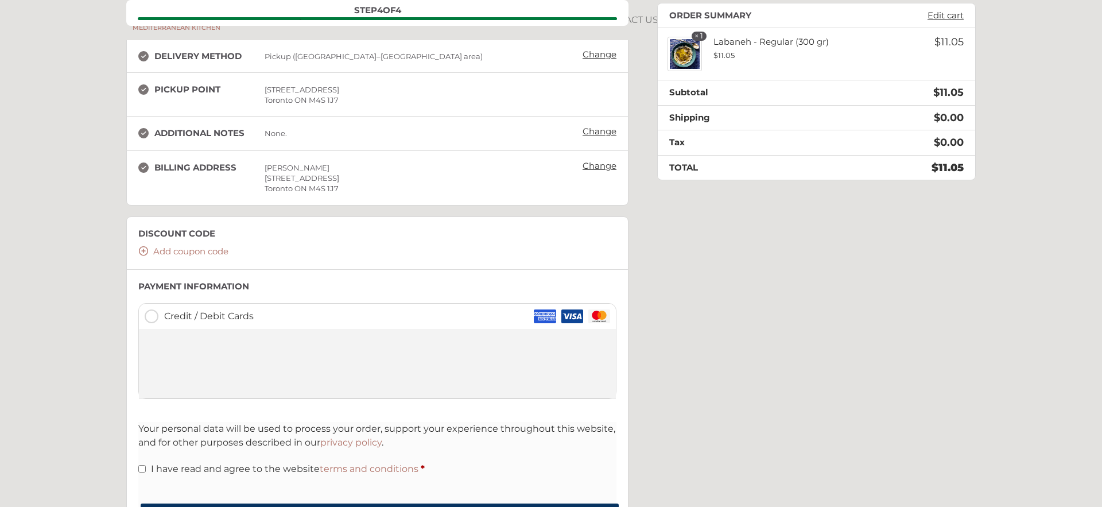
scroll to position [21, 0]
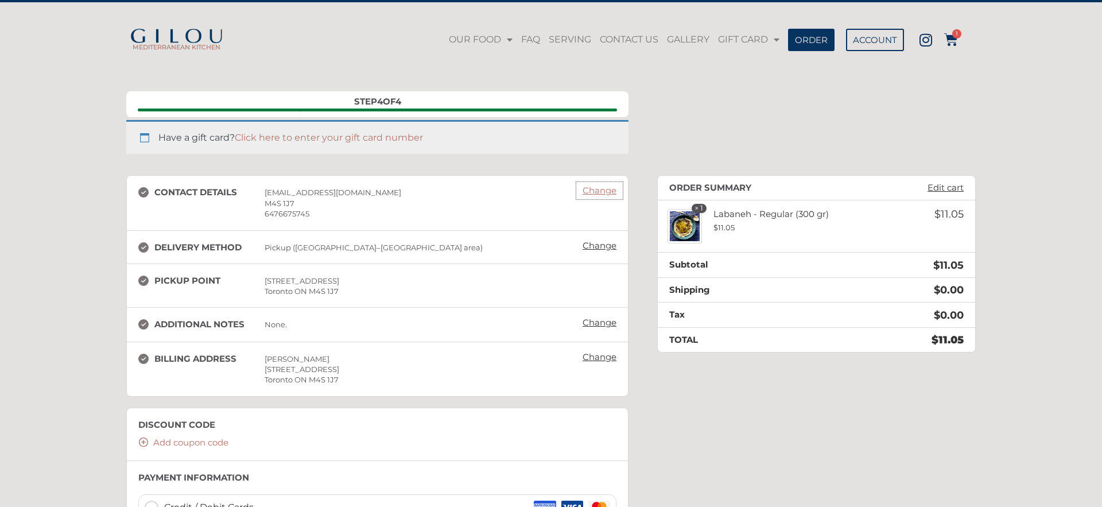
click at [615, 191] on link "Change" at bounding box center [599, 191] width 45 height 16
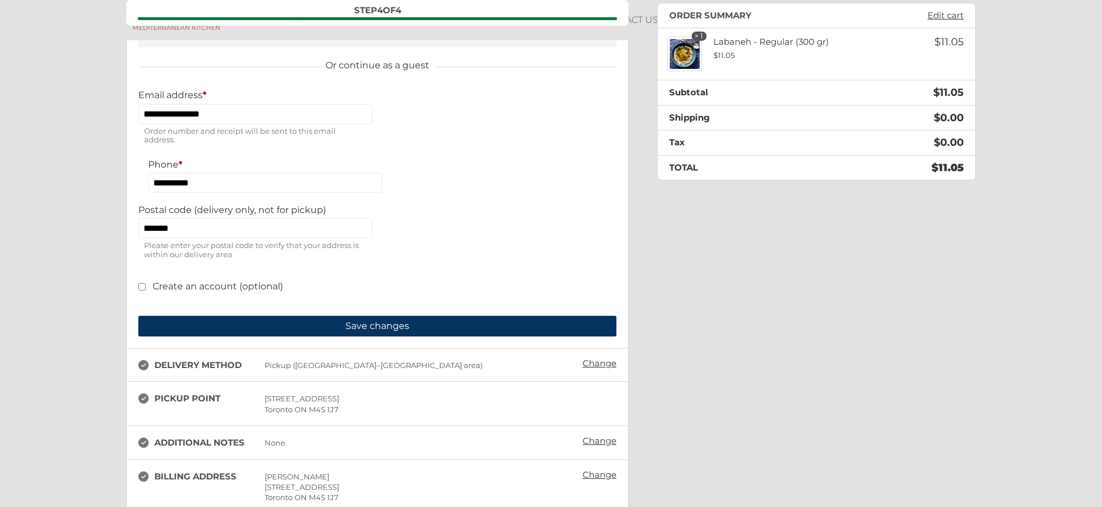
scroll to position [227, 0]
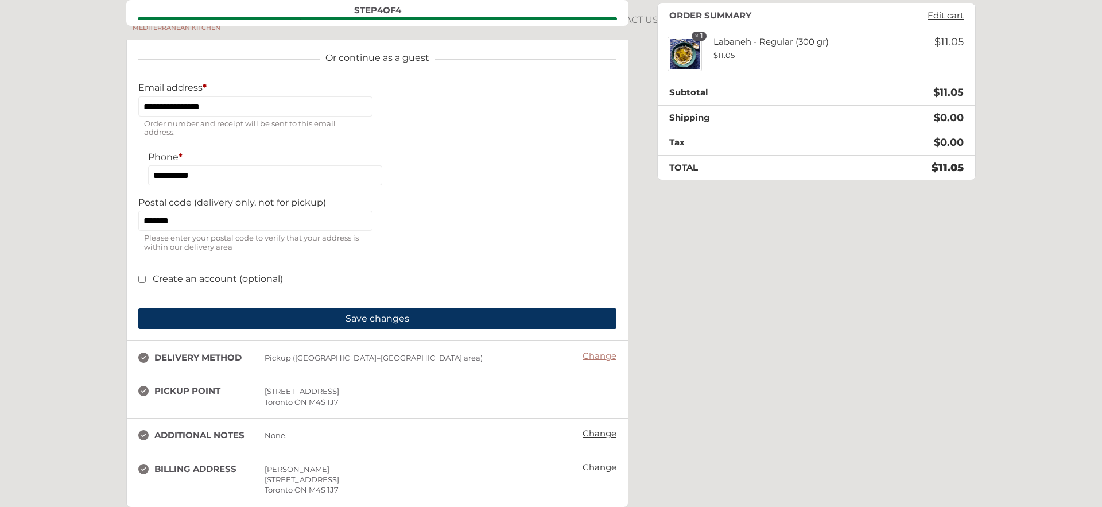
click at [607, 356] on link "Change" at bounding box center [599, 356] width 45 height 16
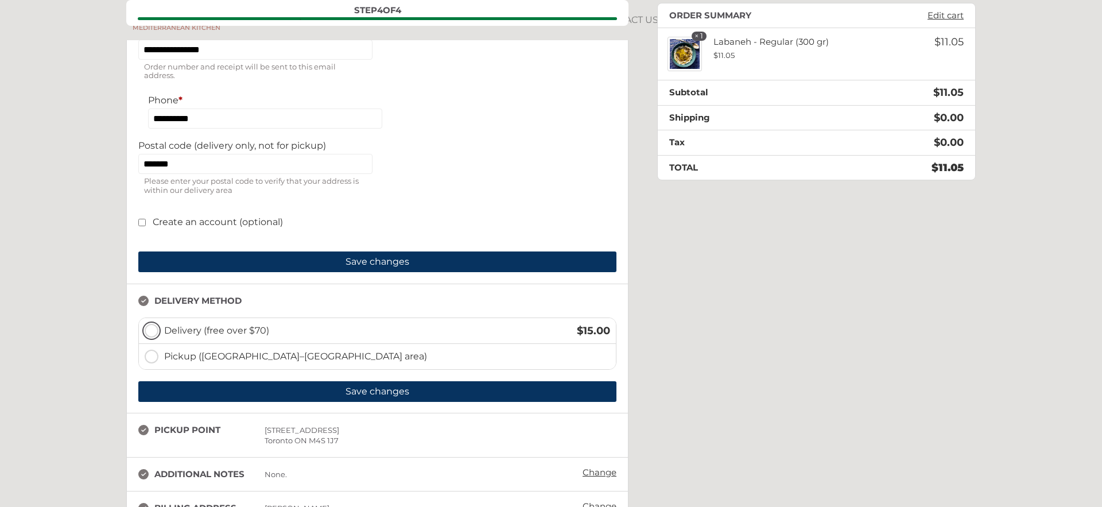
scroll to position [428, 0]
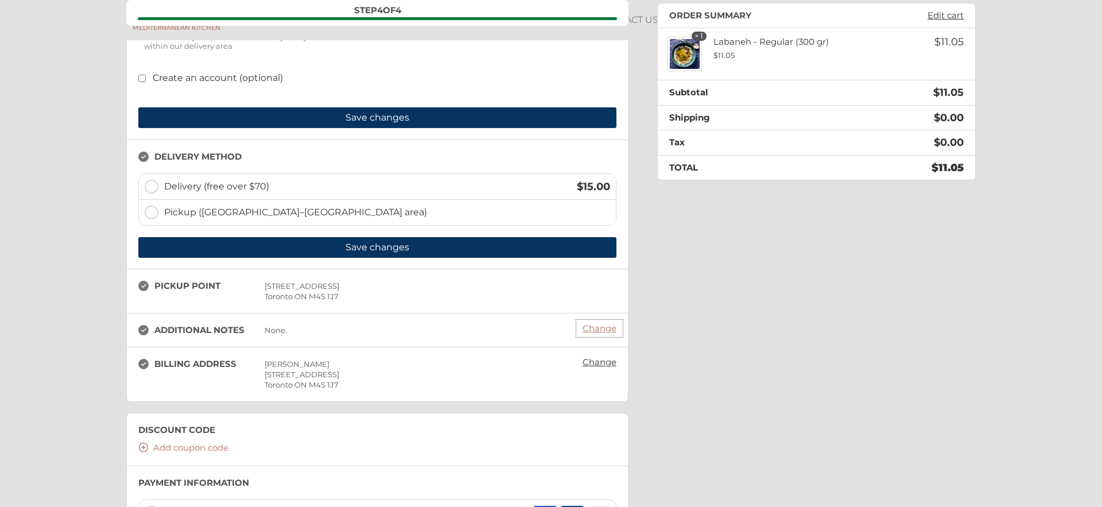
click at [604, 329] on link "Change" at bounding box center [599, 328] width 45 height 16
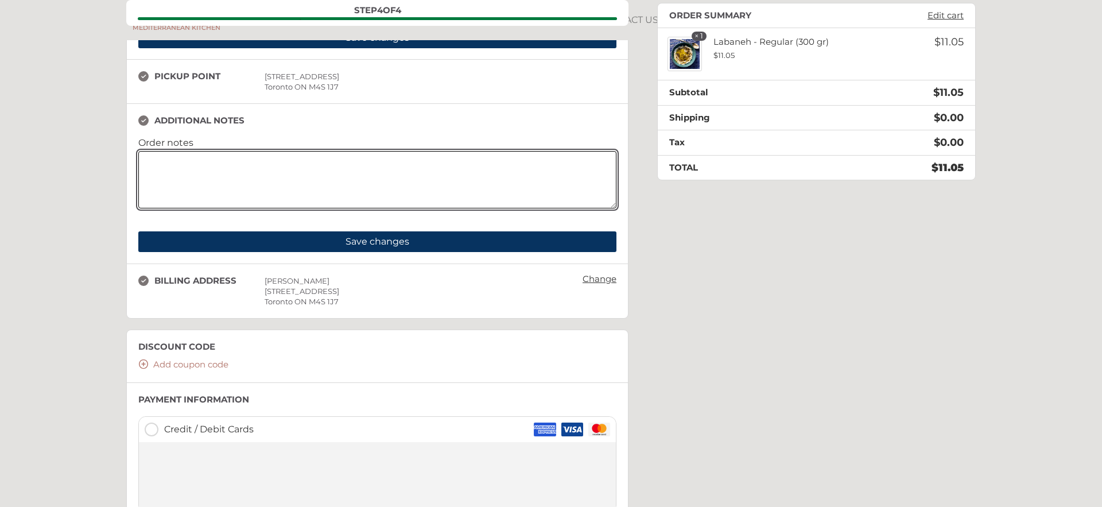
scroll to position [642, 0]
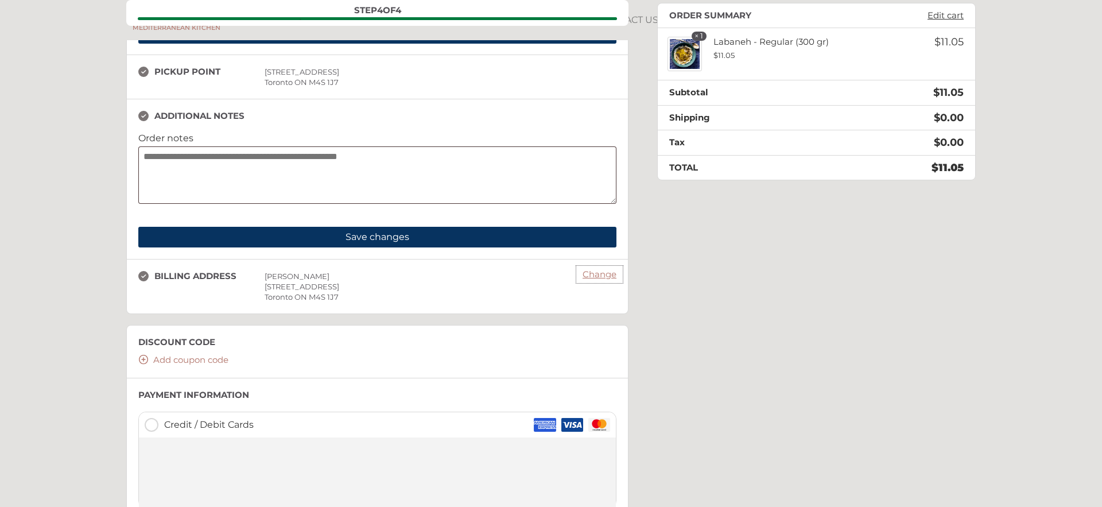
click at [616, 277] on link "Change" at bounding box center [599, 274] width 45 height 16
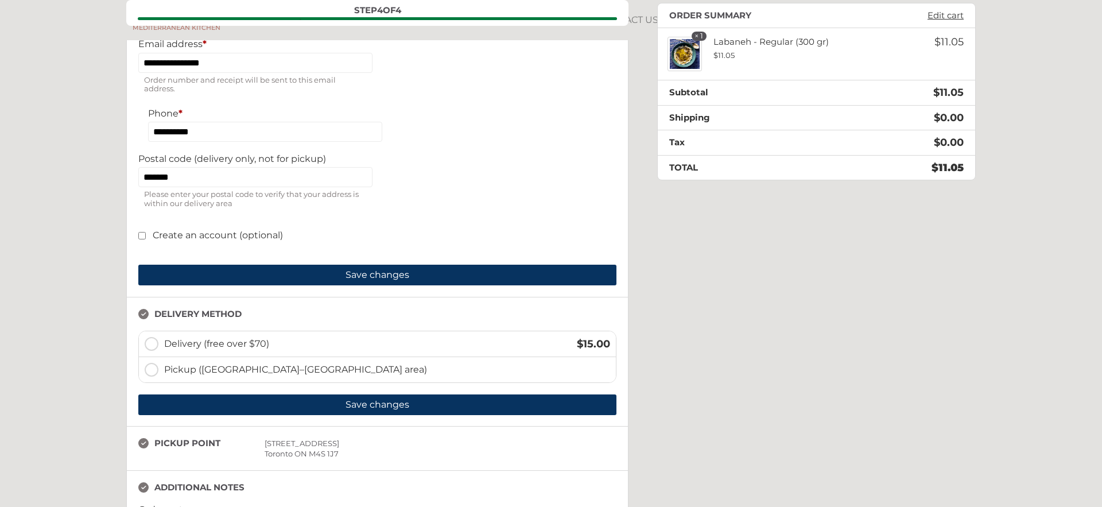
scroll to position [123, 0]
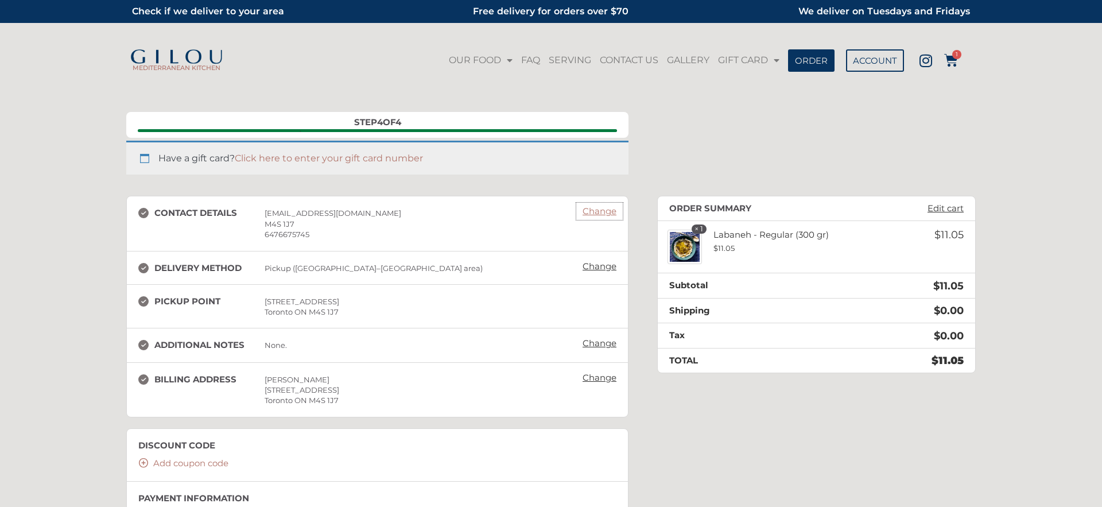
click at [595, 207] on link "Change" at bounding box center [599, 211] width 45 height 16
click at [607, 266] on link "Change" at bounding box center [599, 266] width 45 height 16
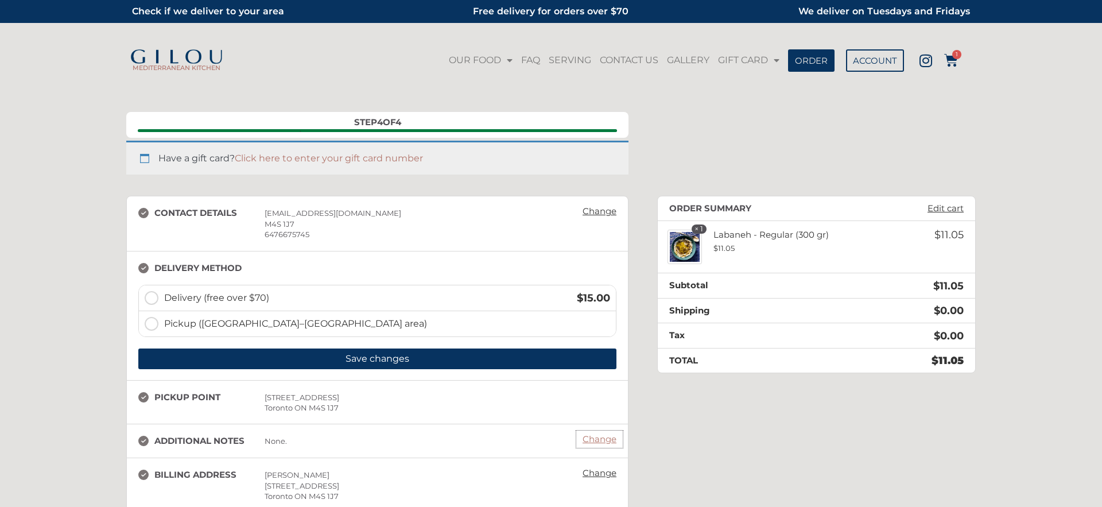
click at [598, 436] on link "Change" at bounding box center [599, 439] width 45 height 16
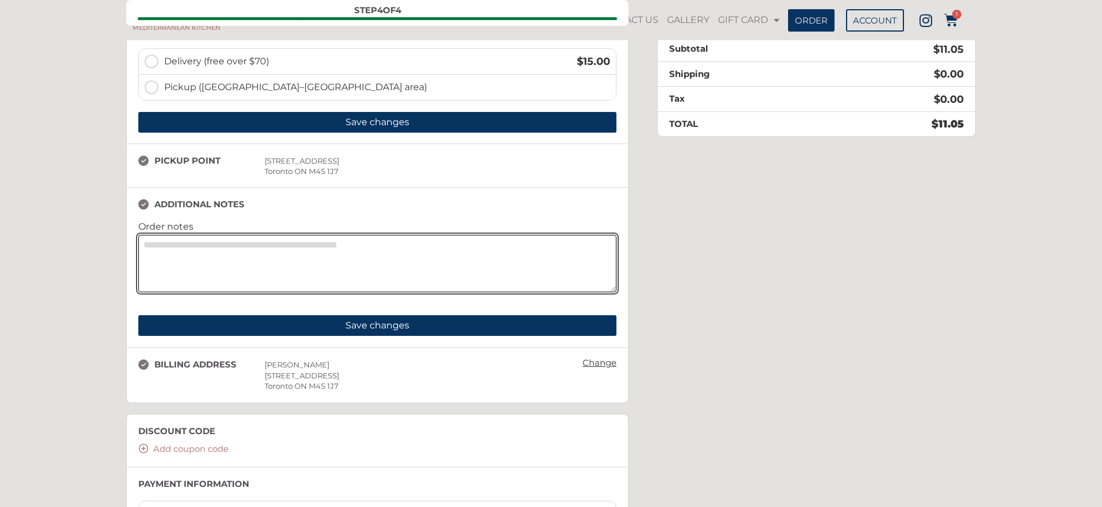
scroll to position [266, 0]
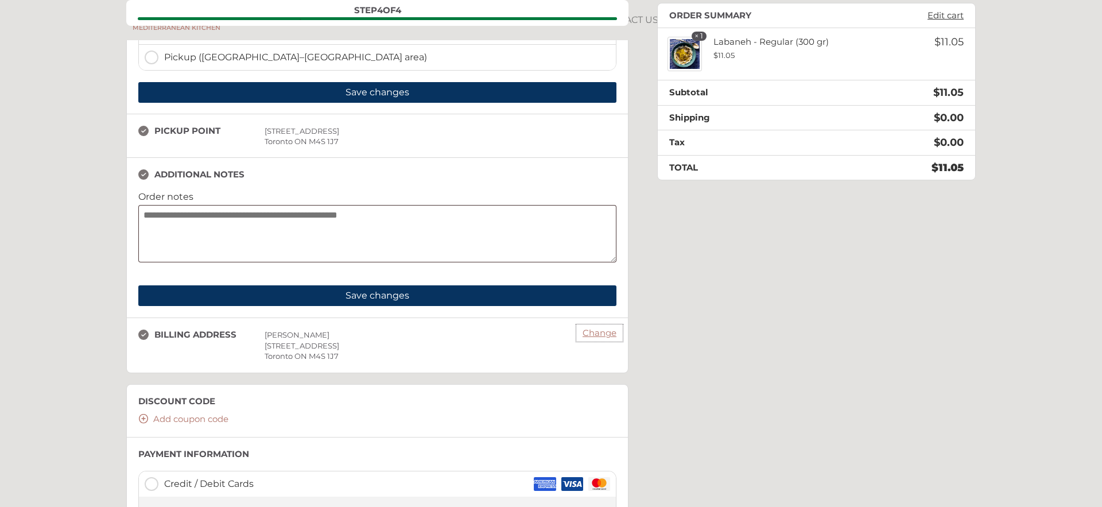
click at [606, 338] on link "Change" at bounding box center [599, 333] width 45 height 16
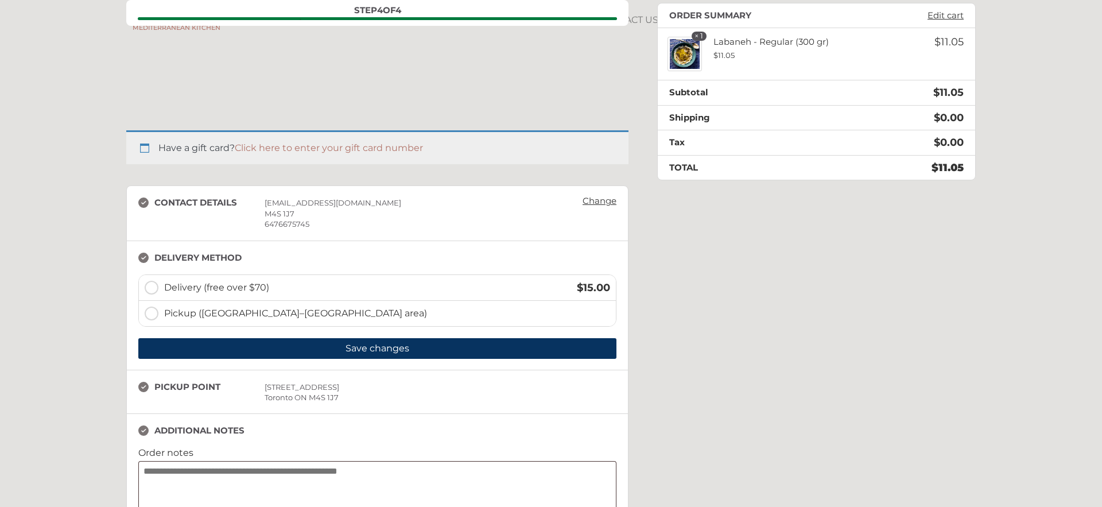
scroll to position [0, 0]
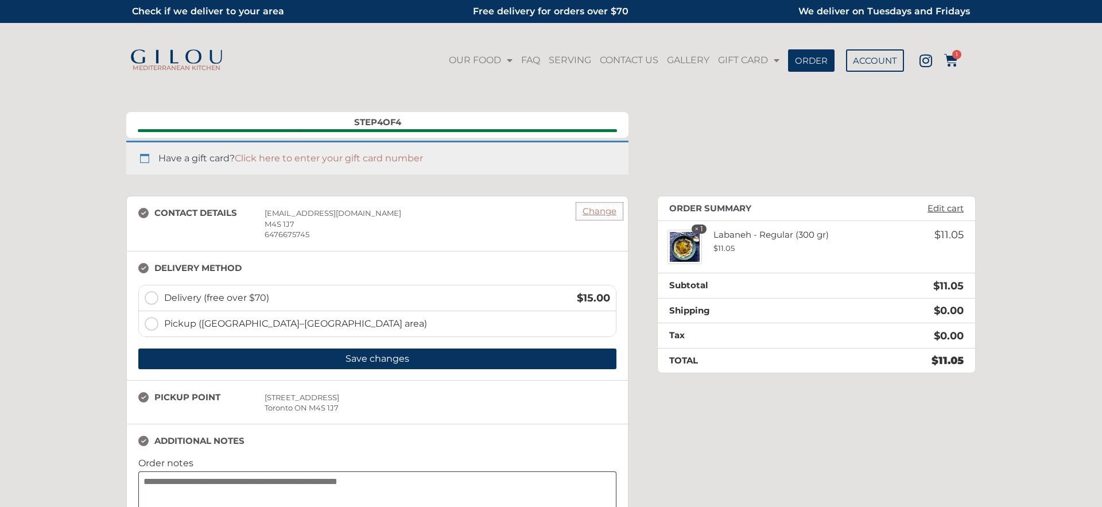
click at [604, 211] on link "Change" at bounding box center [599, 211] width 45 height 16
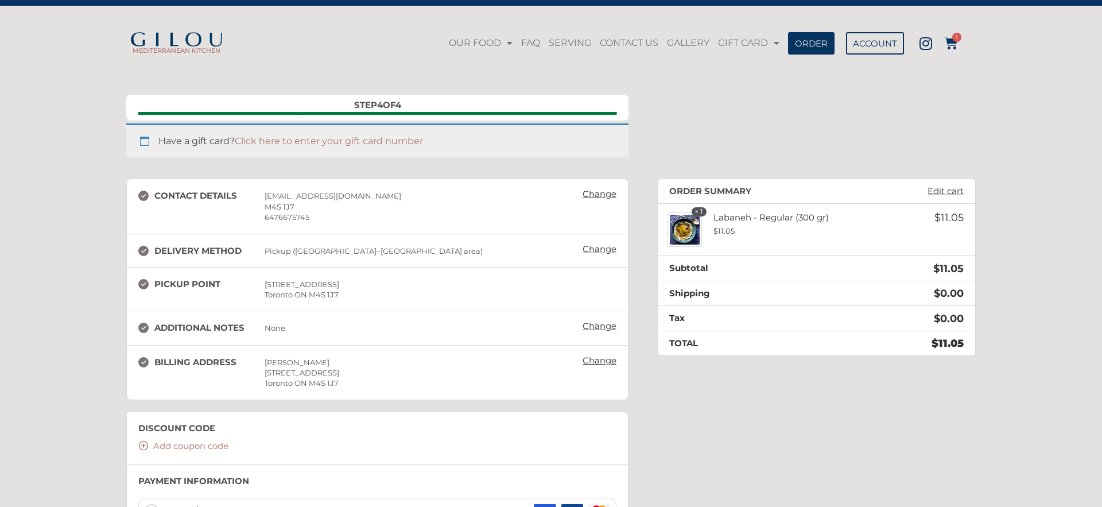
scroll to position [2, 0]
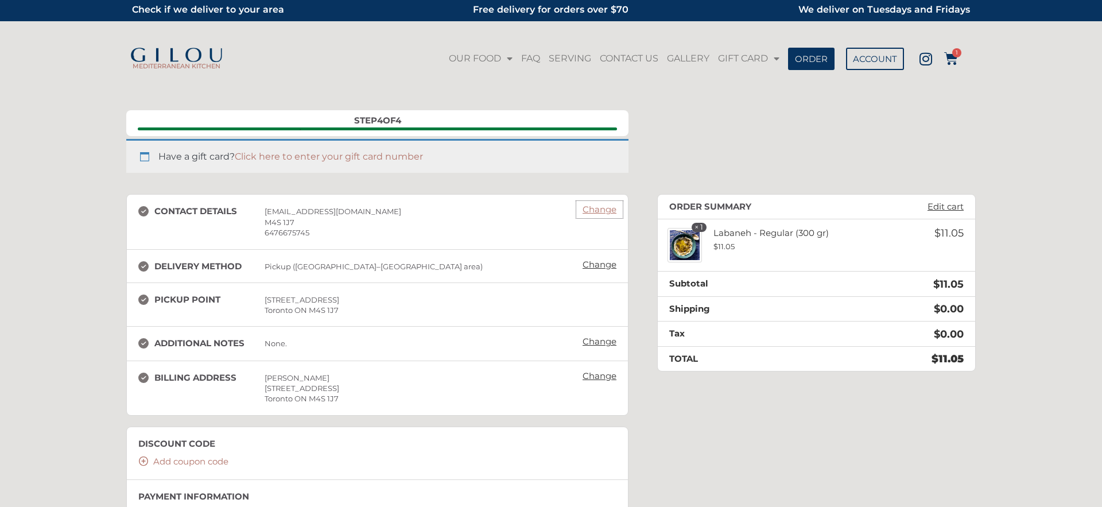
click at [599, 203] on link "Change" at bounding box center [599, 209] width 45 height 16
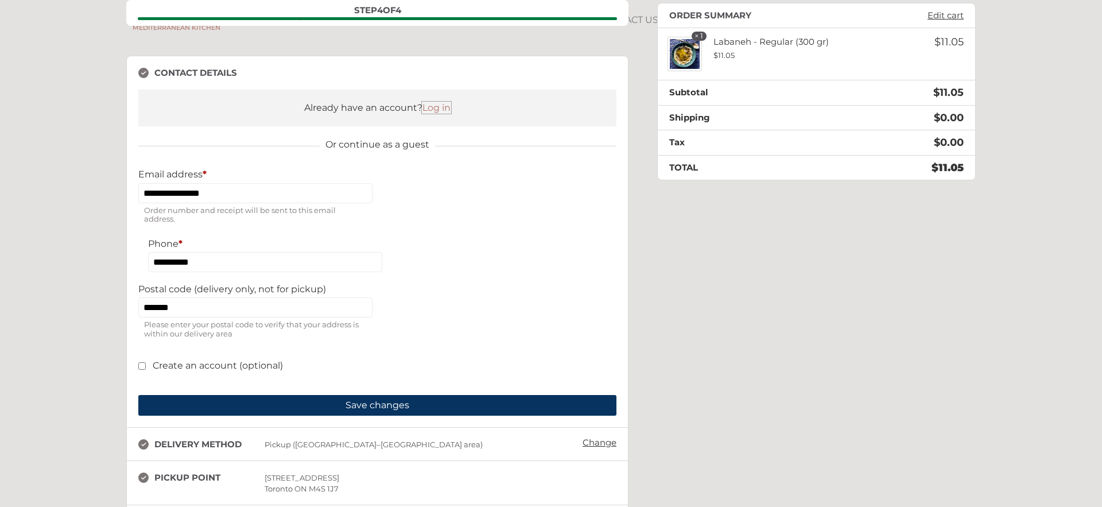
scroll to position [194, 0]
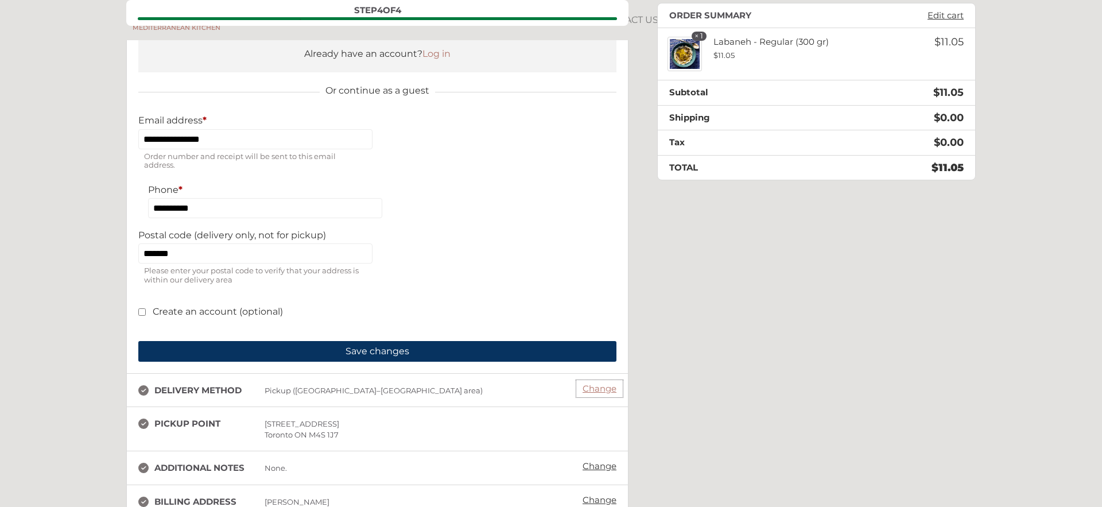
click at [602, 394] on link "Change" at bounding box center [599, 389] width 45 height 16
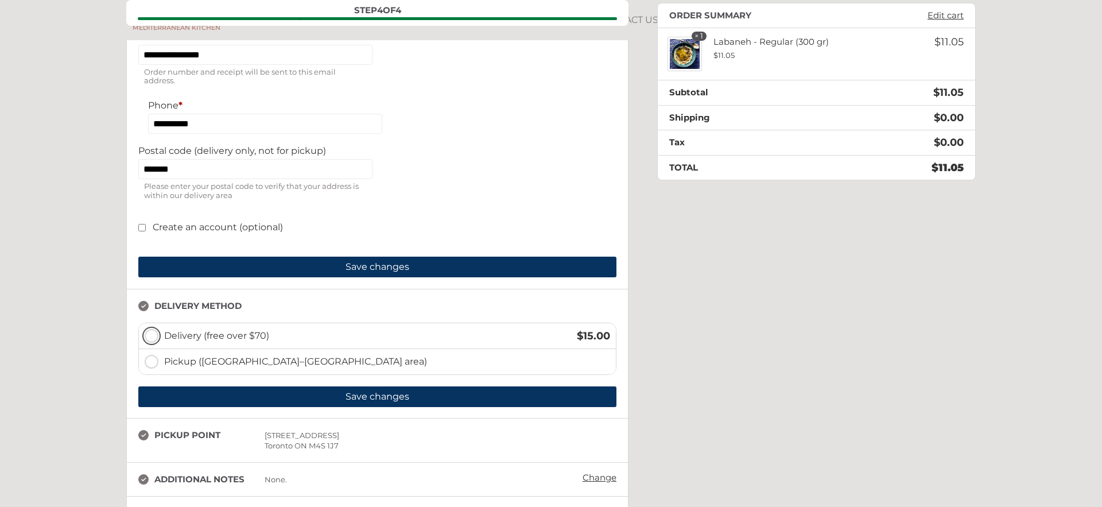
scroll to position [403, 0]
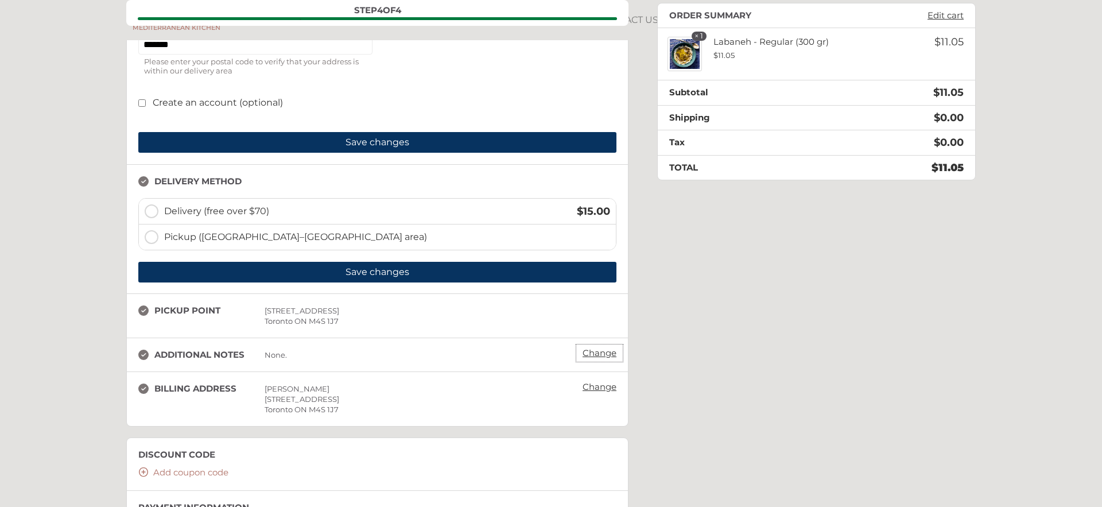
click at [604, 356] on link "Change" at bounding box center [599, 353] width 45 height 16
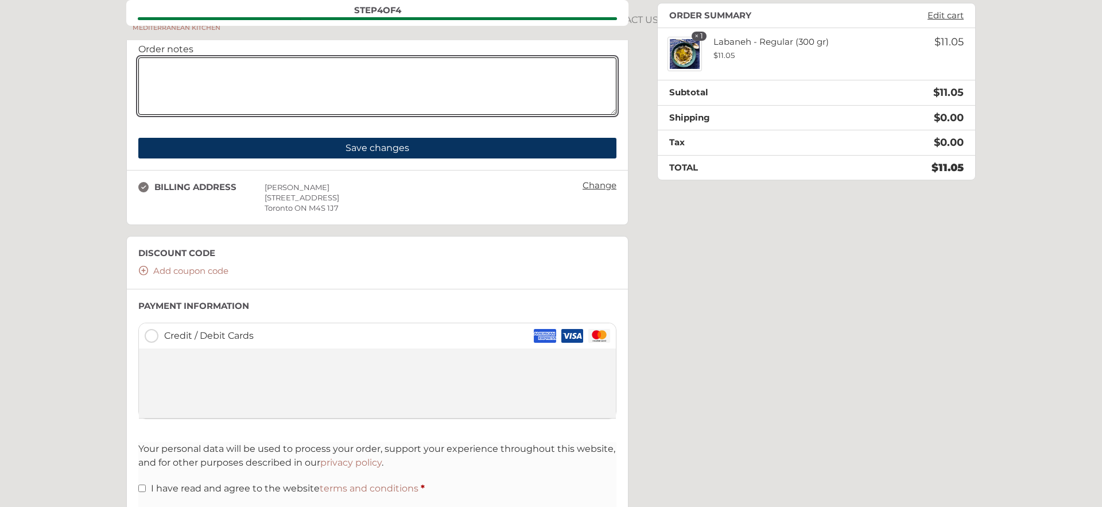
scroll to position [744, 0]
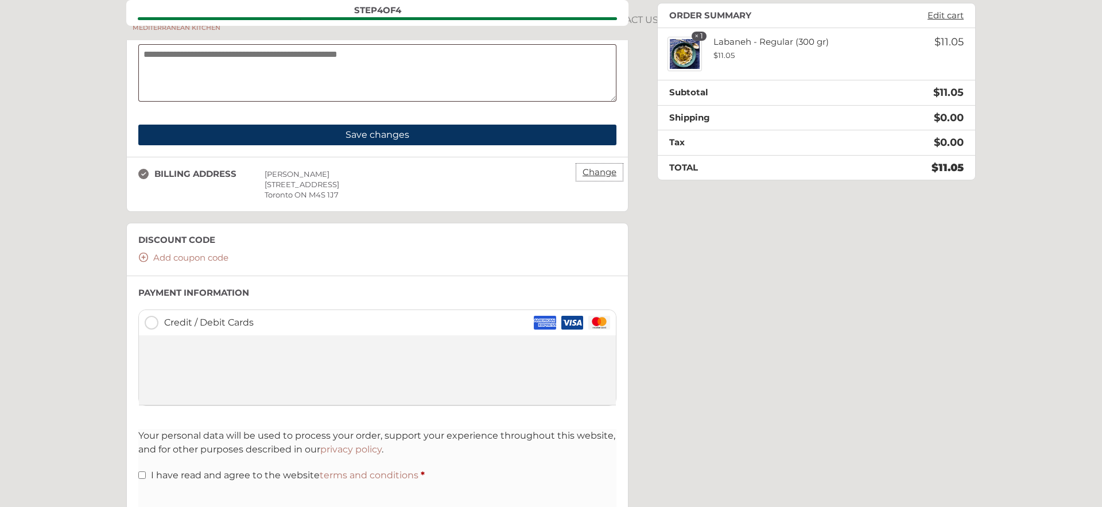
drag, startPoint x: 599, startPoint y: 173, endPoint x: 614, endPoint y: 178, distance: 15.3
click at [600, 173] on link "Change" at bounding box center [599, 172] width 45 height 16
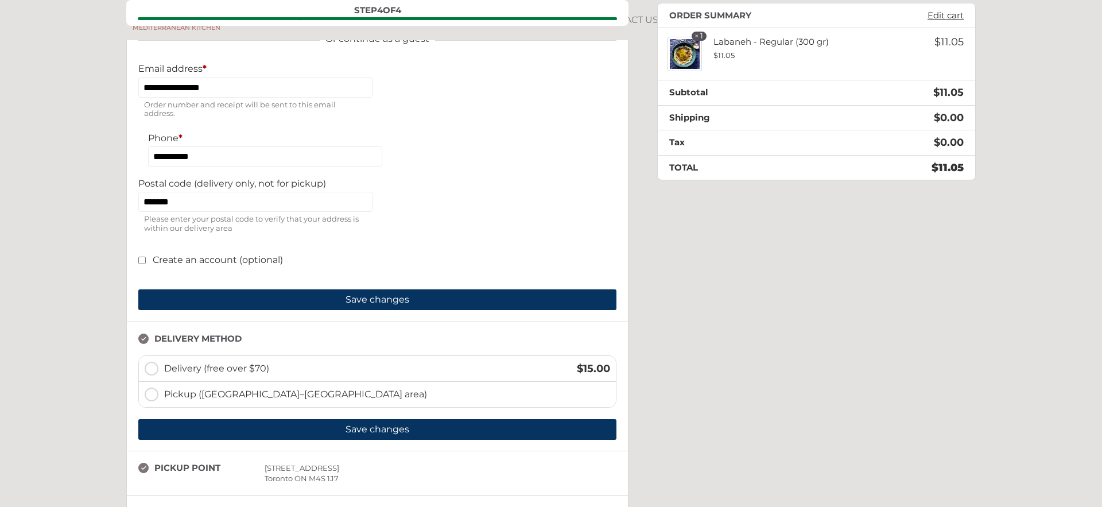
scroll to position [148, 0]
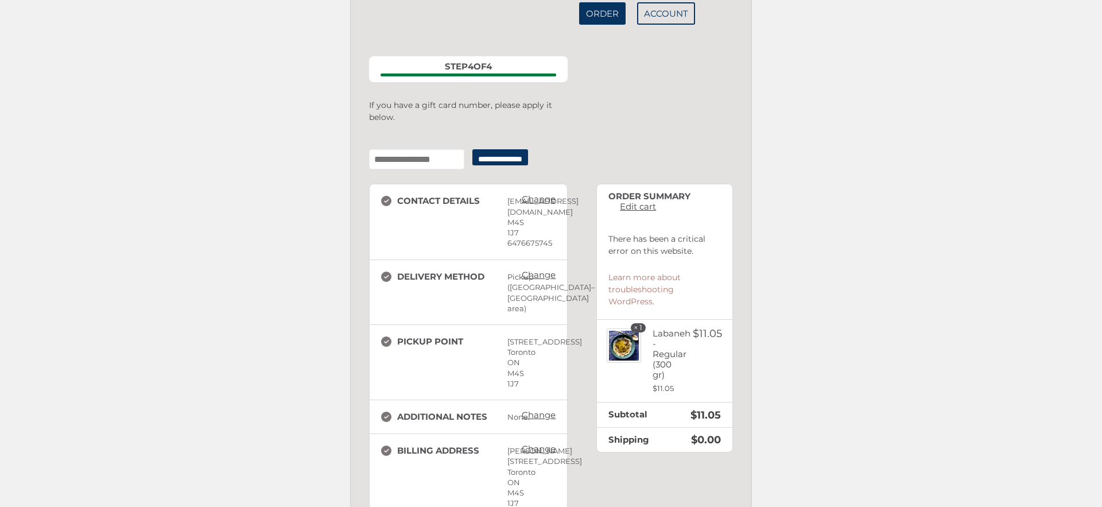
scroll to position [165, 0]
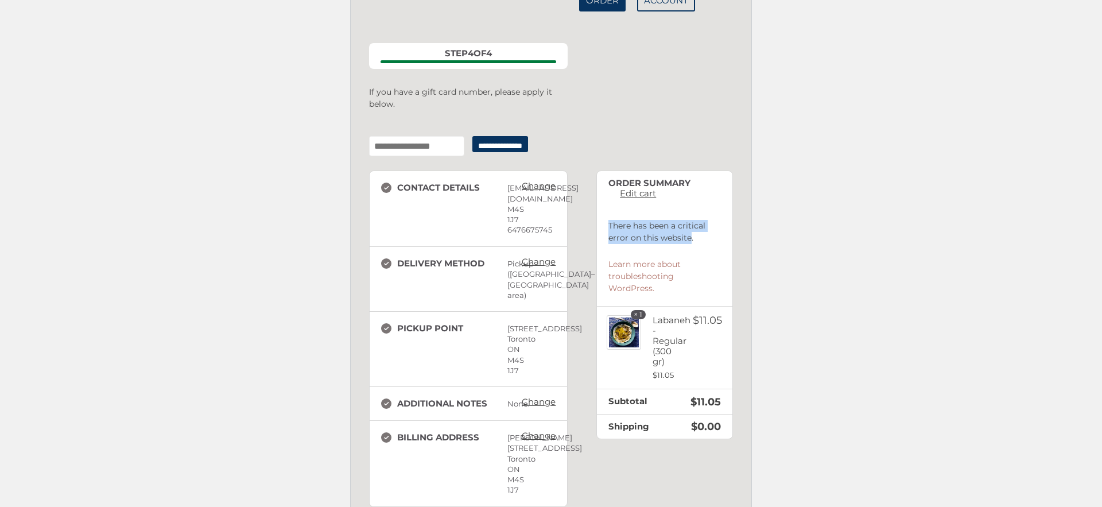
drag, startPoint x: 609, startPoint y: 226, endPoint x: 689, endPoint y: 239, distance: 81.0
click at [689, 239] on p "There has been a critical error on this website." at bounding box center [664, 232] width 113 height 24
copy p "There has been a critical error on this website"
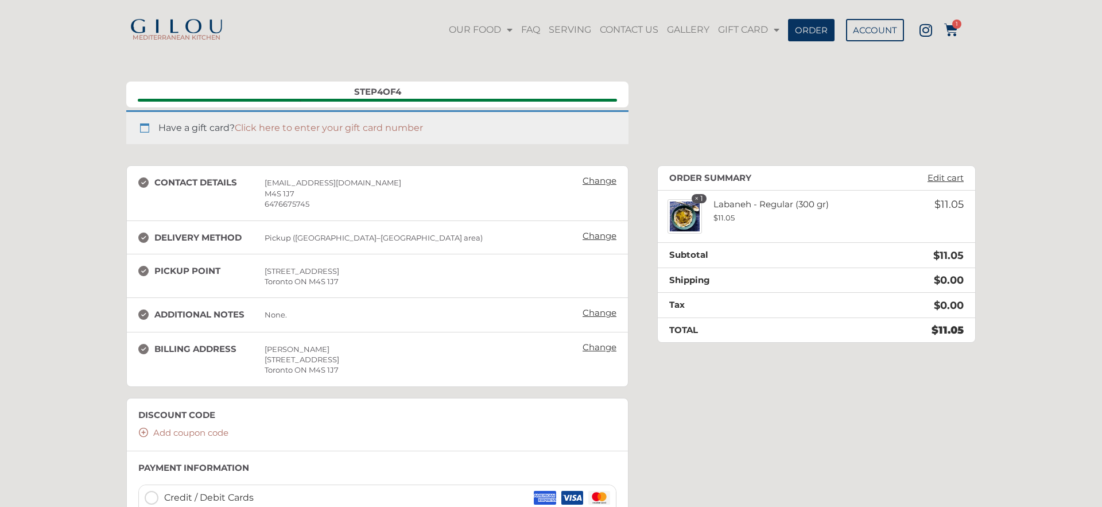
scroll to position [7, 0]
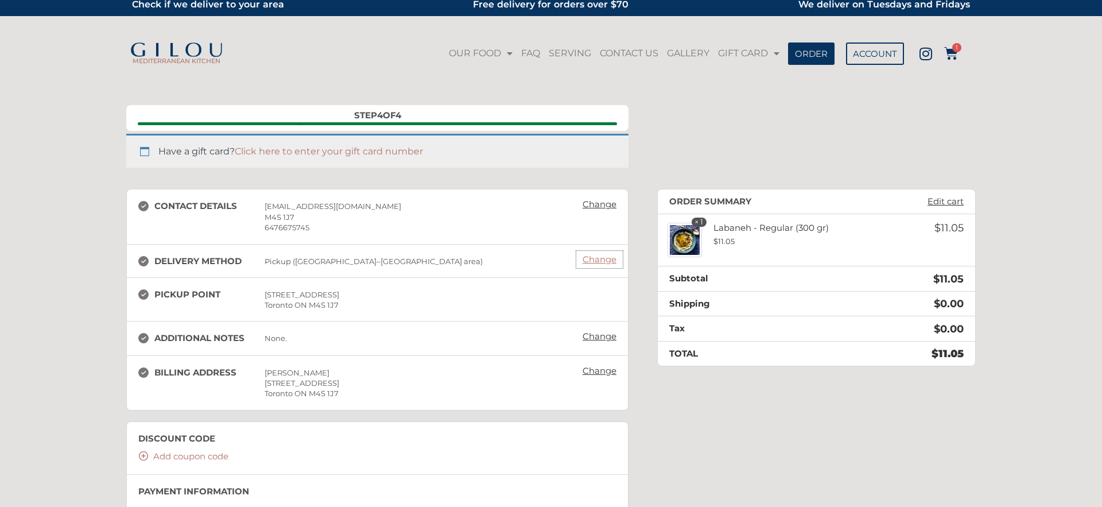
click at [600, 266] on link "Change" at bounding box center [599, 259] width 45 height 16
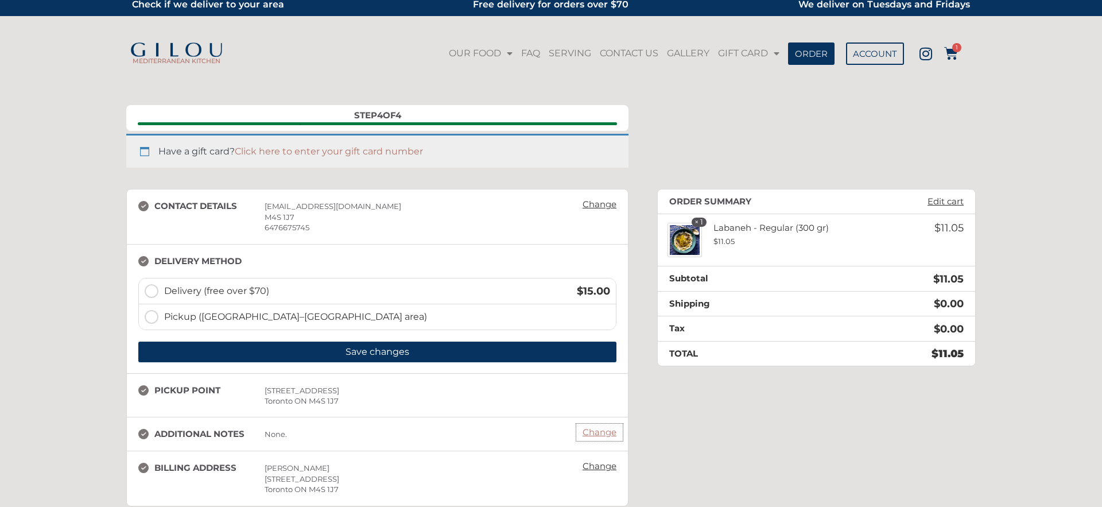
click at [600, 431] on link "Change" at bounding box center [599, 432] width 45 height 16
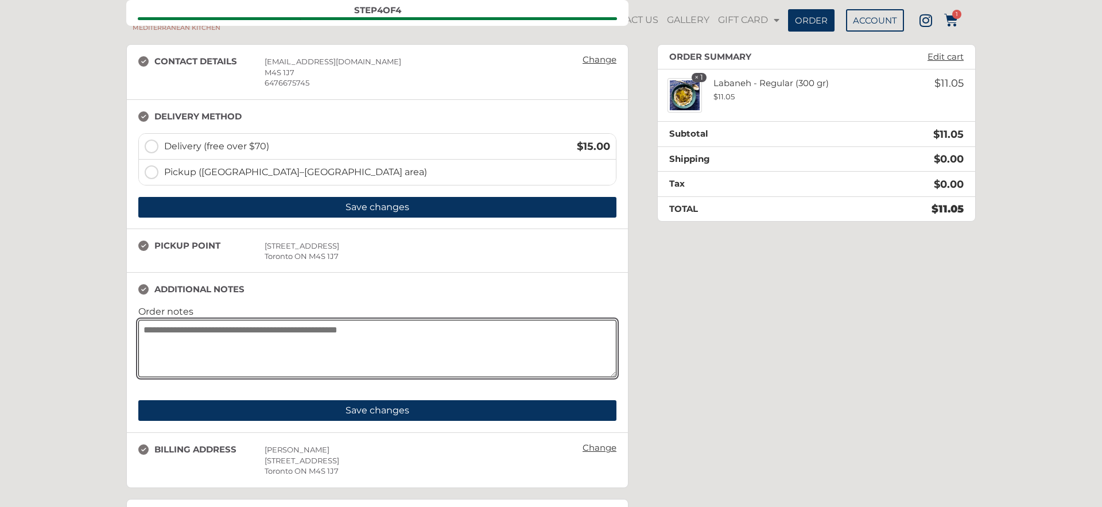
scroll to position [158, 0]
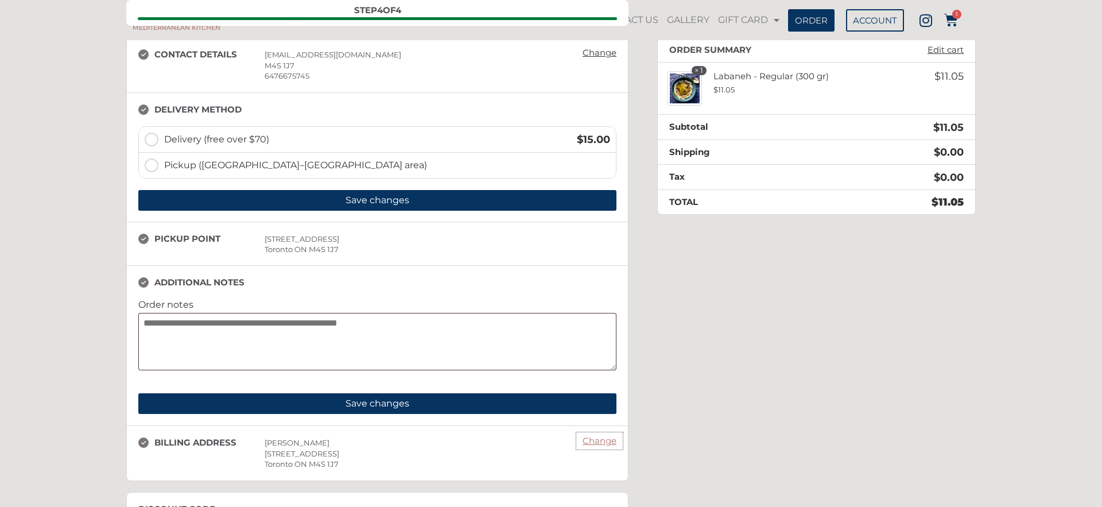
click at [607, 440] on link "Change" at bounding box center [599, 441] width 45 height 16
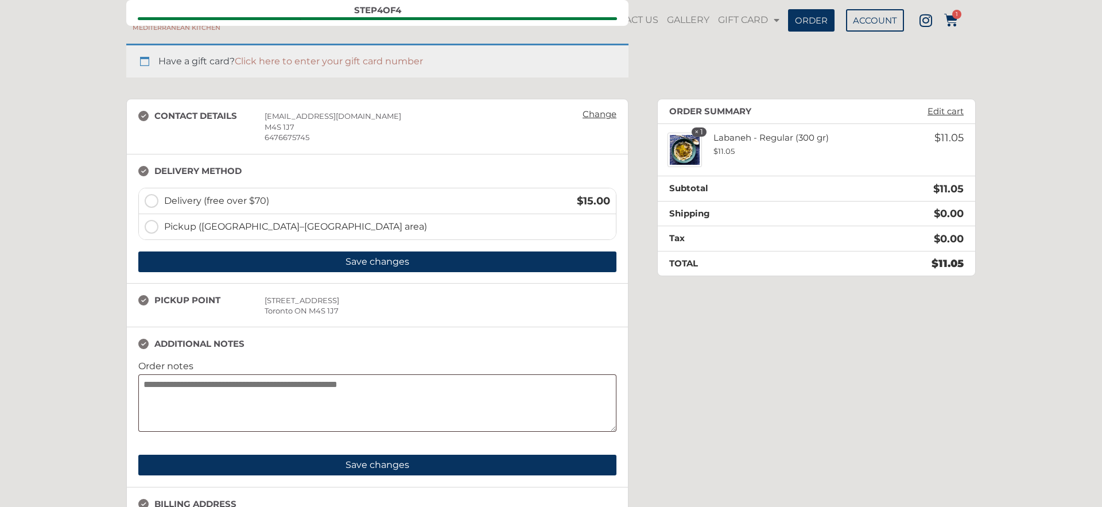
scroll to position [22, 0]
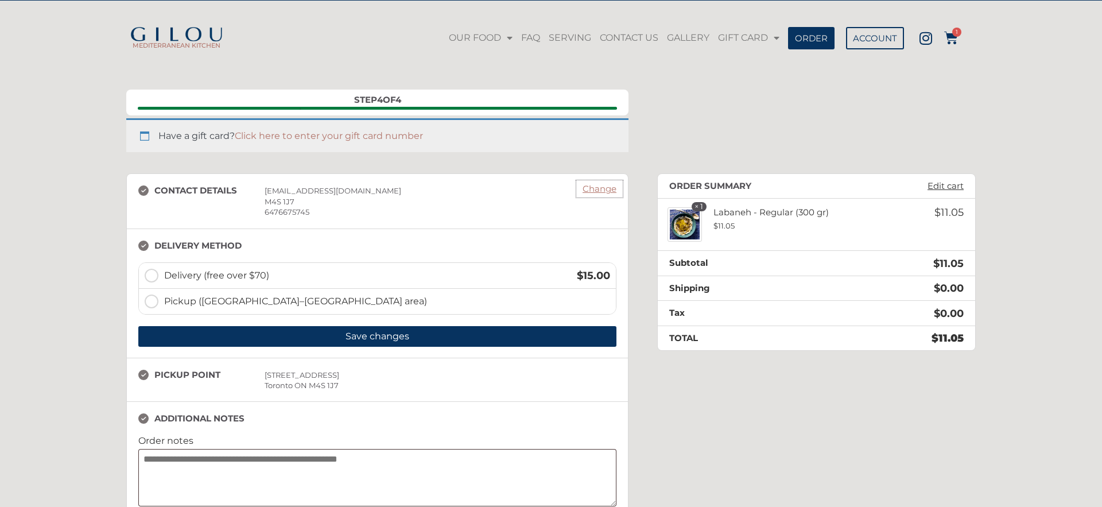
click at [600, 188] on link "Change" at bounding box center [599, 189] width 45 height 16
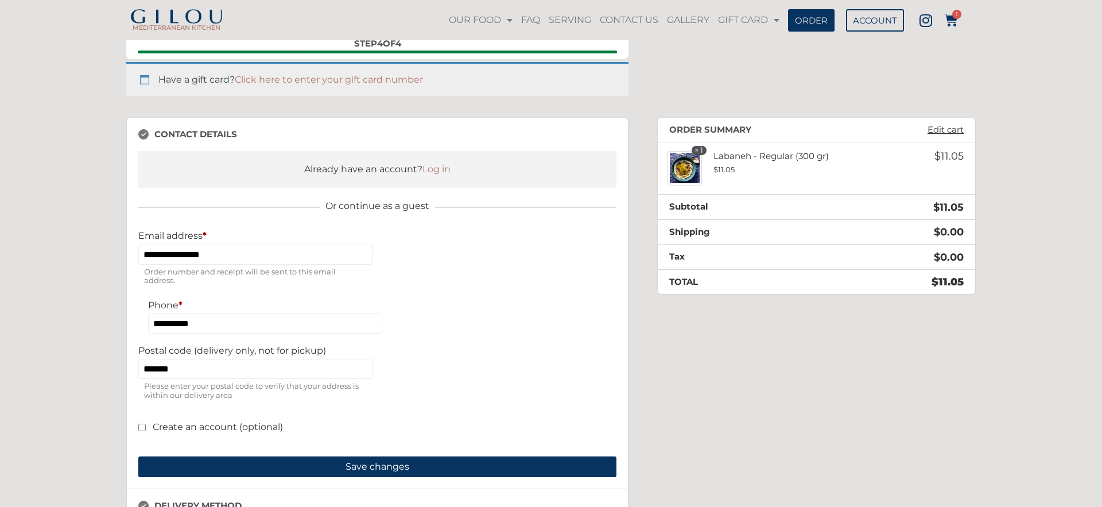
scroll to position [0, 0]
